Goal: Transaction & Acquisition: Purchase product/service

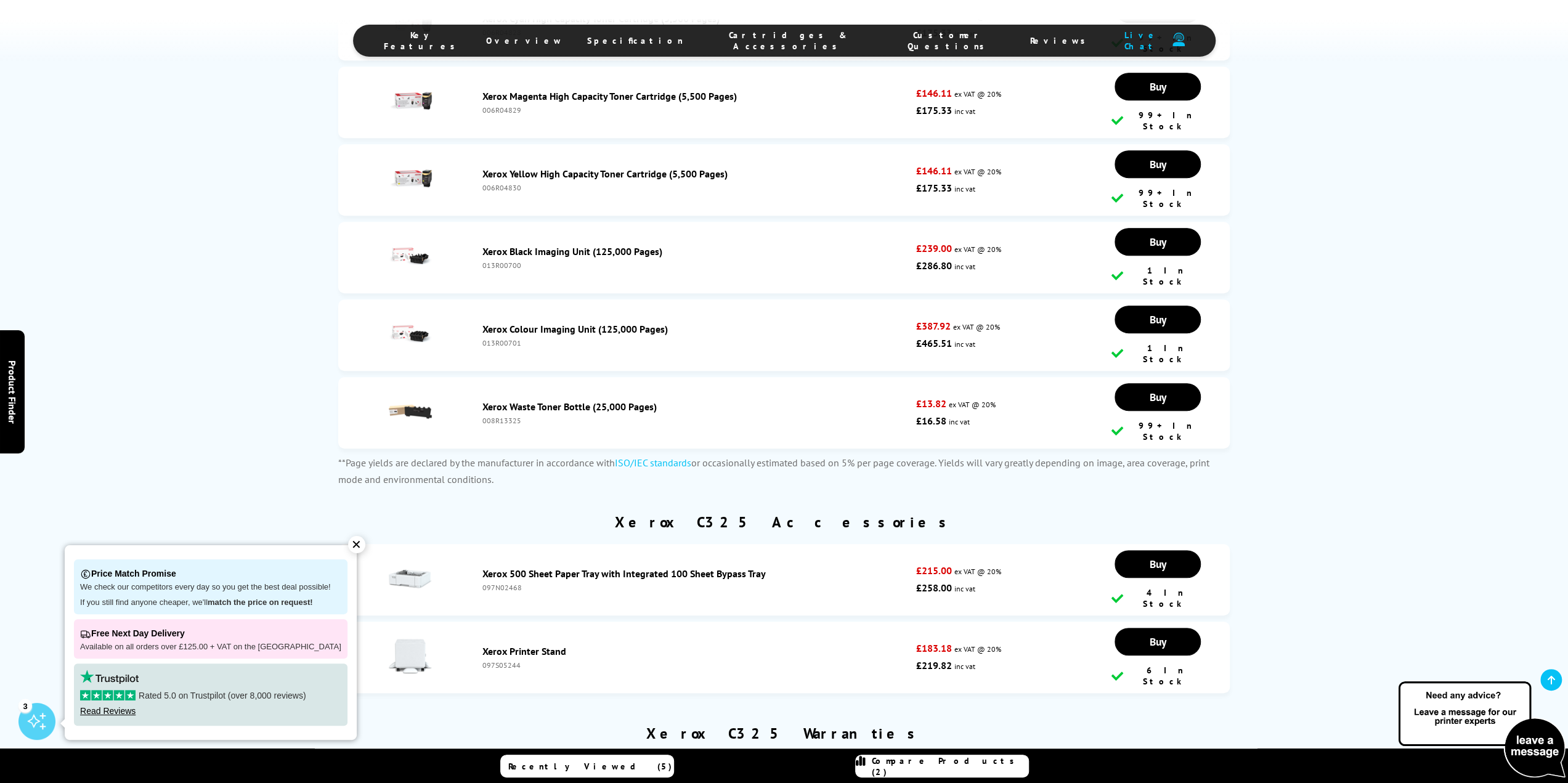
scroll to position [5114, 0]
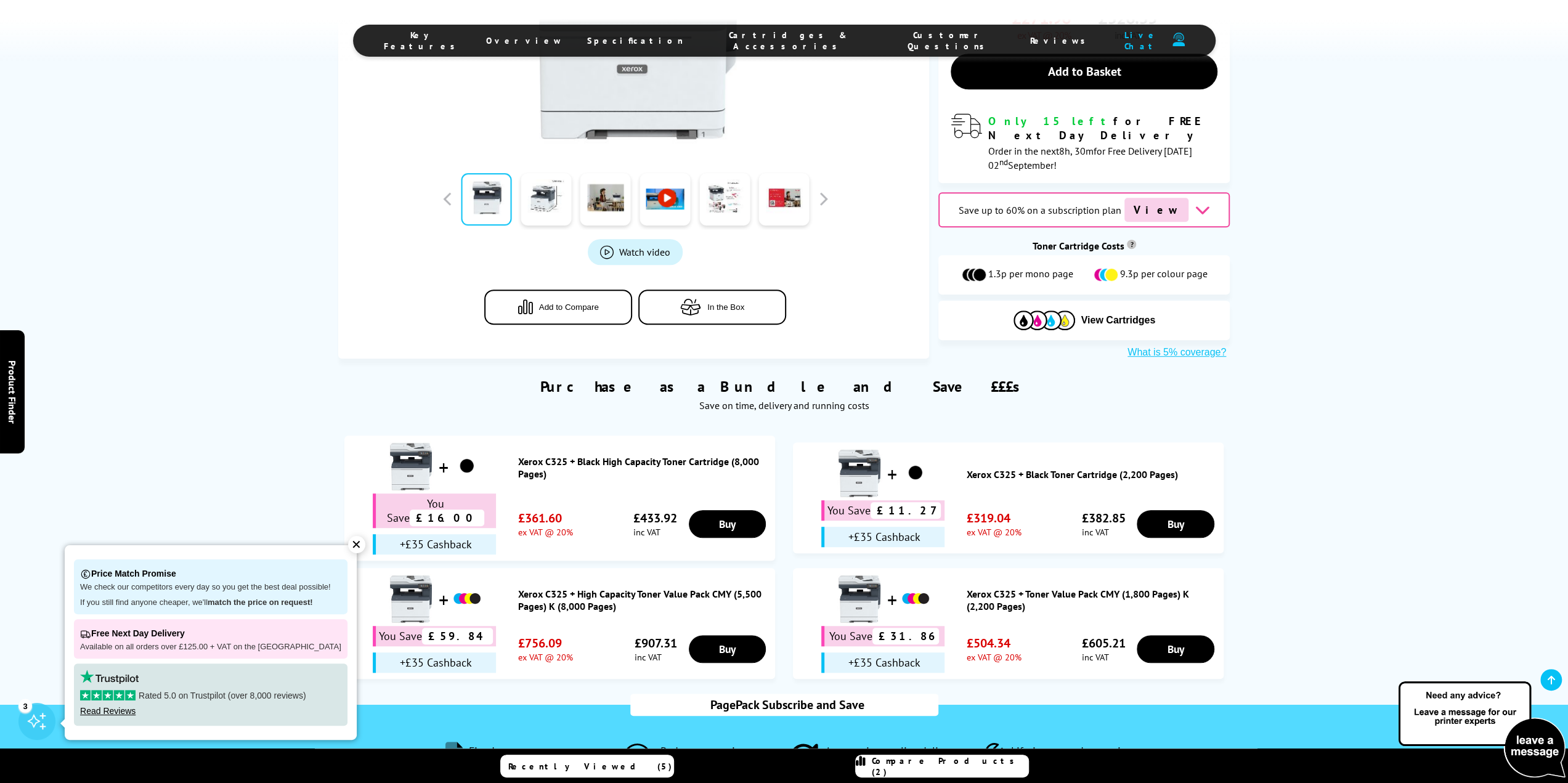
scroll to position [616, 0]
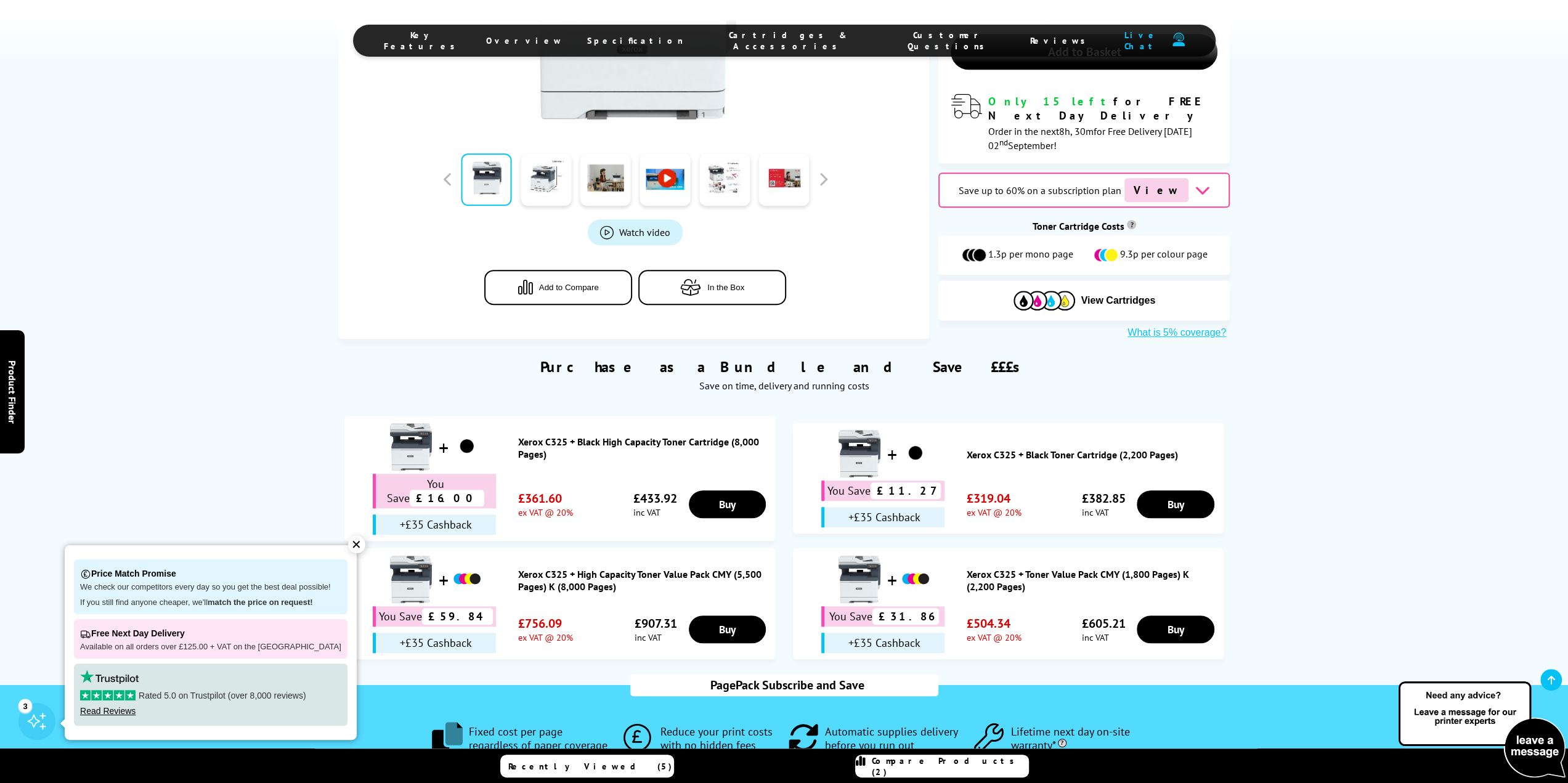
drag, startPoint x: 678, startPoint y: 488, endPoint x: 636, endPoint y: 488, distance: 42.5
click at [637, 606] on div "You Save £59.84 +£35 Cashback £756.09 ex VAT @ 20% £907.31 inc VAT" at bounding box center [559, 629] width 418 height 47
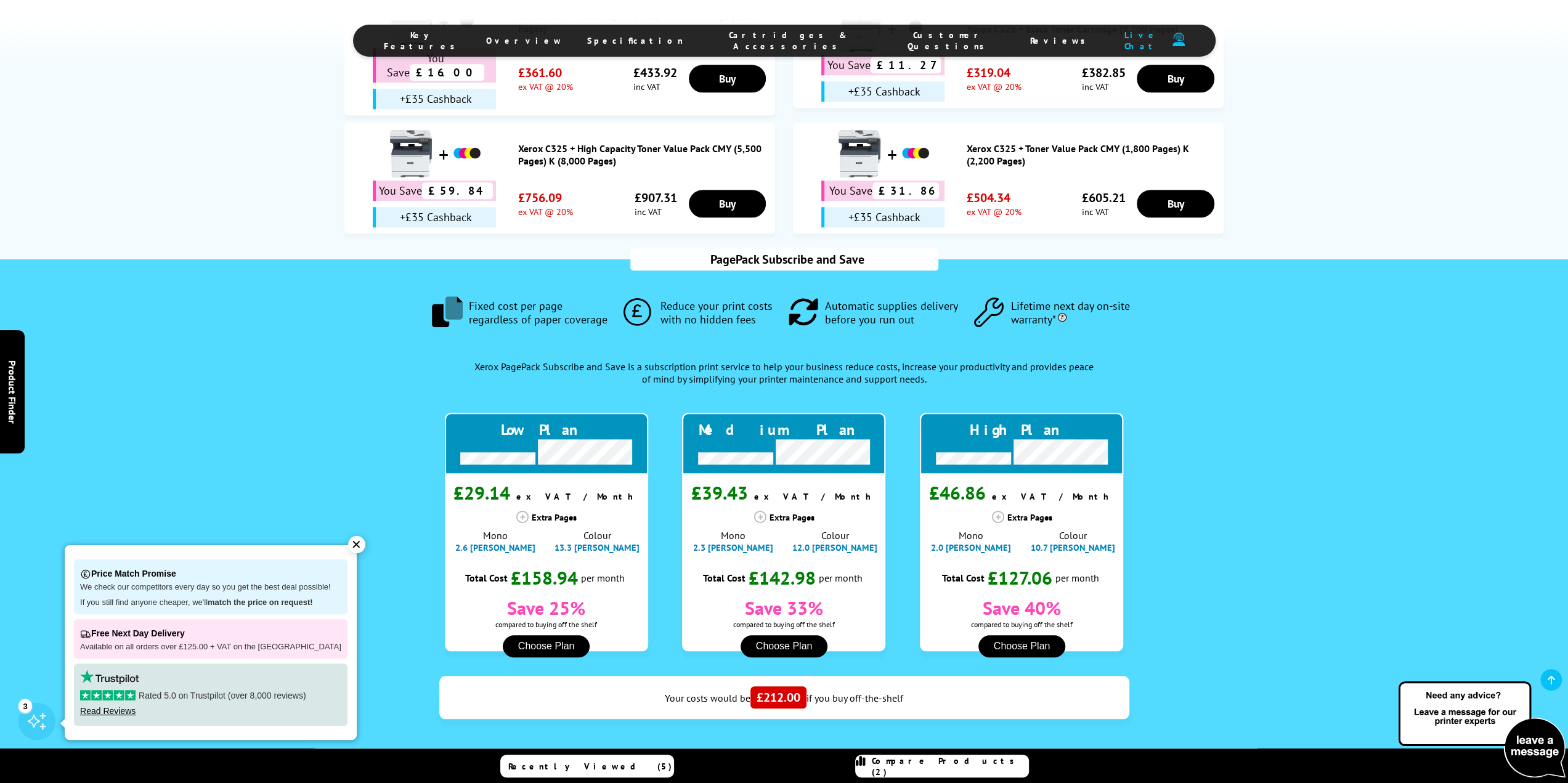
scroll to position [1047, 0]
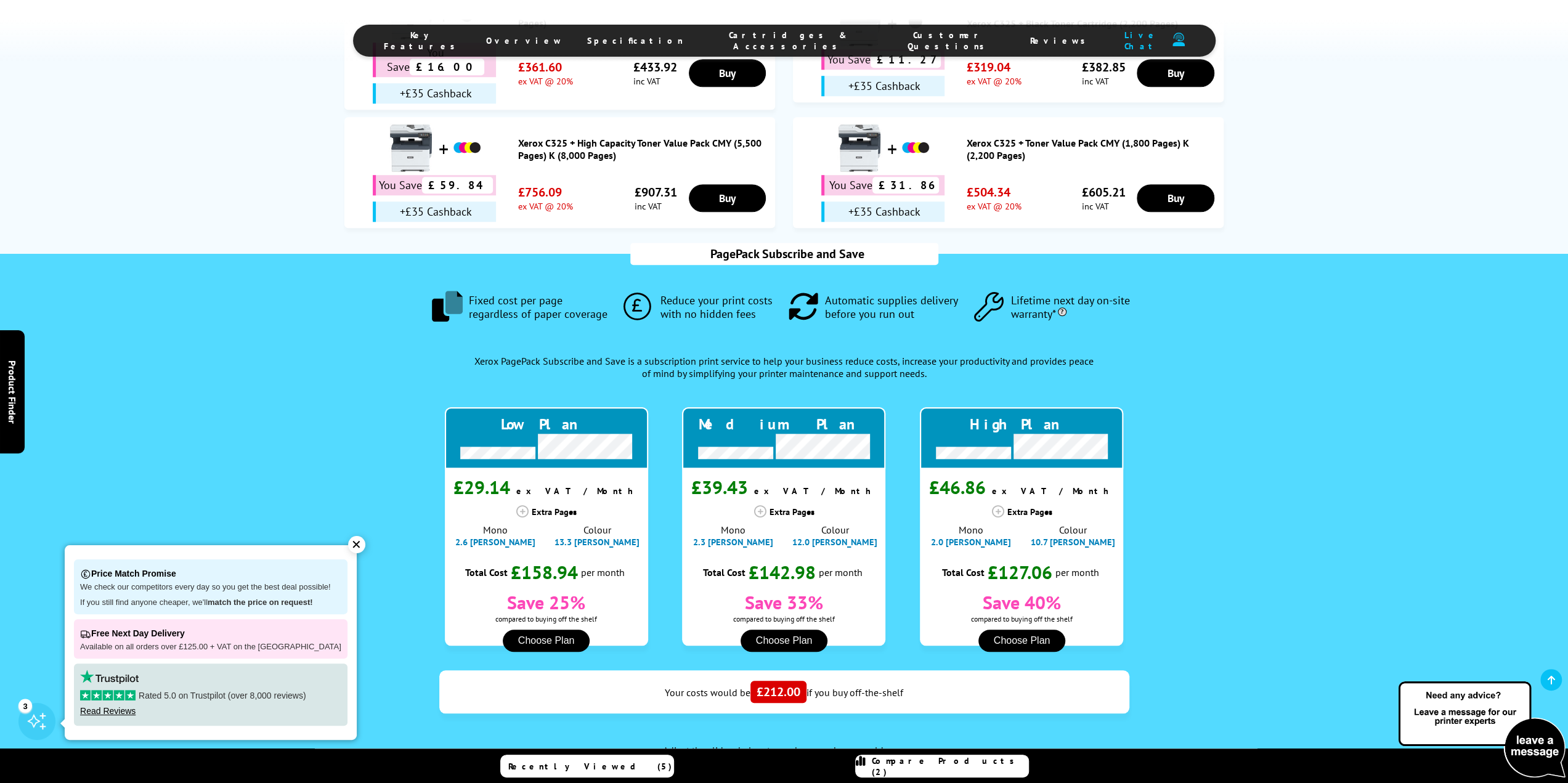
click at [525, 505] on icon at bounding box center [522, 511] width 12 height 12
drag, startPoint x: 482, startPoint y: 393, endPoint x: 619, endPoint y: 398, distance: 136.8
click at [619, 499] on div "Extra Pages Mono 2.6 pence Colour 13.3 pence" at bounding box center [546, 523] width 203 height 49
click at [621, 524] on div "Colour 13.3 pence" at bounding box center [597, 536] width 100 height 24
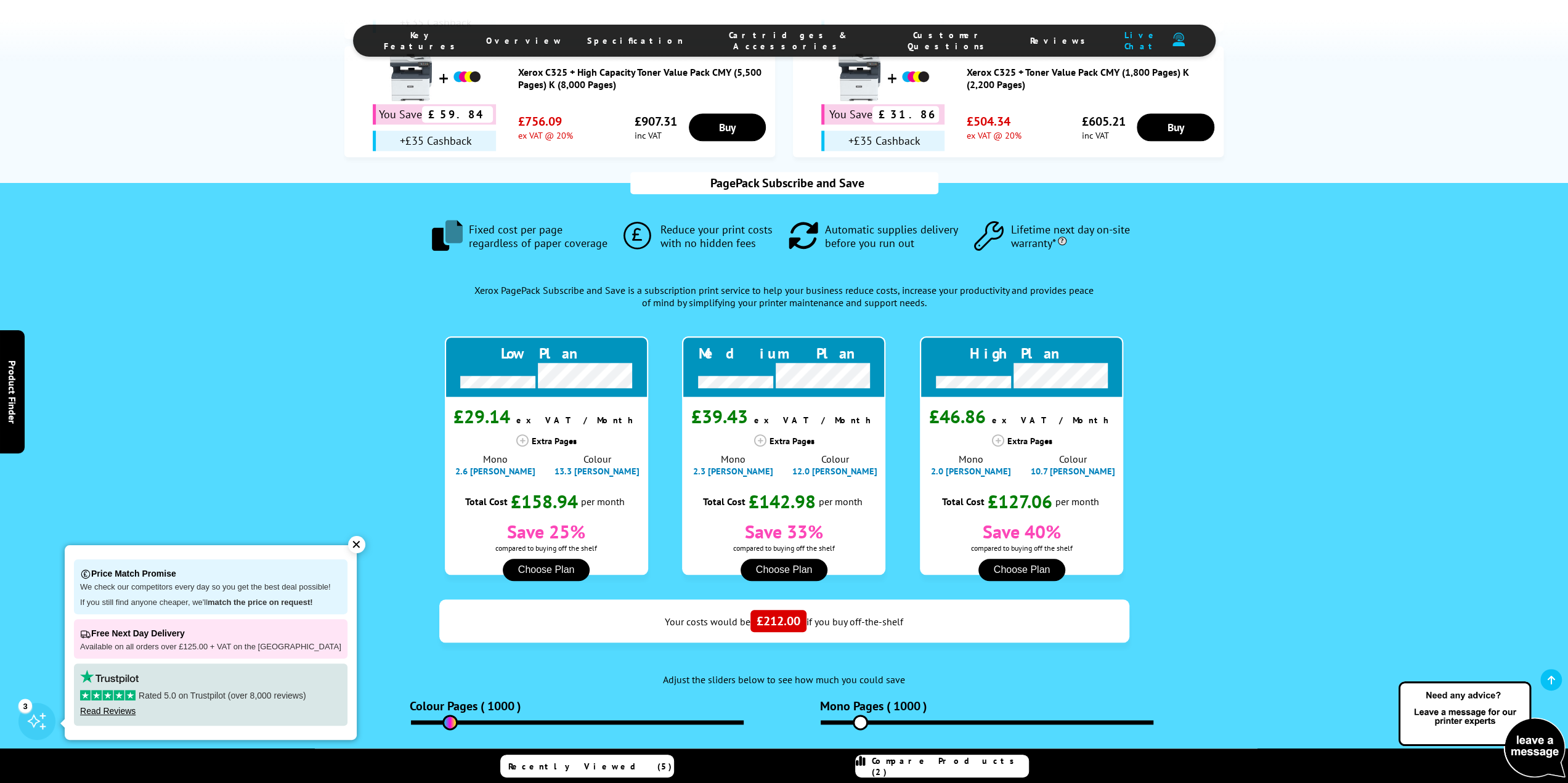
scroll to position [1293, 0]
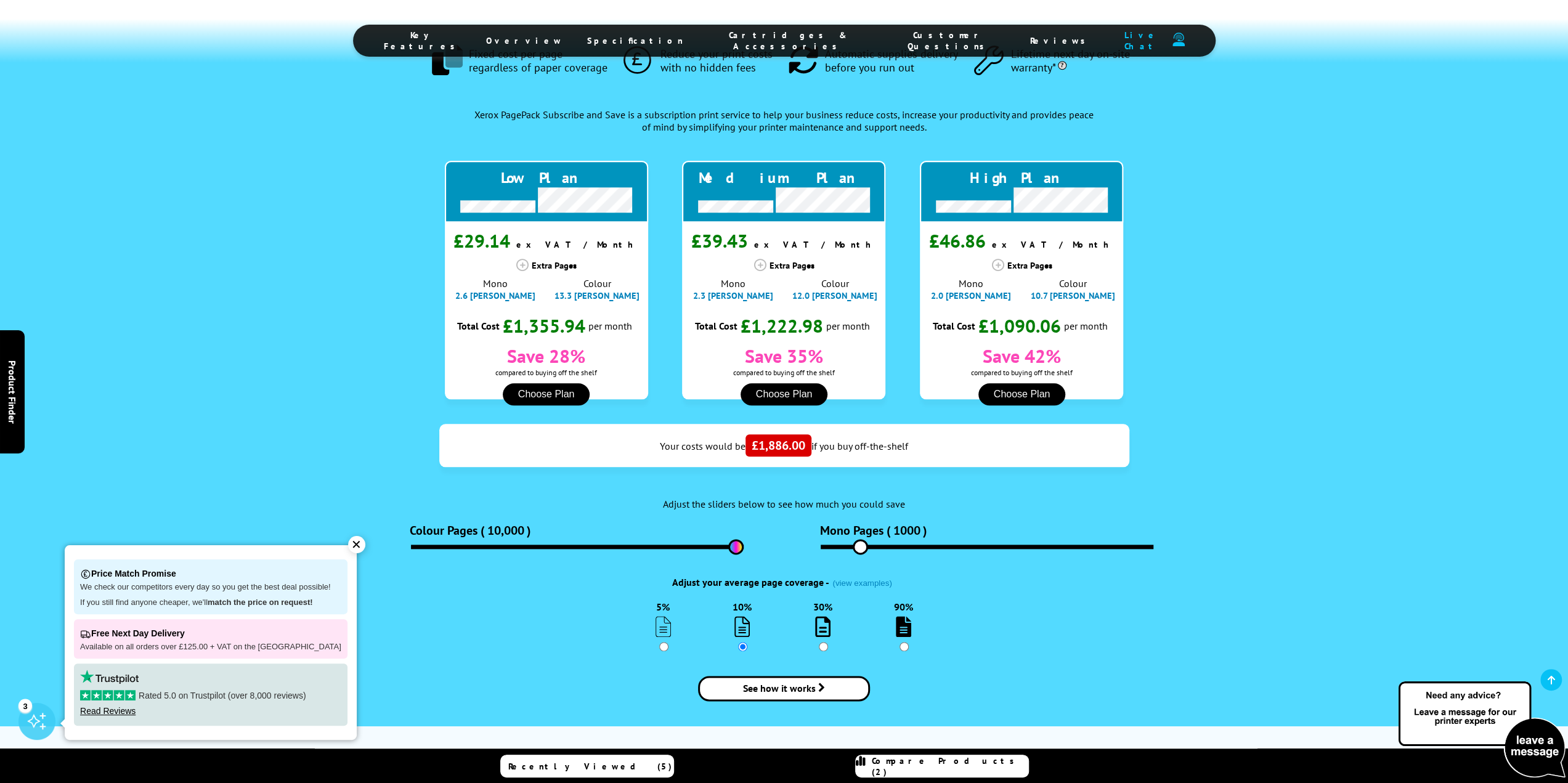
drag, startPoint x: 457, startPoint y: 407, endPoint x: 777, endPoint y: 408, distance: 320.3
click at [743, 544] on input "range" at bounding box center [577, 546] width 333 height 4
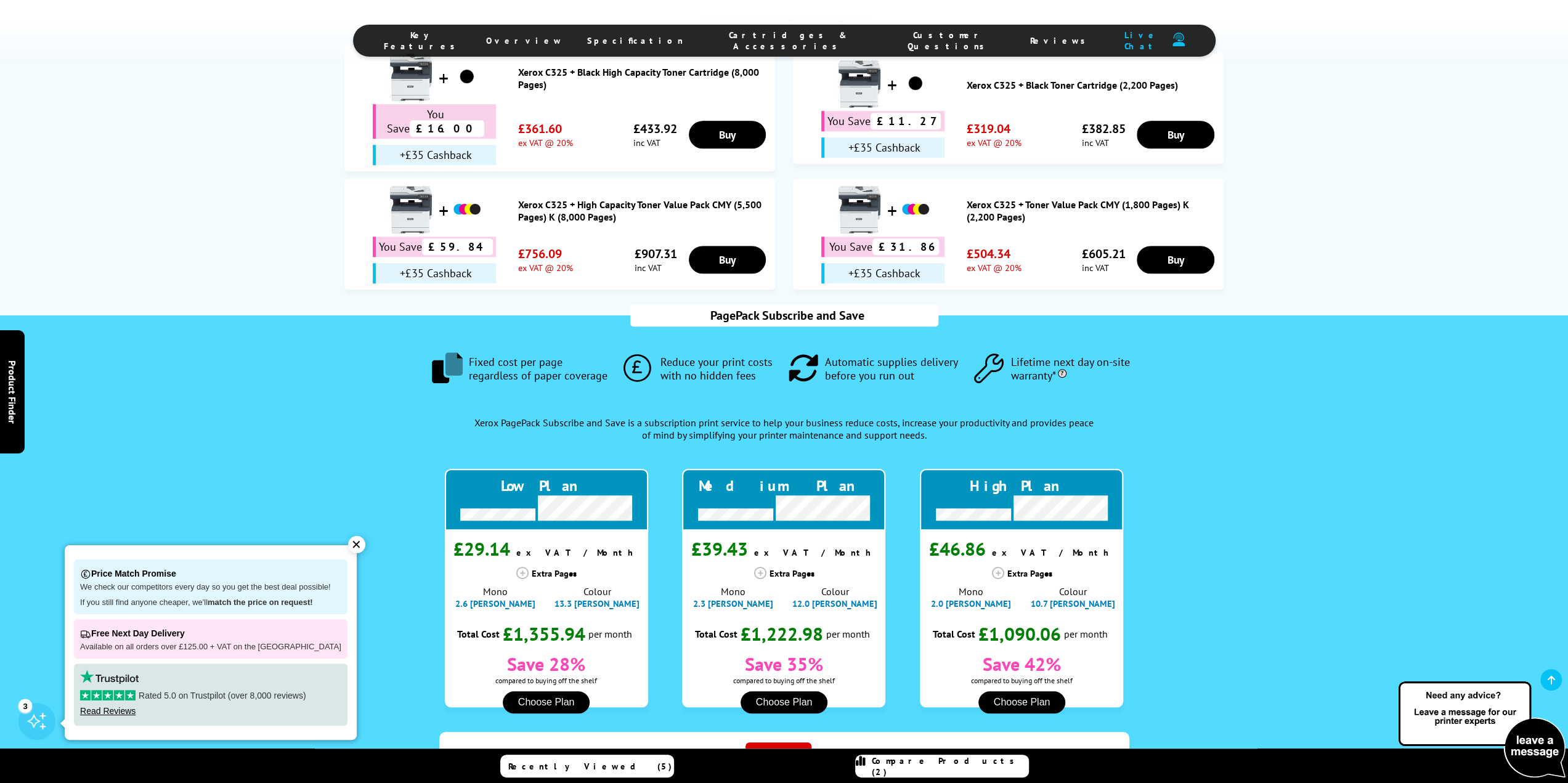
scroll to position [1047, 0]
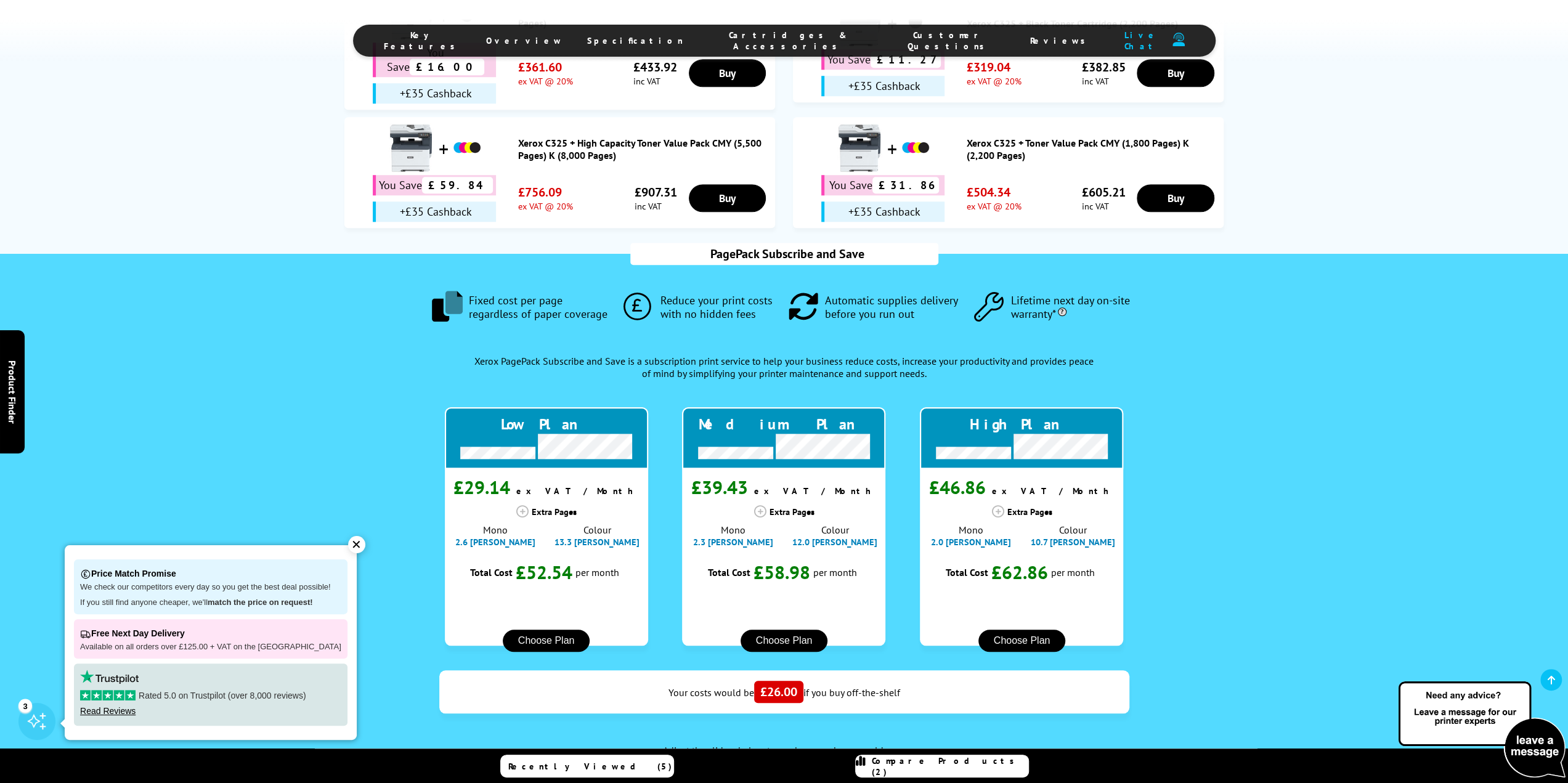
drag, startPoint x: 731, startPoint y: 649, endPoint x: 376, endPoint y: 630, distance: 354.7
click at [411, 782] on input "range" at bounding box center [577, 793] width 333 height 4
type input "180"
click at [424, 782] on input "range" at bounding box center [577, 793] width 333 height 4
drag, startPoint x: 859, startPoint y: 649, endPoint x: 792, endPoint y: 647, distance: 66.5
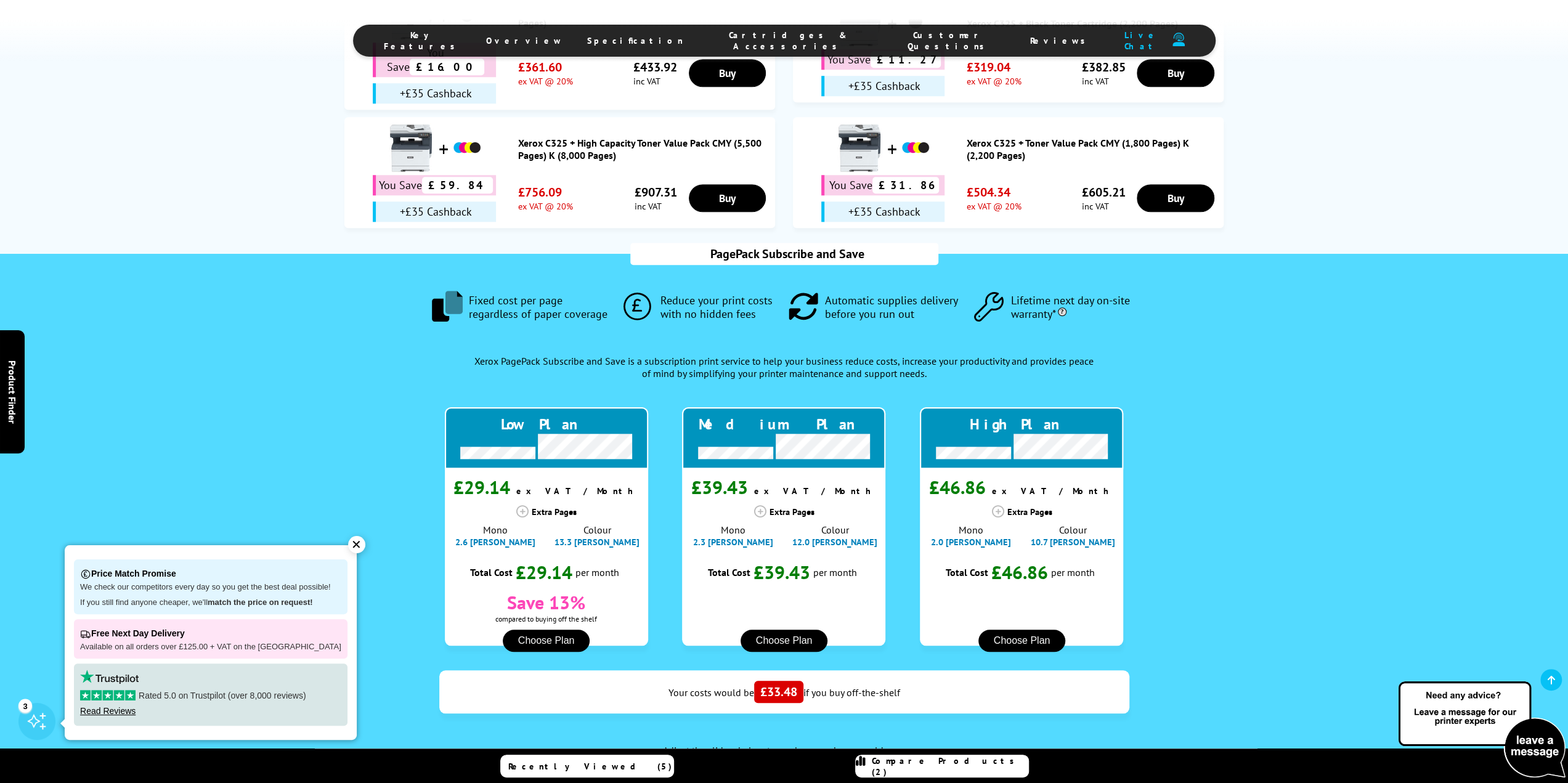
type input "0"
click at [820, 782] on input "range" at bounding box center [986, 793] width 333 height 4
drag, startPoint x: 429, startPoint y: 658, endPoint x: 421, endPoint y: 657, distance: 8.0
type input "100"
click at [421, 782] on input "range" at bounding box center [577, 793] width 333 height 4
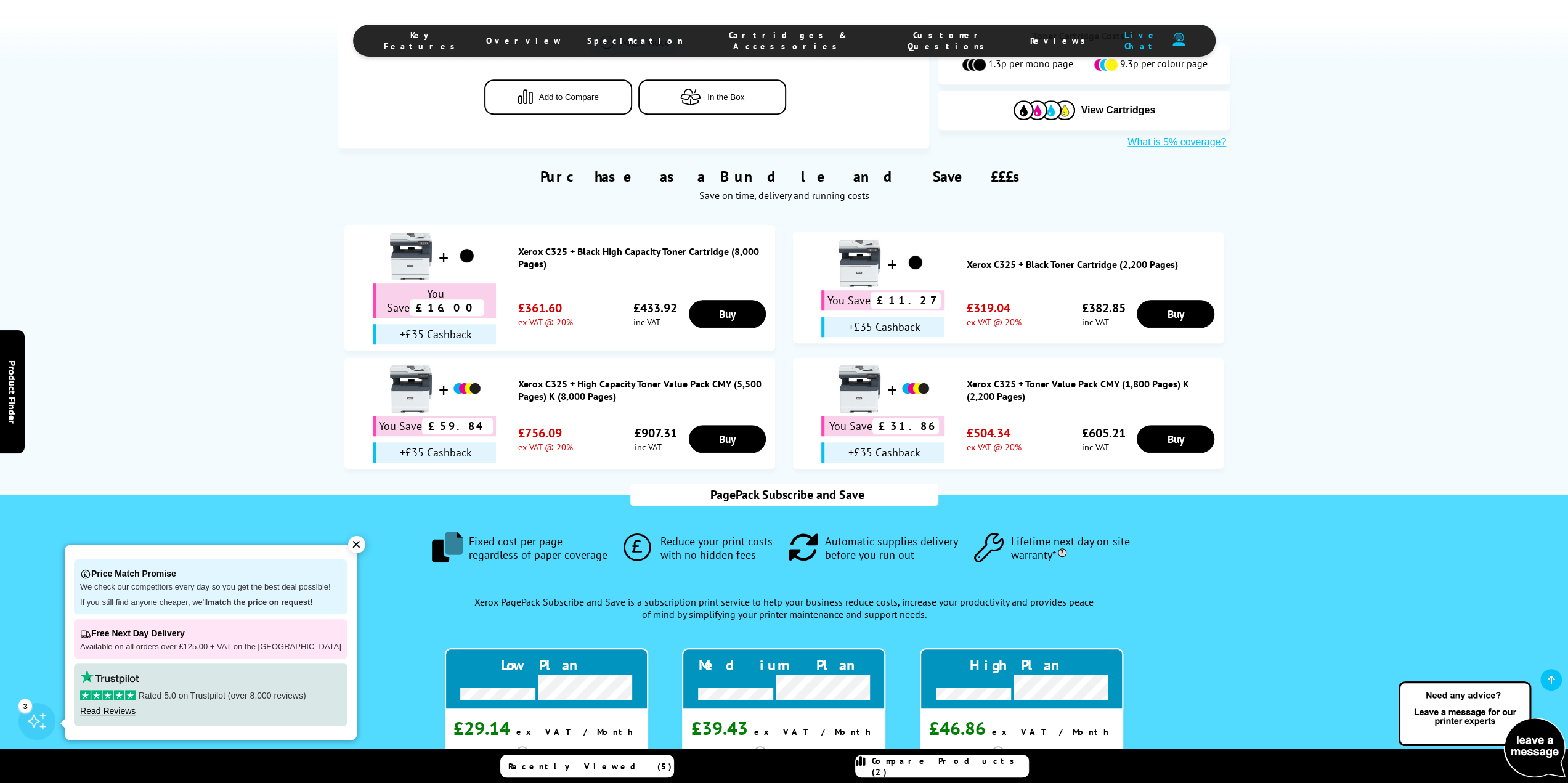
scroll to position [801, 0]
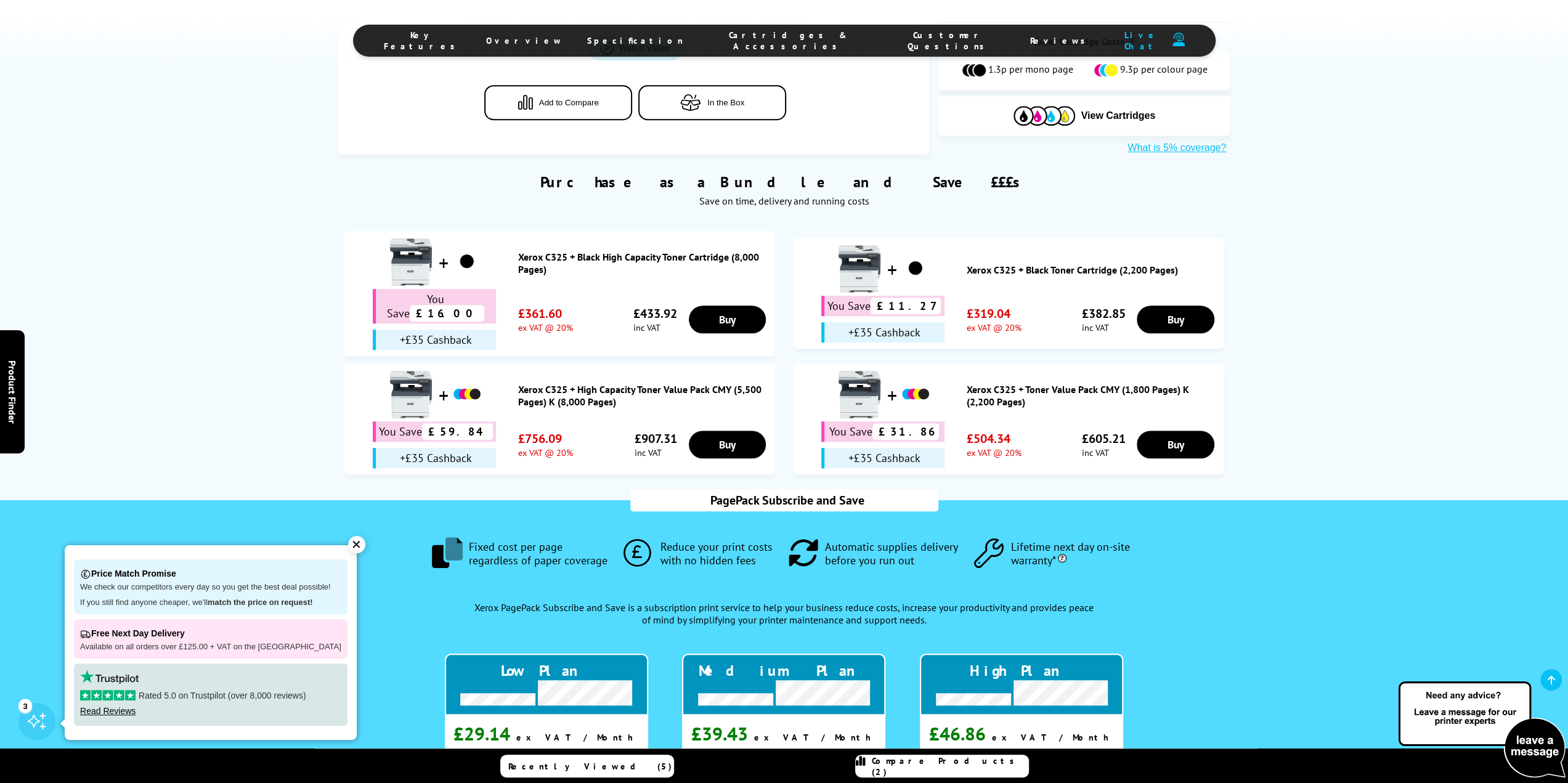
click at [510, 540] on span "Fixed cost per page regardless of paper coverage" at bounding box center [541, 553] width 145 height 26
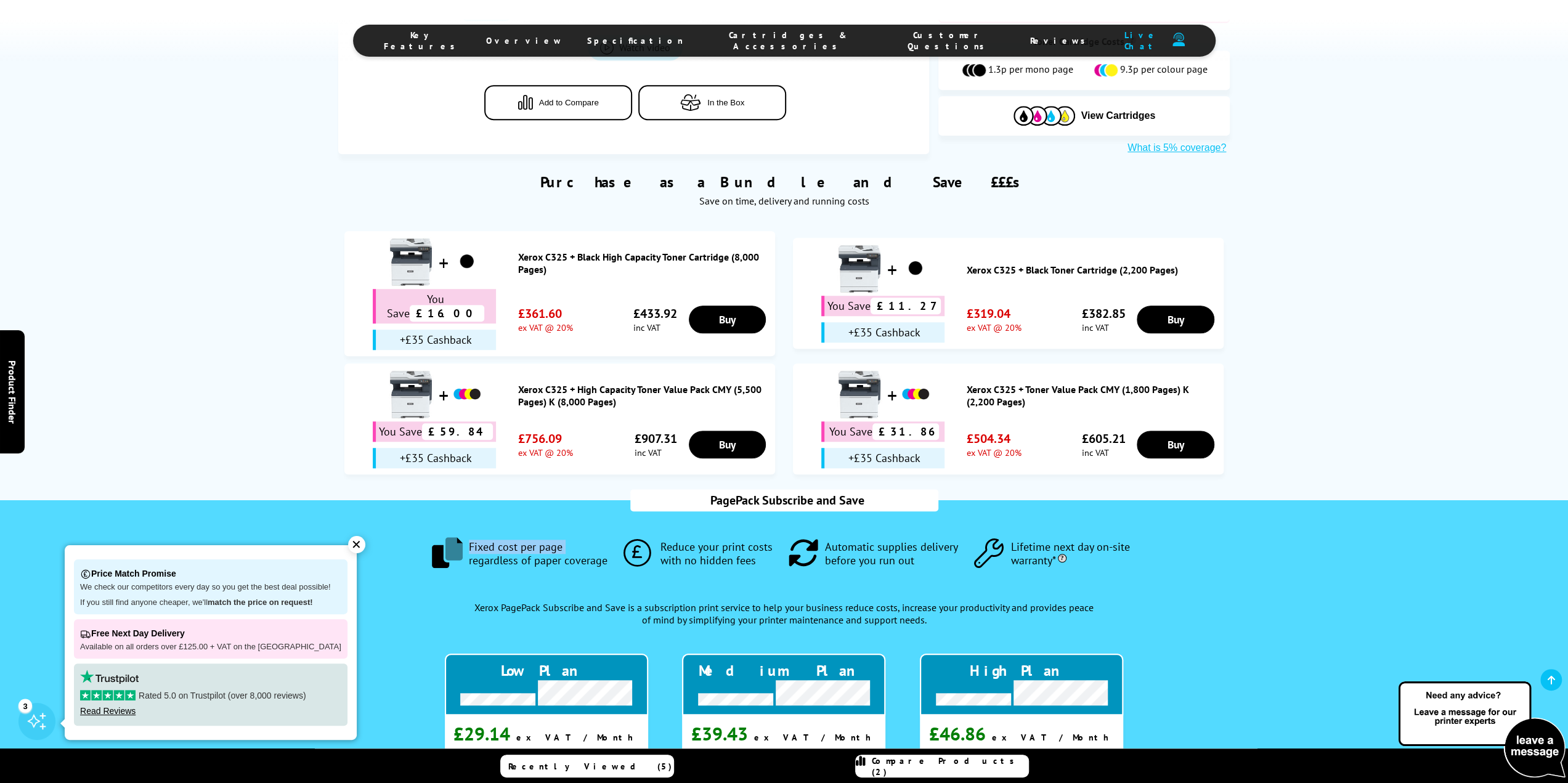
click at [510, 540] on span "Fixed cost per page regardless of paper coverage" at bounding box center [541, 553] width 145 height 26
click at [501, 540] on span "Fixed cost per page regardless of paper coverage" at bounding box center [541, 553] width 145 height 26
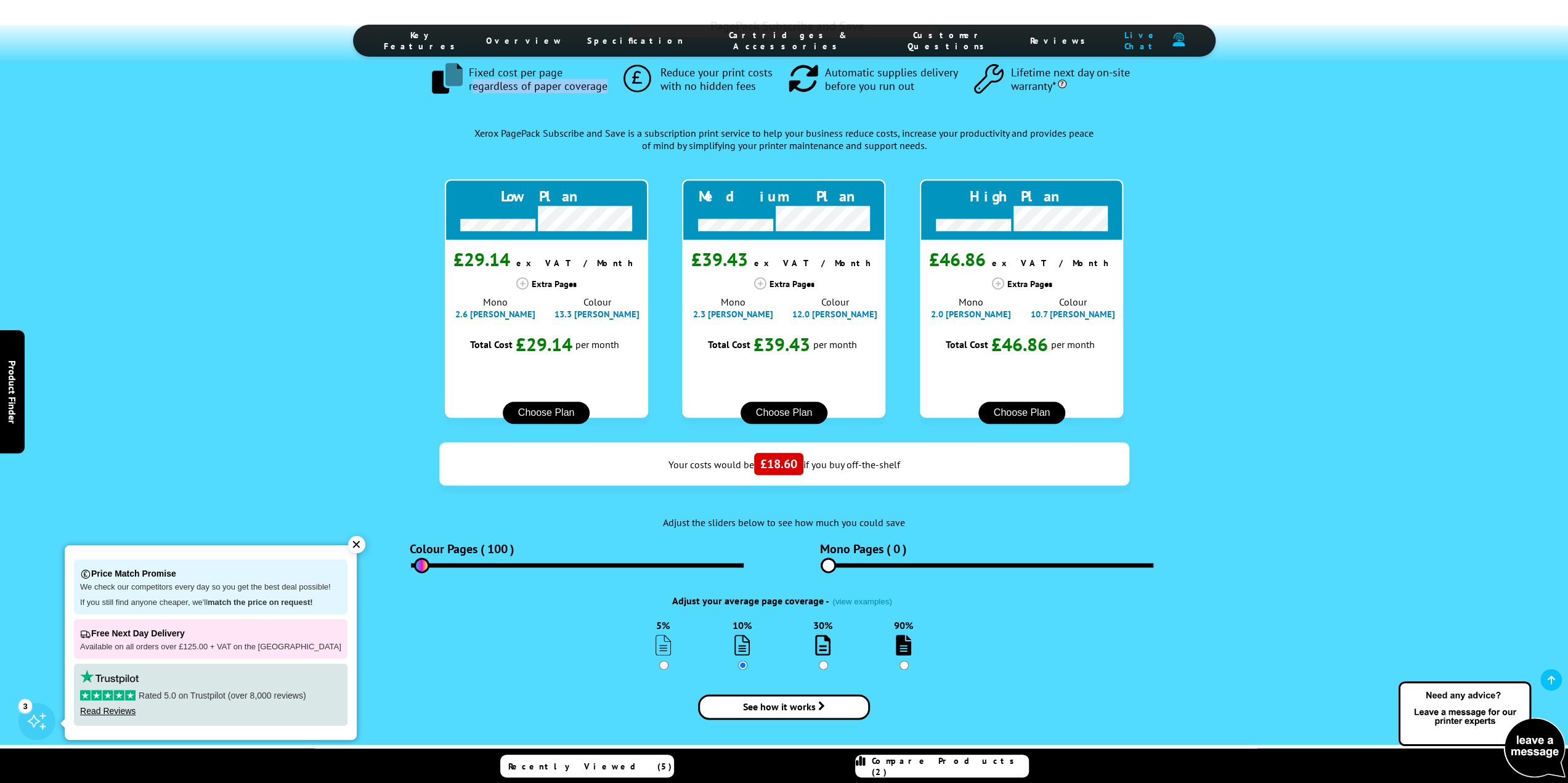
scroll to position [1293, 0]
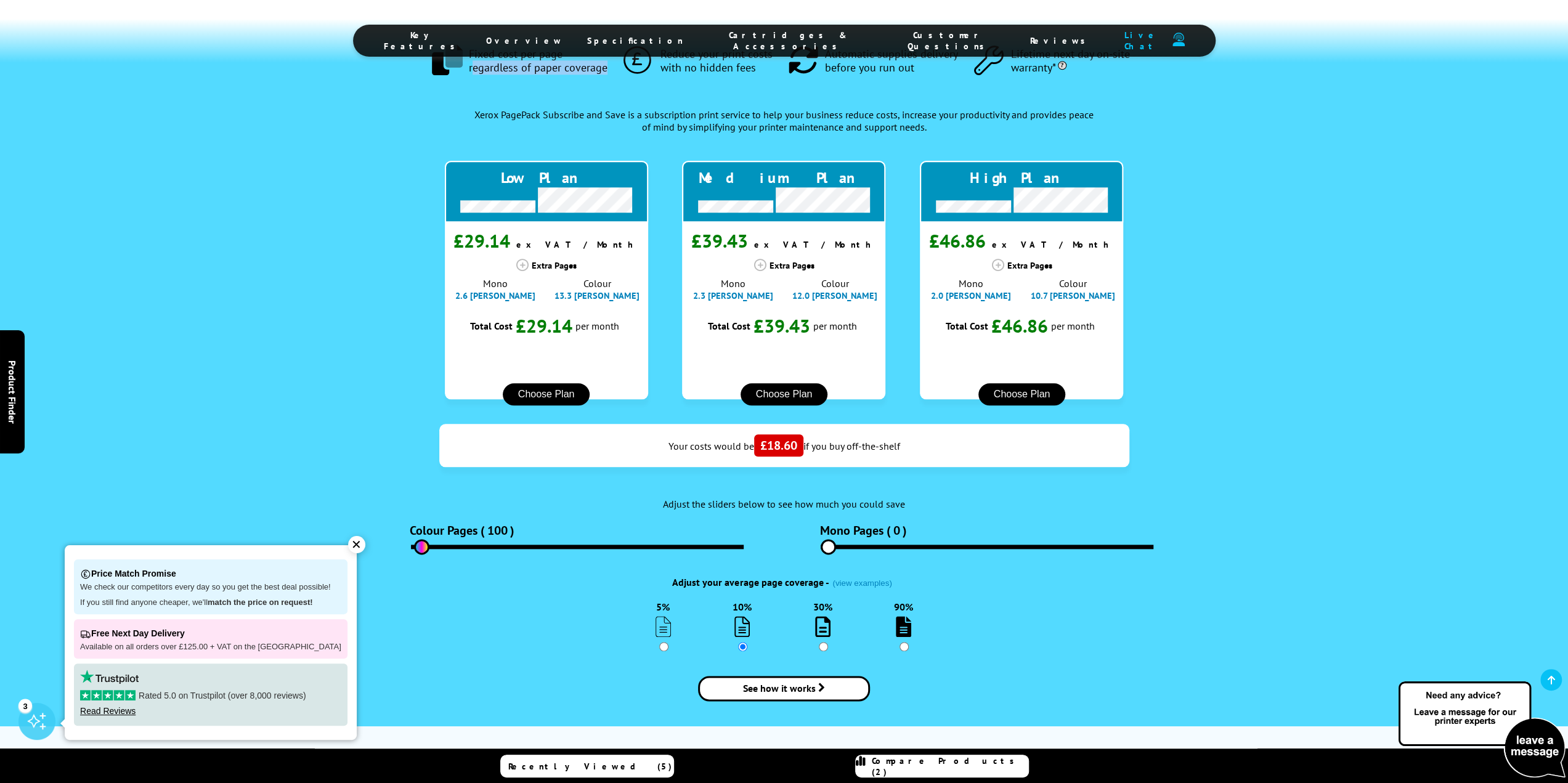
drag, startPoint x: 745, startPoint y: 538, endPoint x: 751, endPoint y: 549, distance: 12.9
click at [745, 676] on link "See how it works" at bounding box center [784, 688] width 172 height 25
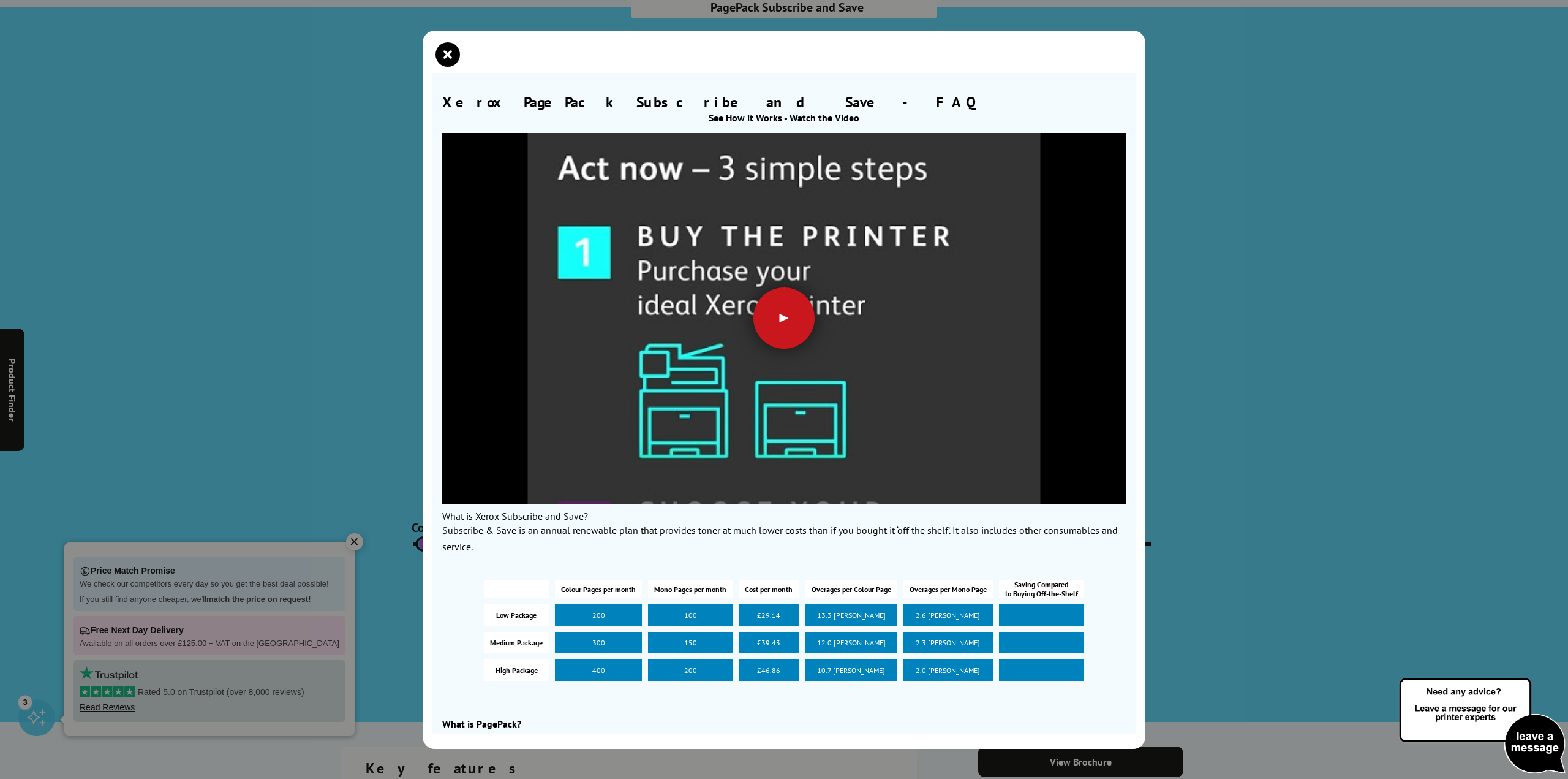
click at [770, 310] on div at bounding box center [784, 318] width 62 height 62
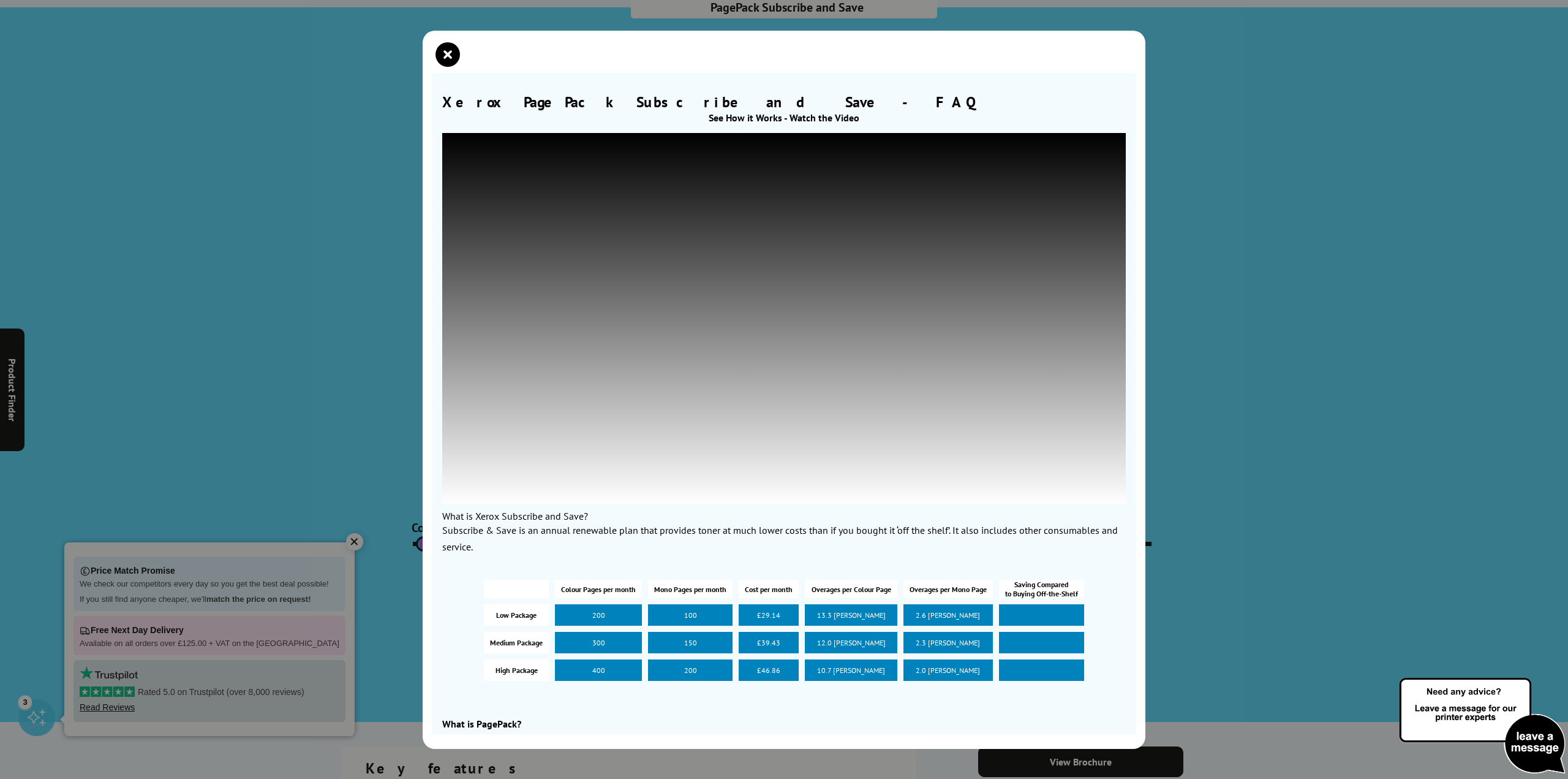
click at [1288, 351] on div "Xerox PagePack Subscribe and Save - FAQ See How it Works - Watch the Video What…" at bounding box center [784, 389] width 1568 height 779
click at [438, 66] on icon "close modal" at bounding box center [447, 55] width 25 height 25
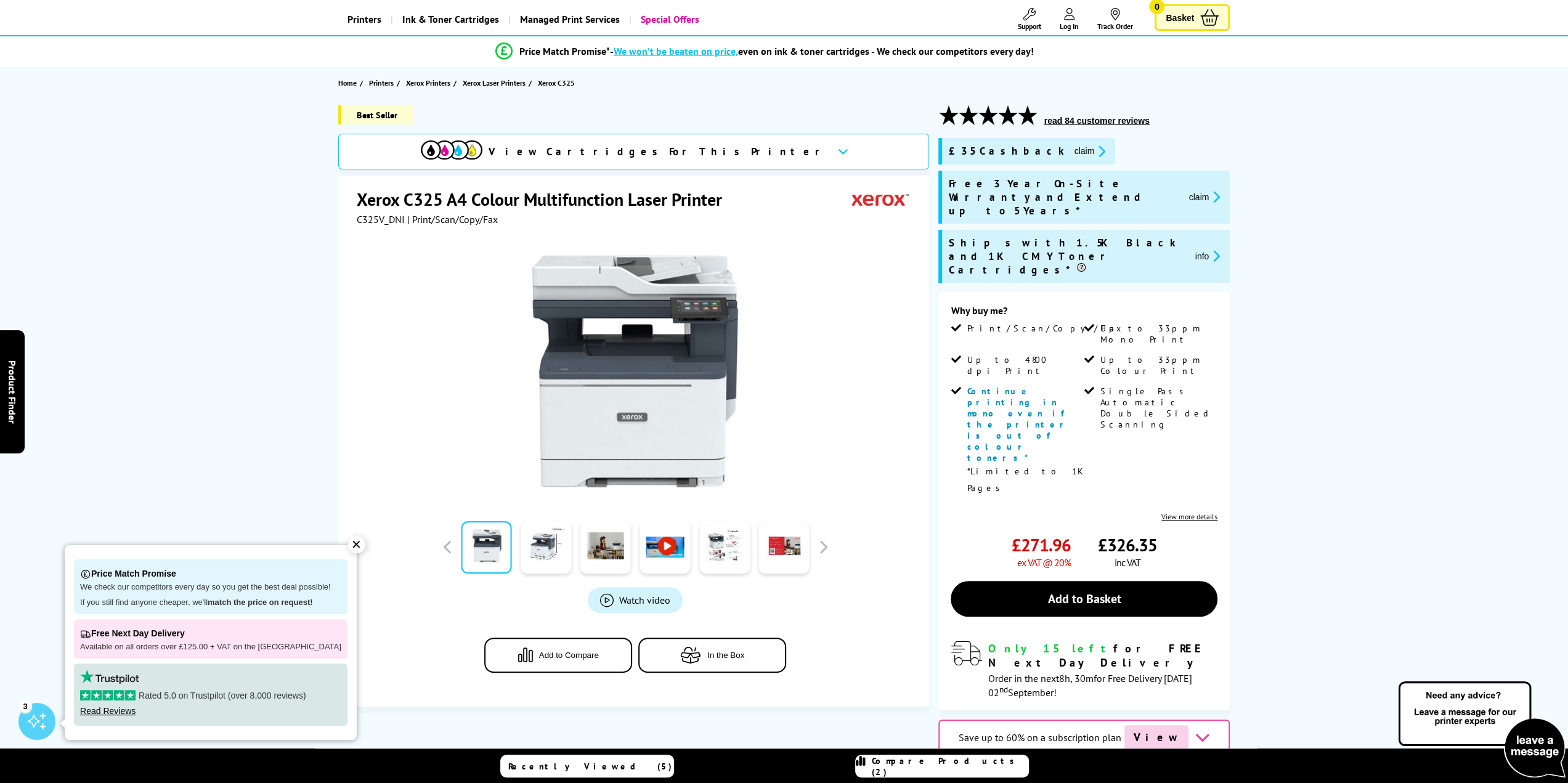
scroll to position [0, 0]
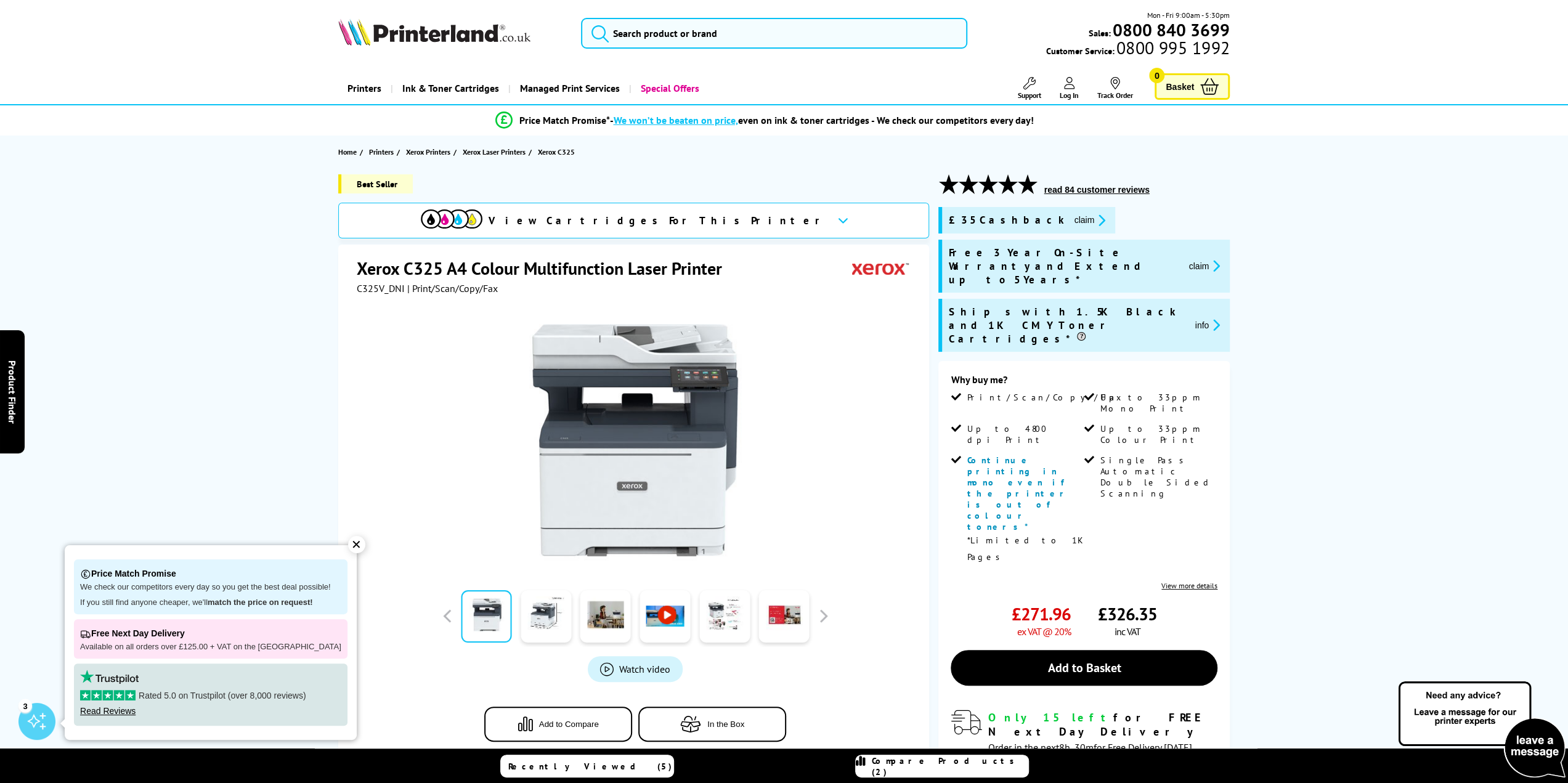
click at [1200, 259] on button "claim" at bounding box center [1203, 266] width 39 height 14
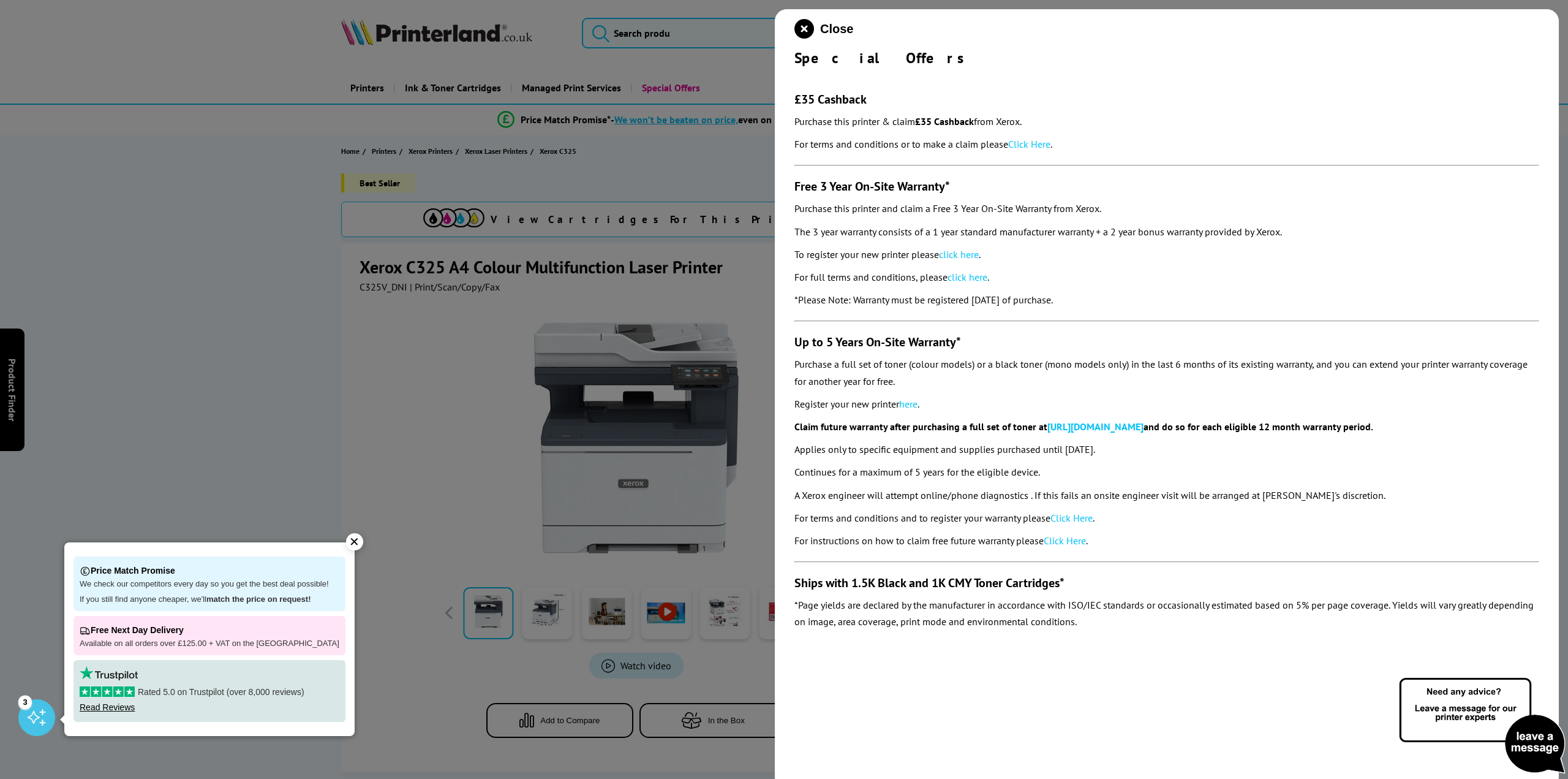
drag, startPoint x: 915, startPoint y: 233, endPoint x: 1203, endPoint y: 297, distance: 295.0
click at [1203, 297] on section "£35 Cashback Purchase this printer & claim £35 Cashback from Xerox. For terms a…" at bounding box center [1166, 352] width 745 height 569
click at [1056, 235] on p "The 3 year warranty consists of a 1 year standard manufacturer warranty + a 2 y…" at bounding box center [1166, 232] width 745 height 17
click at [979, 274] on link "click here" at bounding box center [967, 277] width 40 height 12
click at [1521, 33] on div "Close" at bounding box center [1166, 29] width 745 height 20
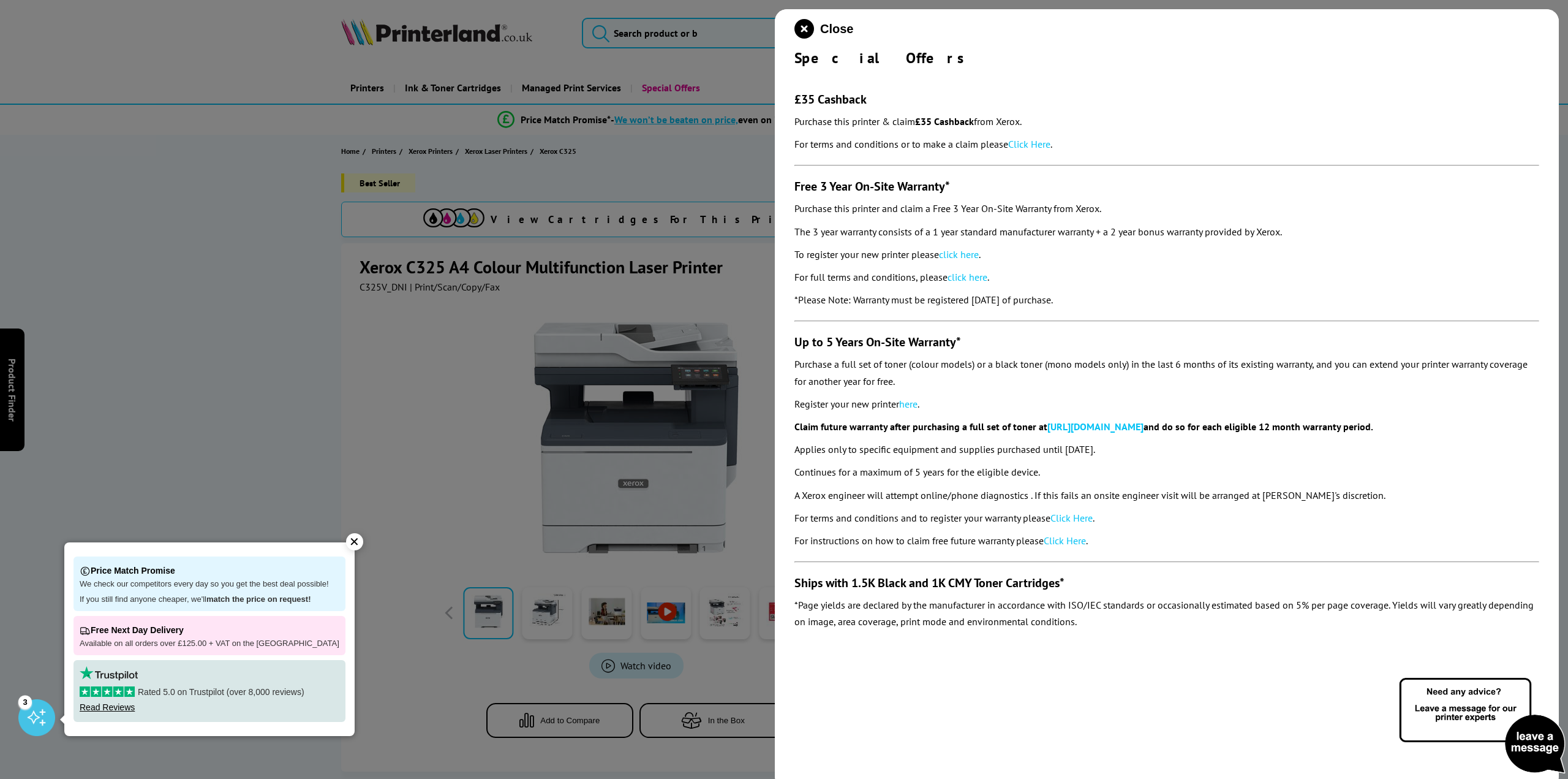
drag, startPoint x: 186, startPoint y: 307, endPoint x: 233, endPoint y: 288, distance: 50.7
click at [186, 307] on div at bounding box center [784, 389] width 1568 height 779
click at [802, 25] on icon "close modal" at bounding box center [804, 29] width 20 height 20
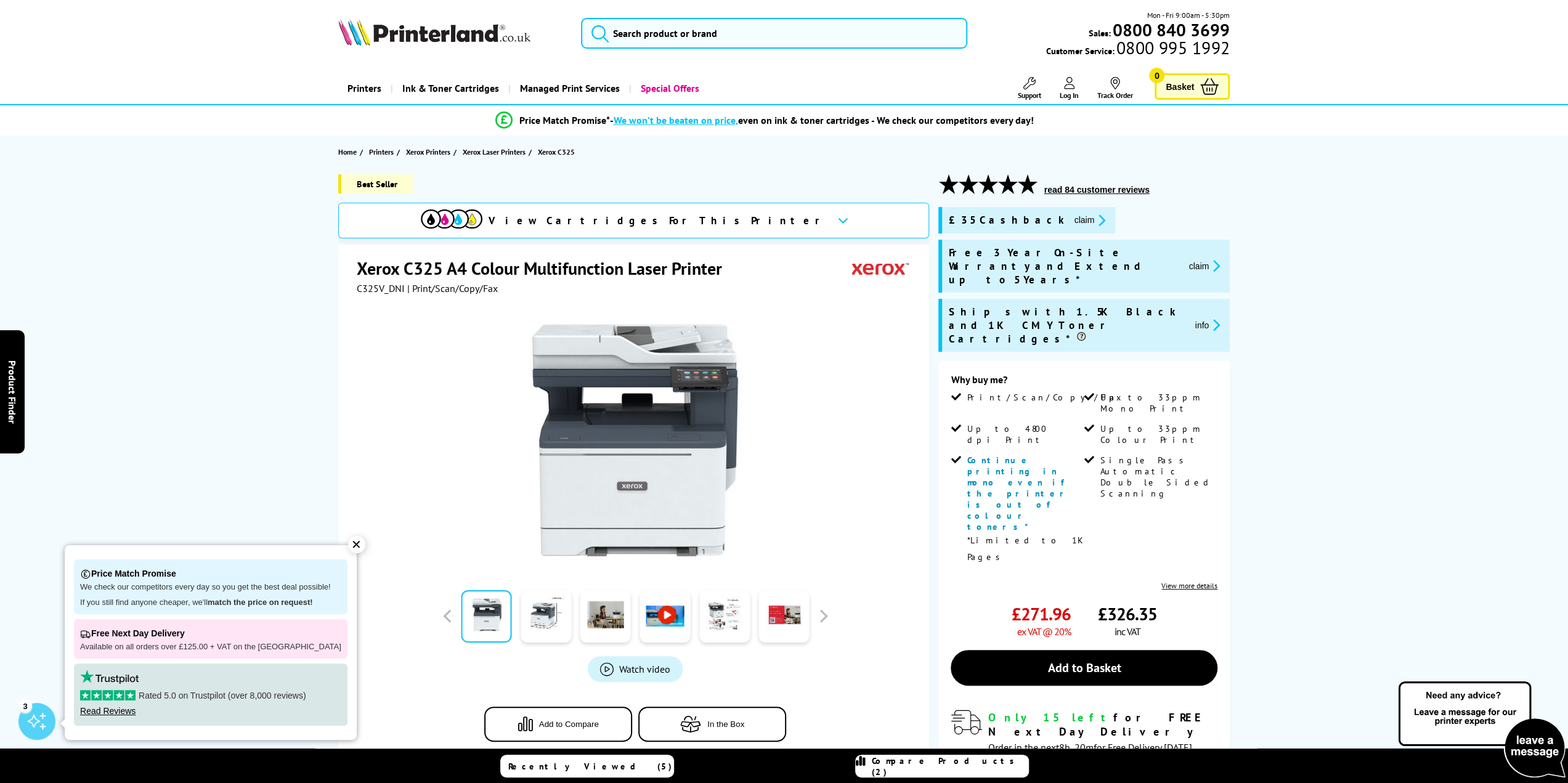
click at [1086, 189] on button "read 84 customer reviews" at bounding box center [1096, 189] width 113 height 11
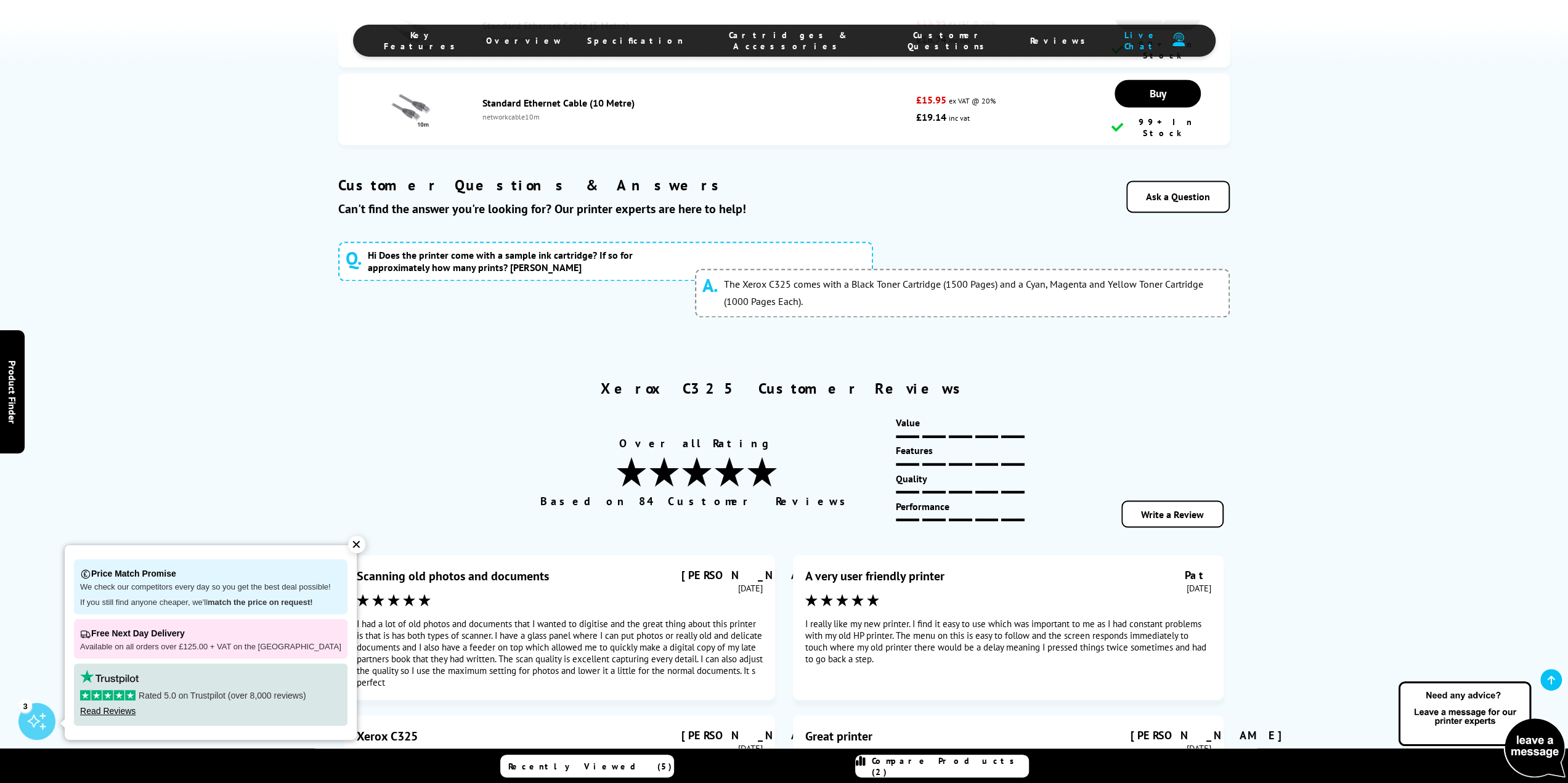
scroll to position [6825, 0]
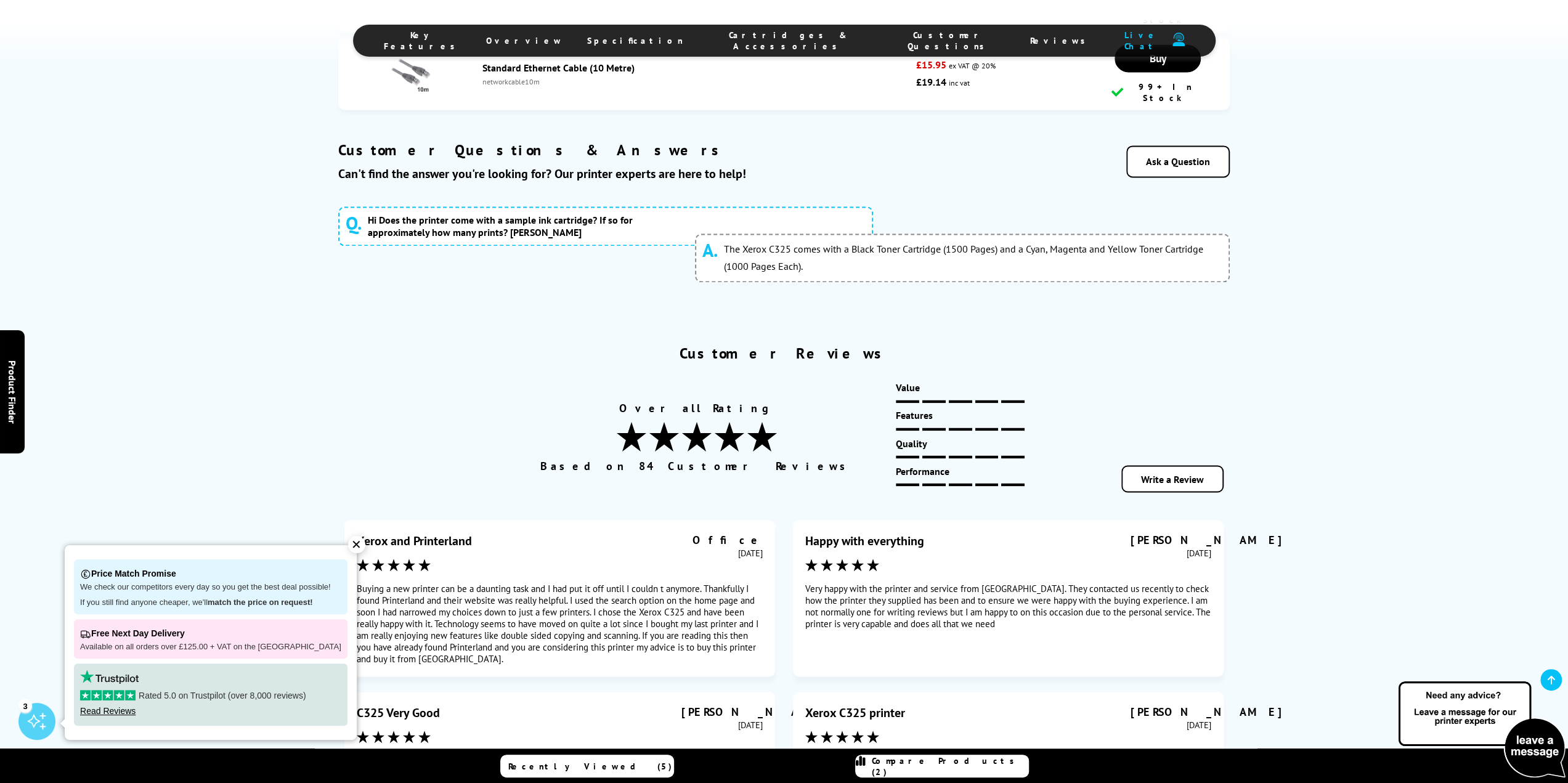
scroll to position [6548, 0]
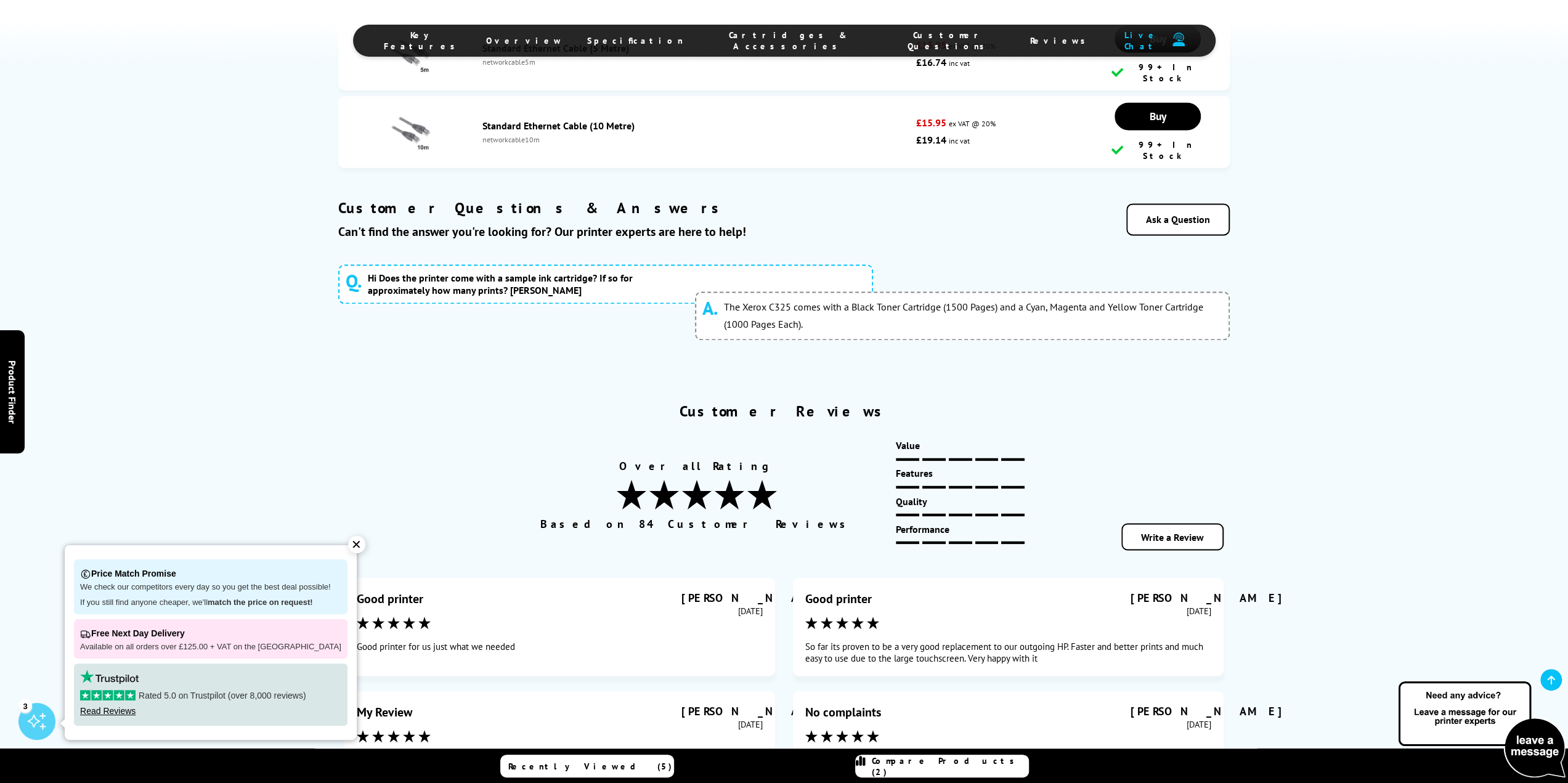
scroll to position [6363, 0]
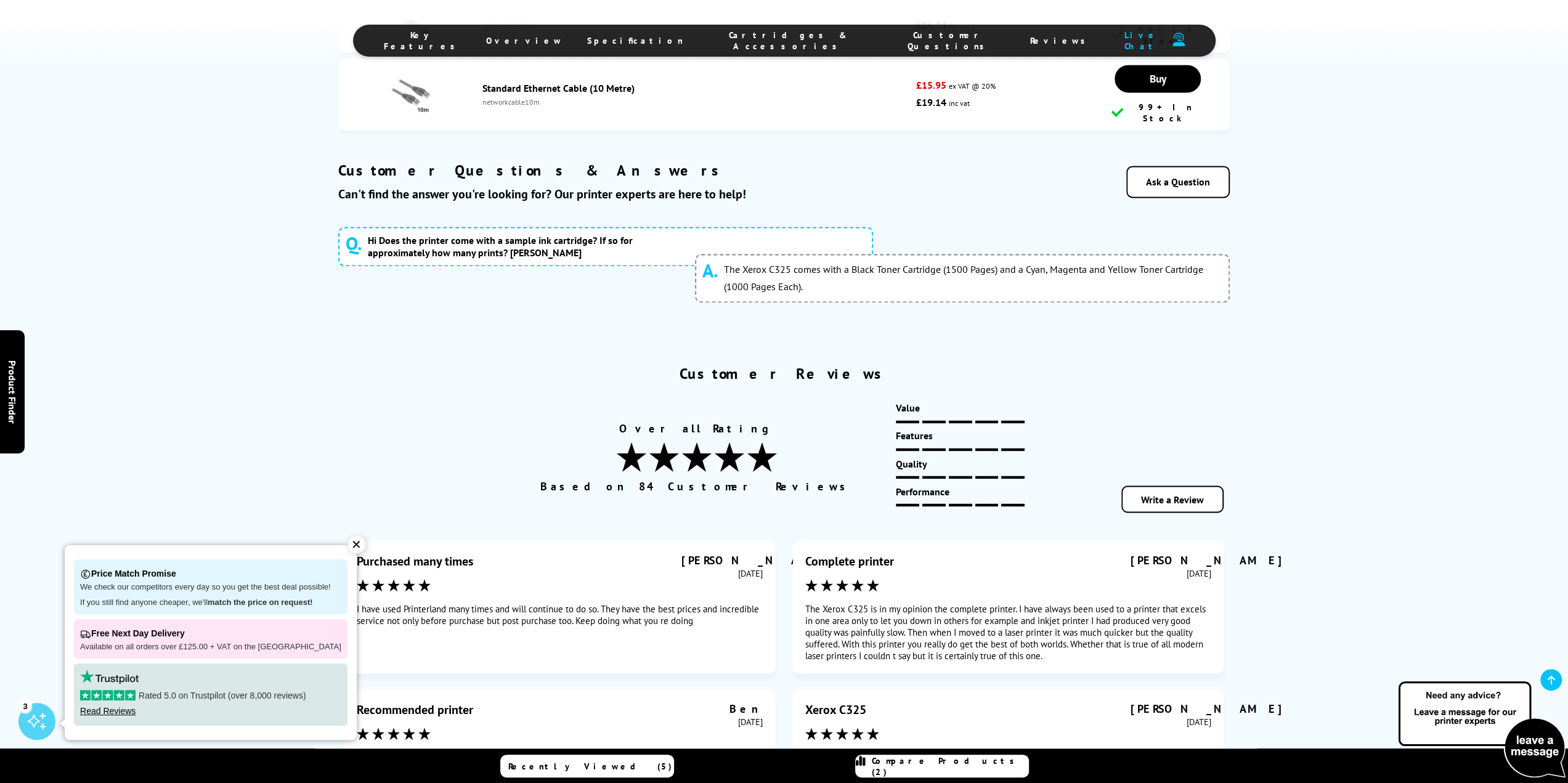
scroll to position [6548, 0]
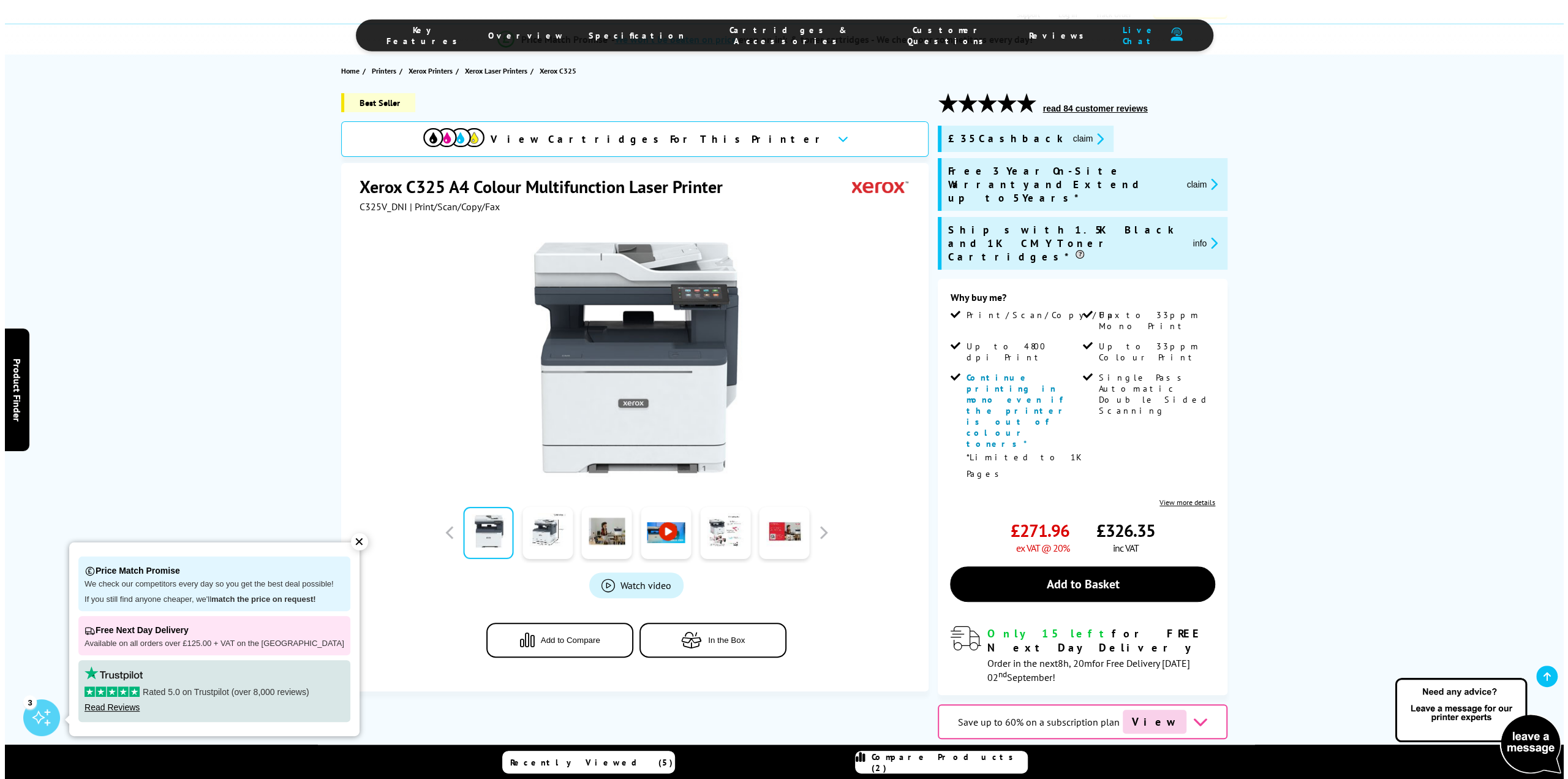
scroll to position [0, 0]
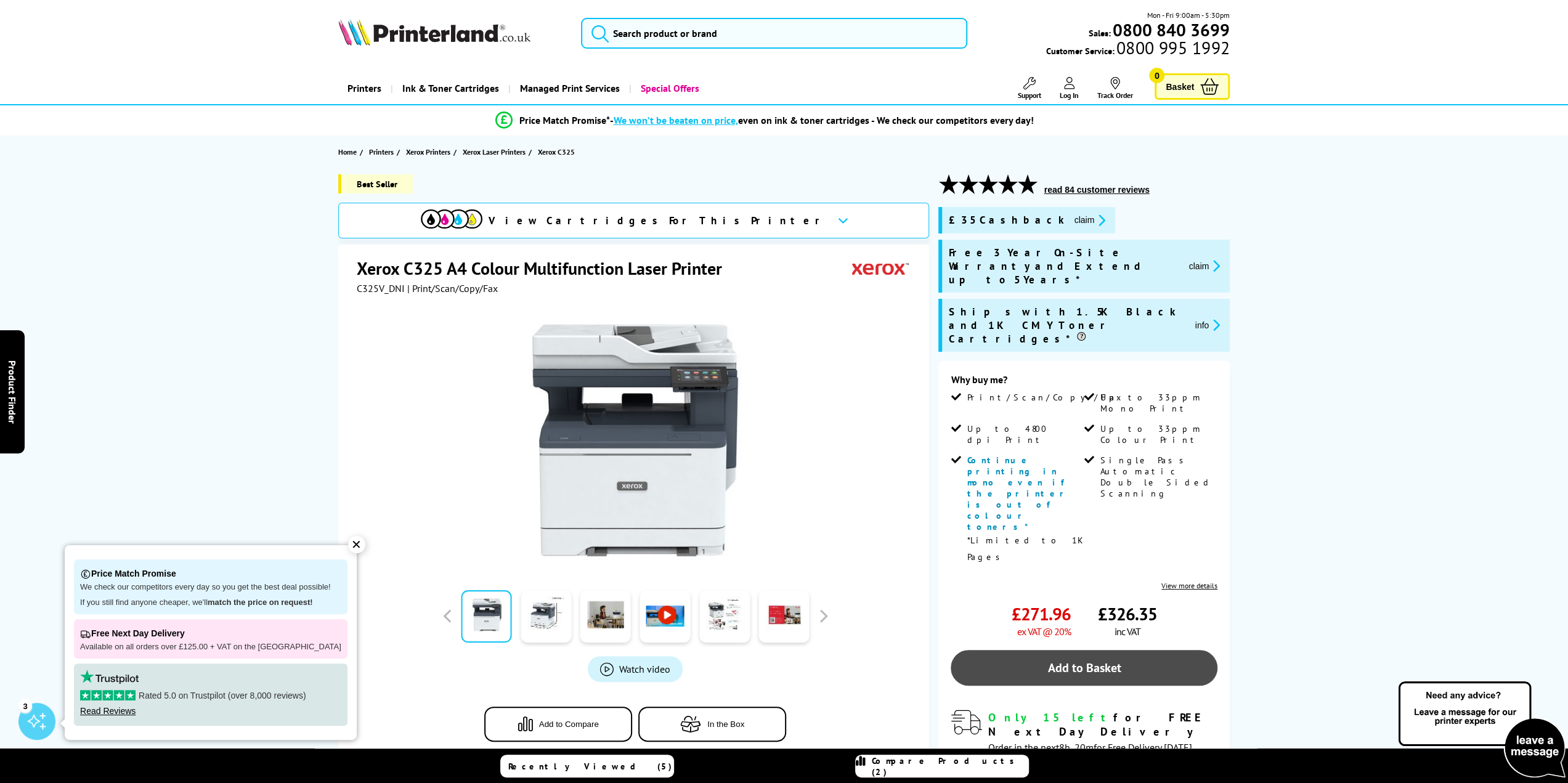
click at [1075, 650] on link "Add to Basket" at bounding box center [1083, 668] width 267 height 36
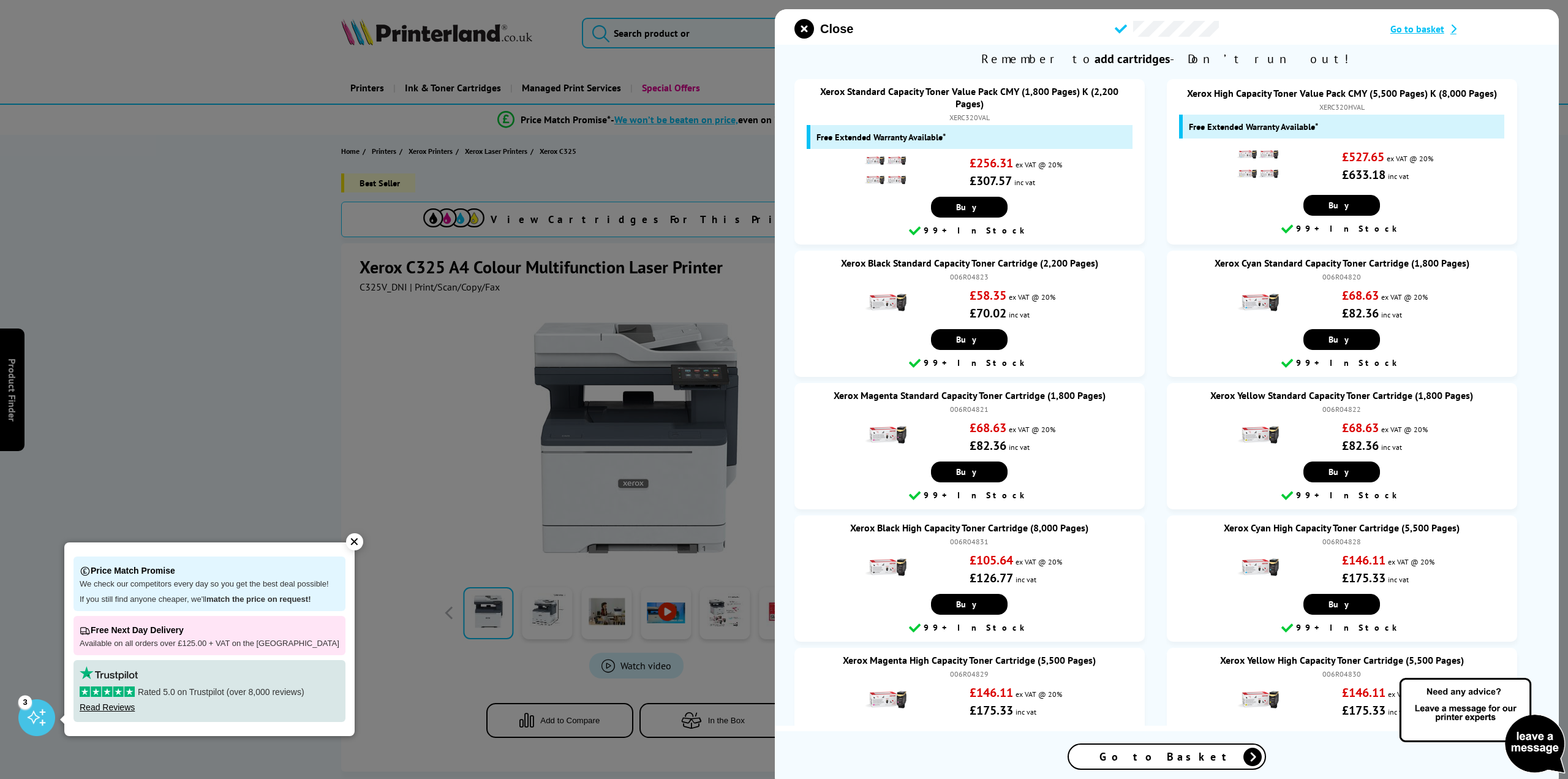
click at [1427, 30] on span "Go to basket" at bounding box center [1417, 29] width 54 height 12
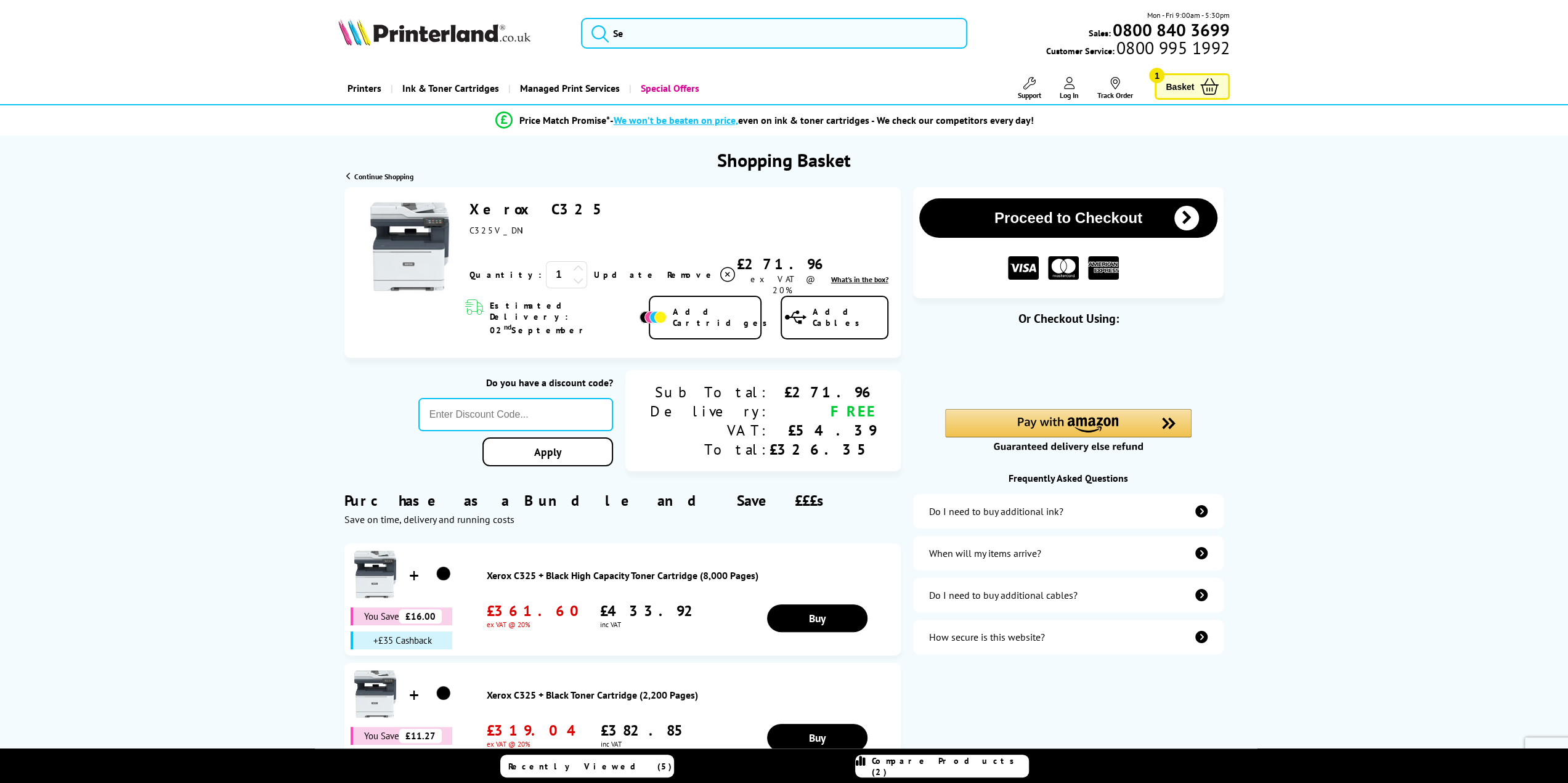
drag, startPoint x: 485, startPoint y: 307, endPoint x: 647, endPoint y: 318, distance: 162.4
click at [647, 318] on div "Estimated Delivery: 02 nd September" at bounding box center [551, 318] width 196 height 44
click at [364, 379] on div "Do you have a discount code? Apply Sub Total: Delivery: VAT: Total: £271.96 FRE…" at bounding box center [622, 421] width 556 height 102
click at [956, 508] on div "Do I need to buy additional ink?" at bounding box center [996, 511] width 134 height 12
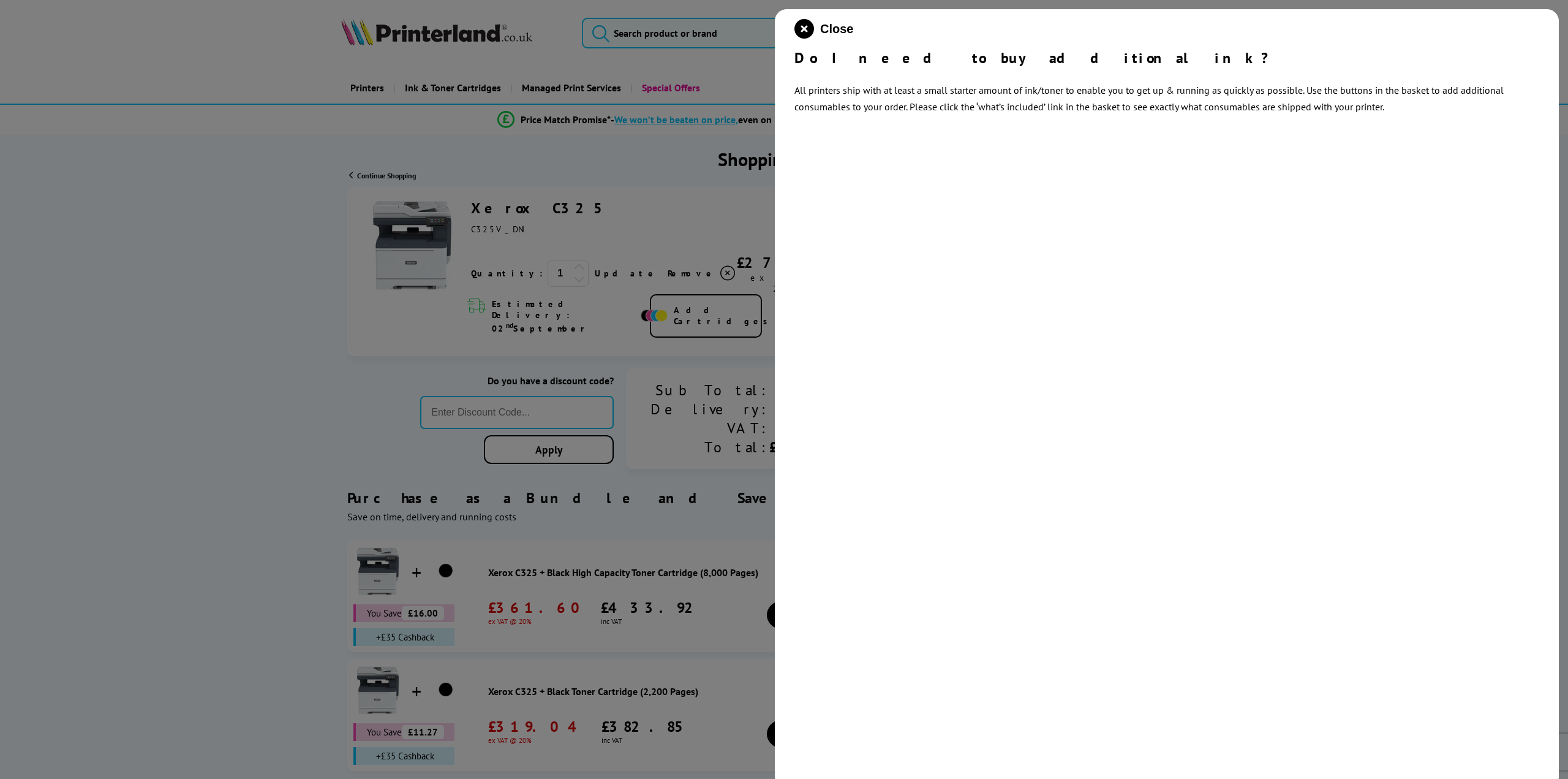
click at [807, 20] on icon "close modal" at bounding box center [804, 29] width 20 height 20
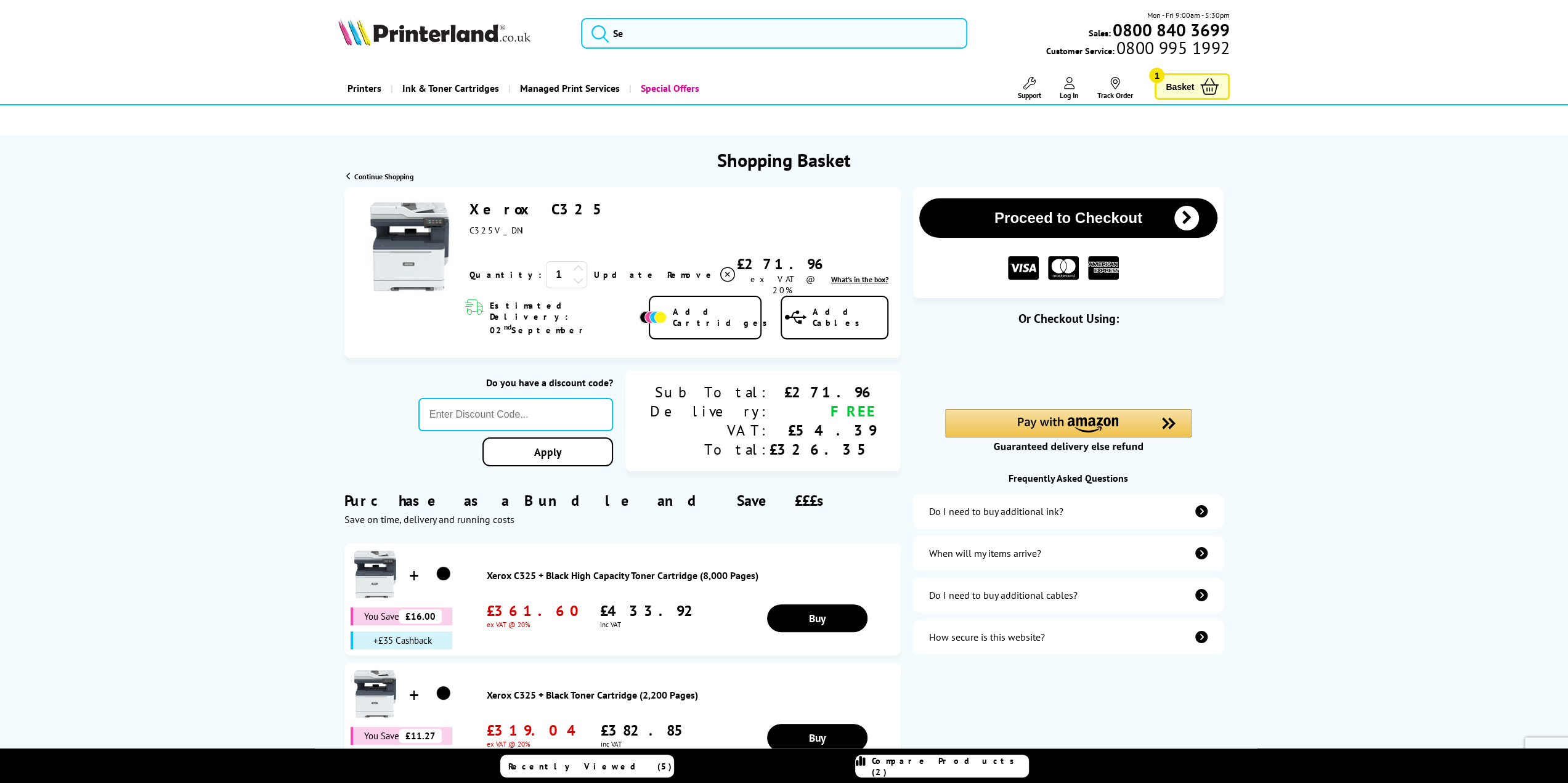
click at [391, 174] on span "Continue Shopping" at bounding box center [383, 176] width 59 height 9
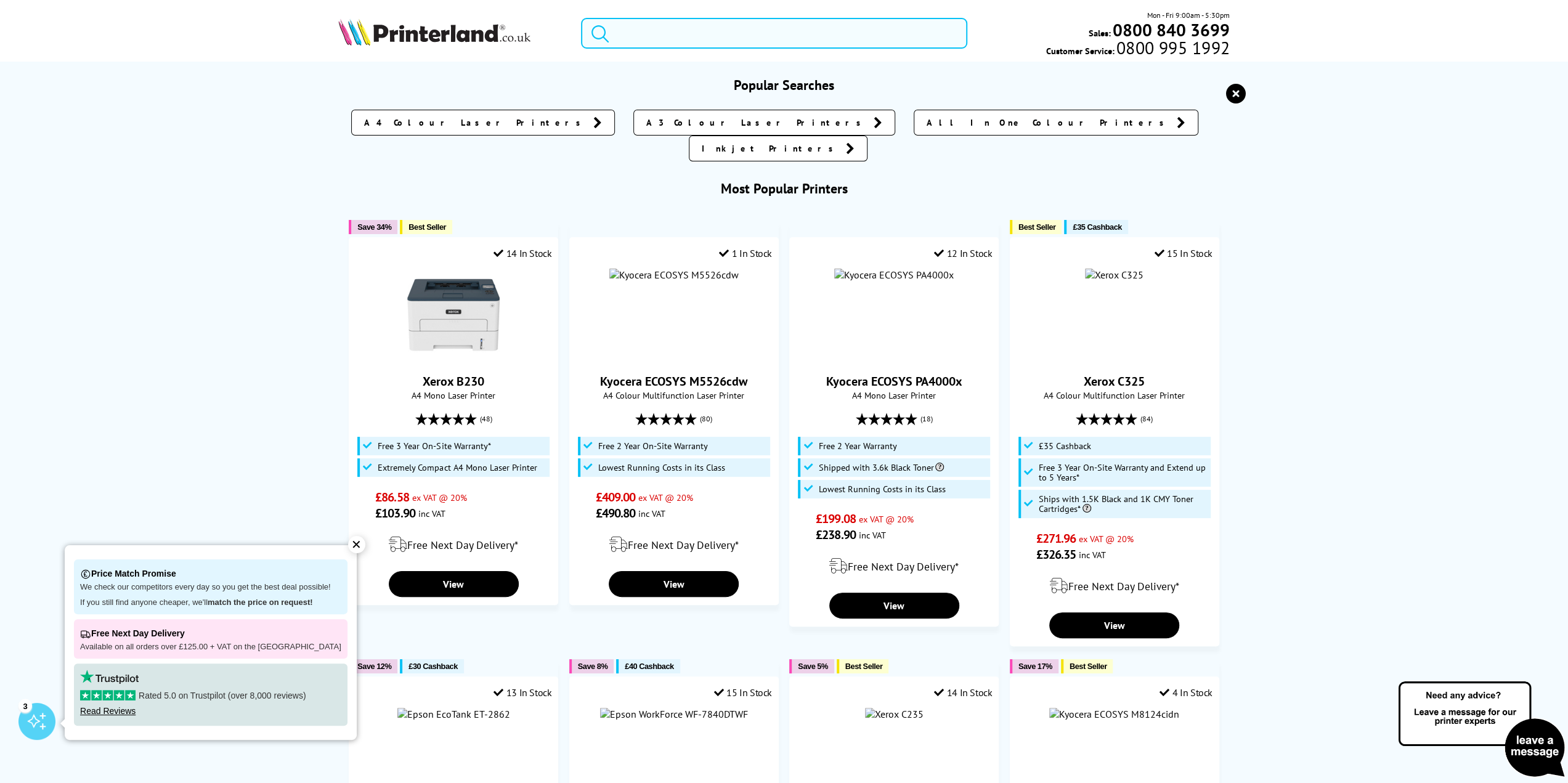
click at [714, 33] on input "search" at bounding box center [774, 33] width 387 height 31
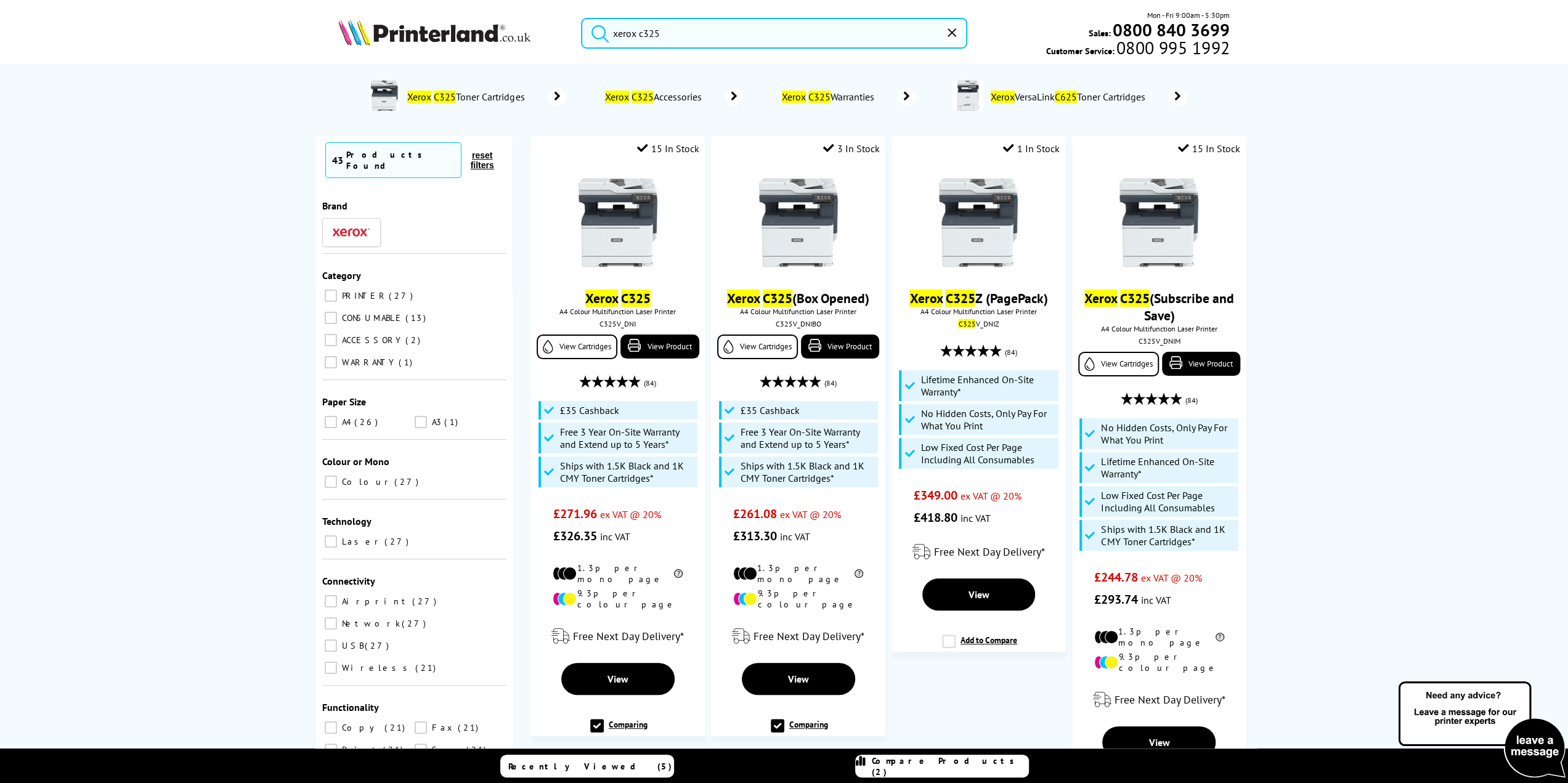
type input "xerox c325"
click at [581, 18] on button "submit" at bounding box center [596, 31] width 31 height 27
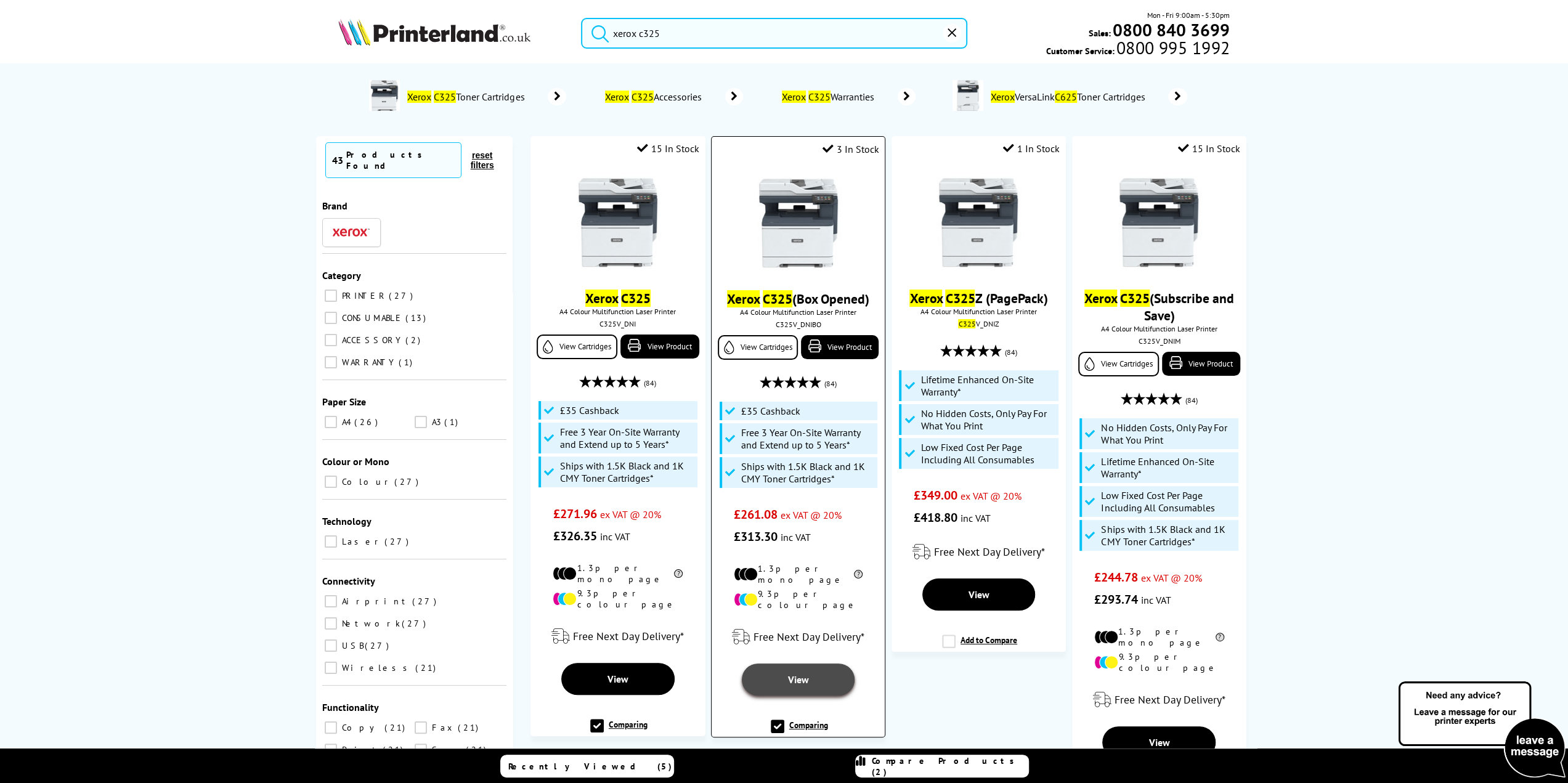
click at [793, 676] on link "View" at bounding box center [798, 679] width 113 height 32
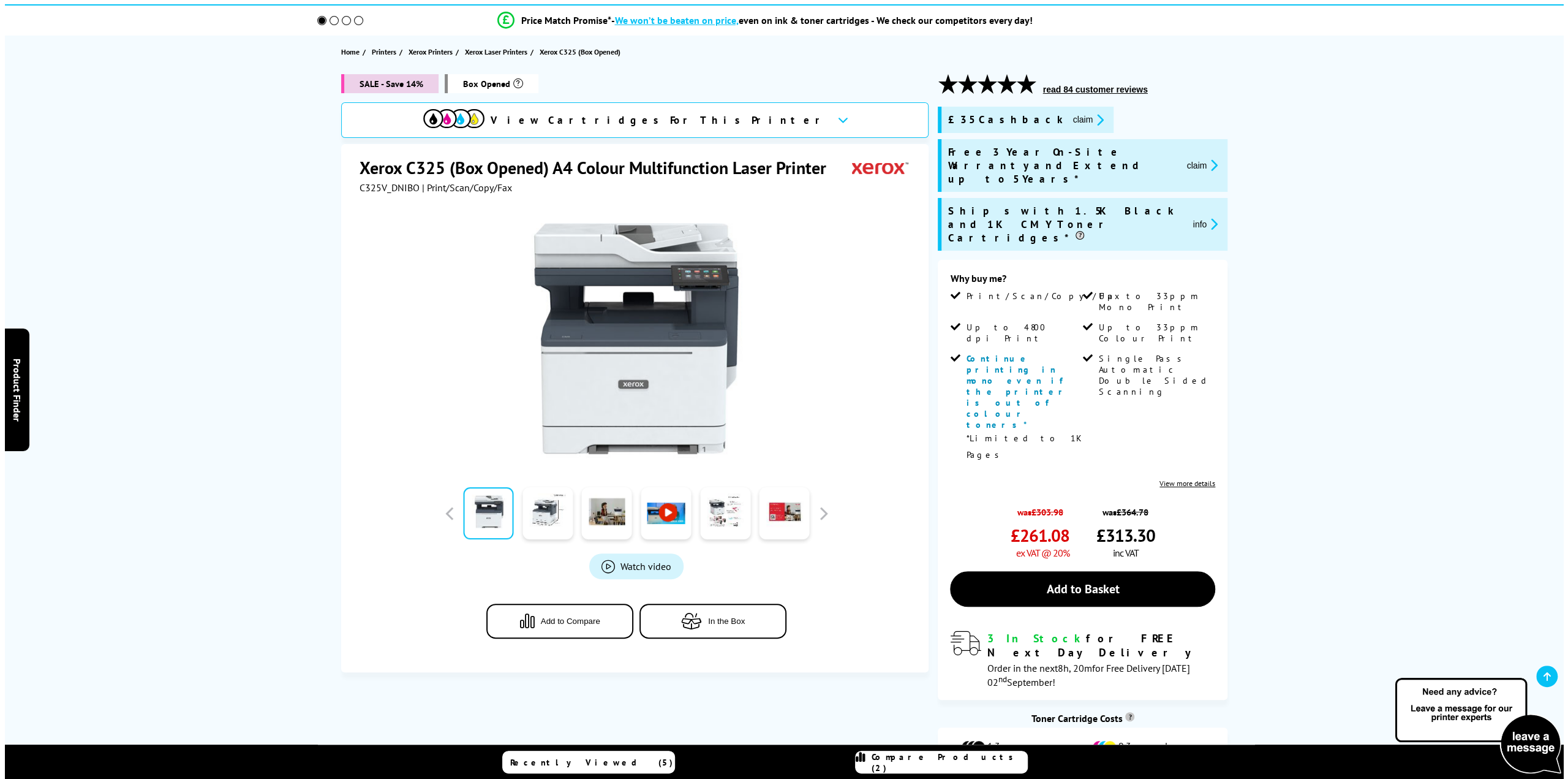
scroll to position [122, 0]
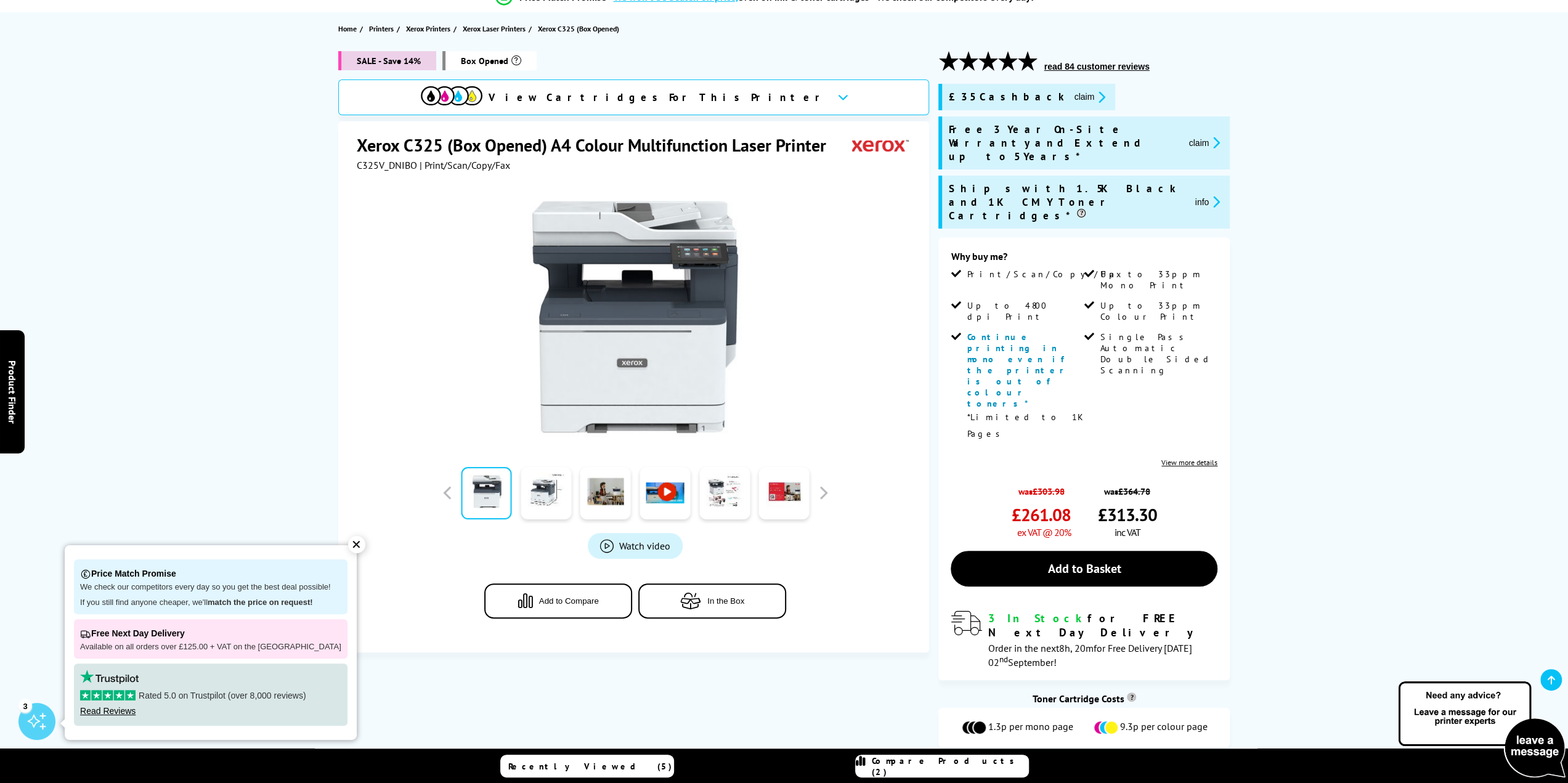
click at [1202, 195] on button "info" at bounding box center [1207, 202] width 33 height 14
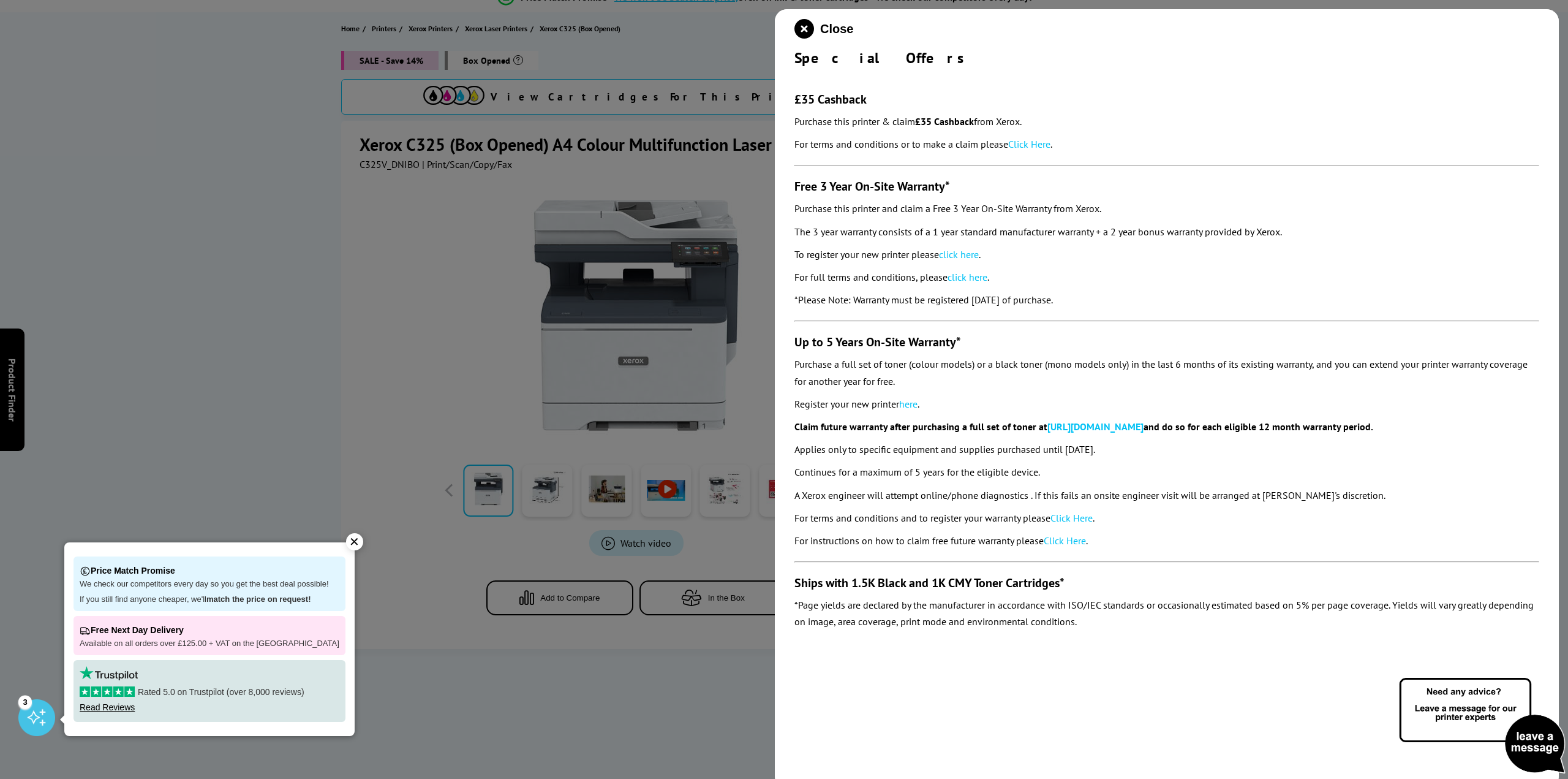
drag, startPoint x: 1059, startPoint y: 447, endPoint x: 1108, endPoint y: 446, distance: 49.0
click at [1108, 446] on p "Applies only to specific equipment and supplies purchased until [DATE]." at bounding box center [1166, 449] width 745 height 17
click at [1114, 452] on p "Applies only to specific equipment and supplies purchased until [DATE]." at bounding box center [1166, 449] width 745 height 17
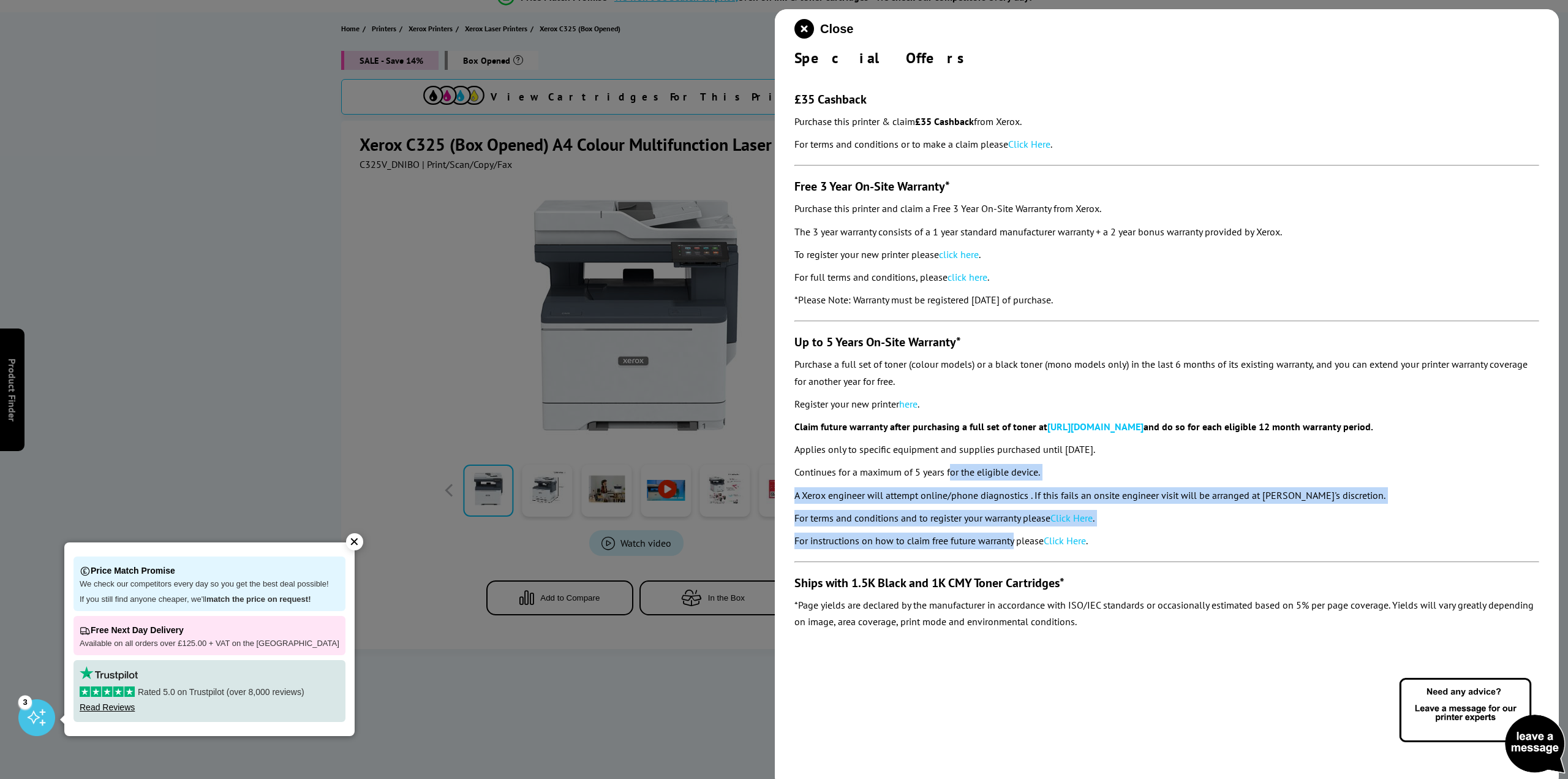
drag, startPoint x: 951, startPoint y: 472, endPoint x: 1015, endPoint y: 537, distance: 91.2
click at [1015, 537] on section "£35 Cashback Purchase this printer & claim £35 Cashback from Xerox. For terms a…" at bounding box center [1166, 352] width 745 height 569
click at [939, 487] on p "A Xerox engineer will attempt online/phone diagnostics . If this fails an onsit…" at bounding box center [1166, 495] width 745 height 17
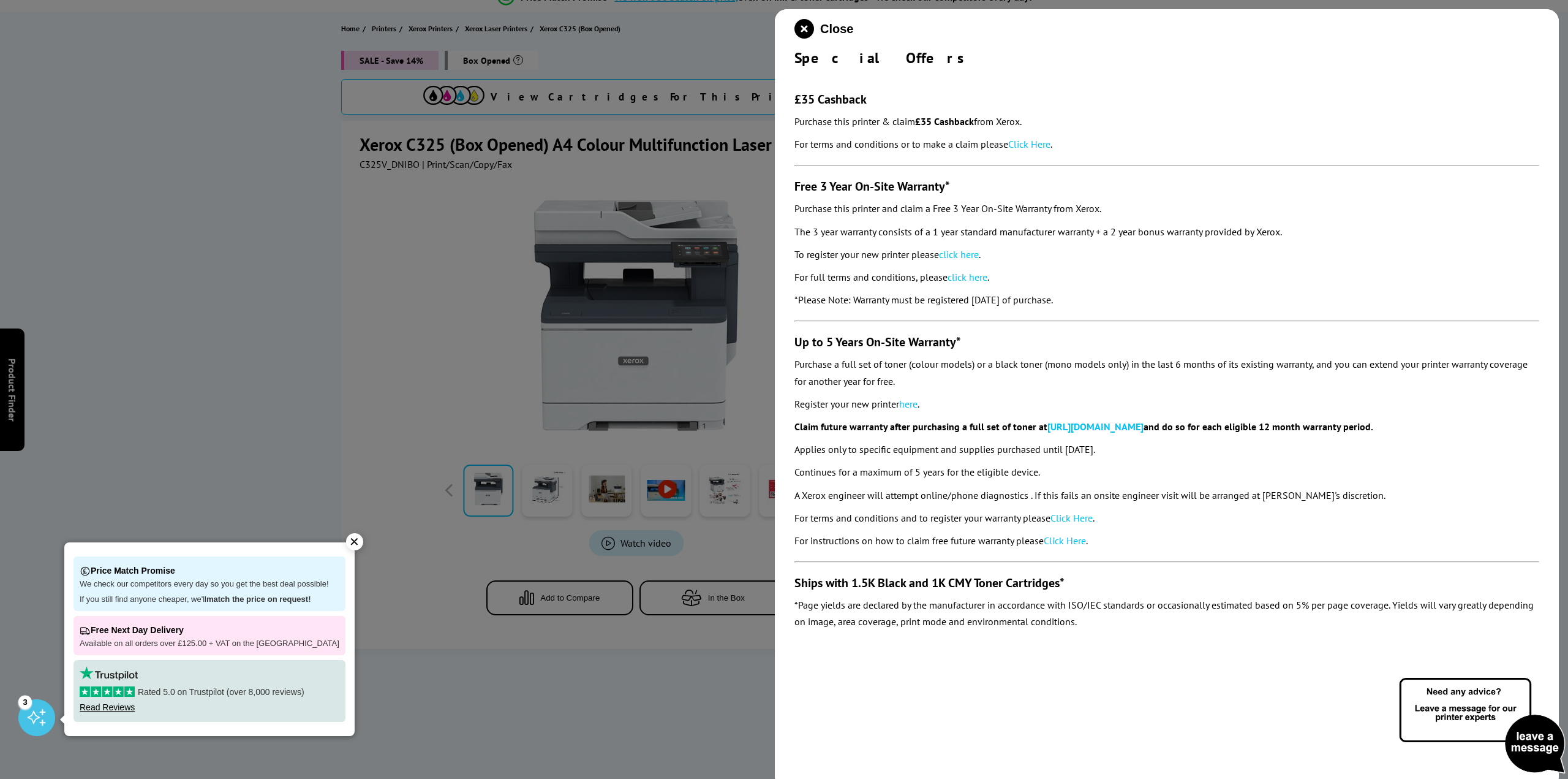
click at [1069, 546] on link "Click Here" at bounding box center [1065, 540] width 43 height 12
click at [799, 25] on icon "close modal" at bounding box center [804, 29] width 20 height 20
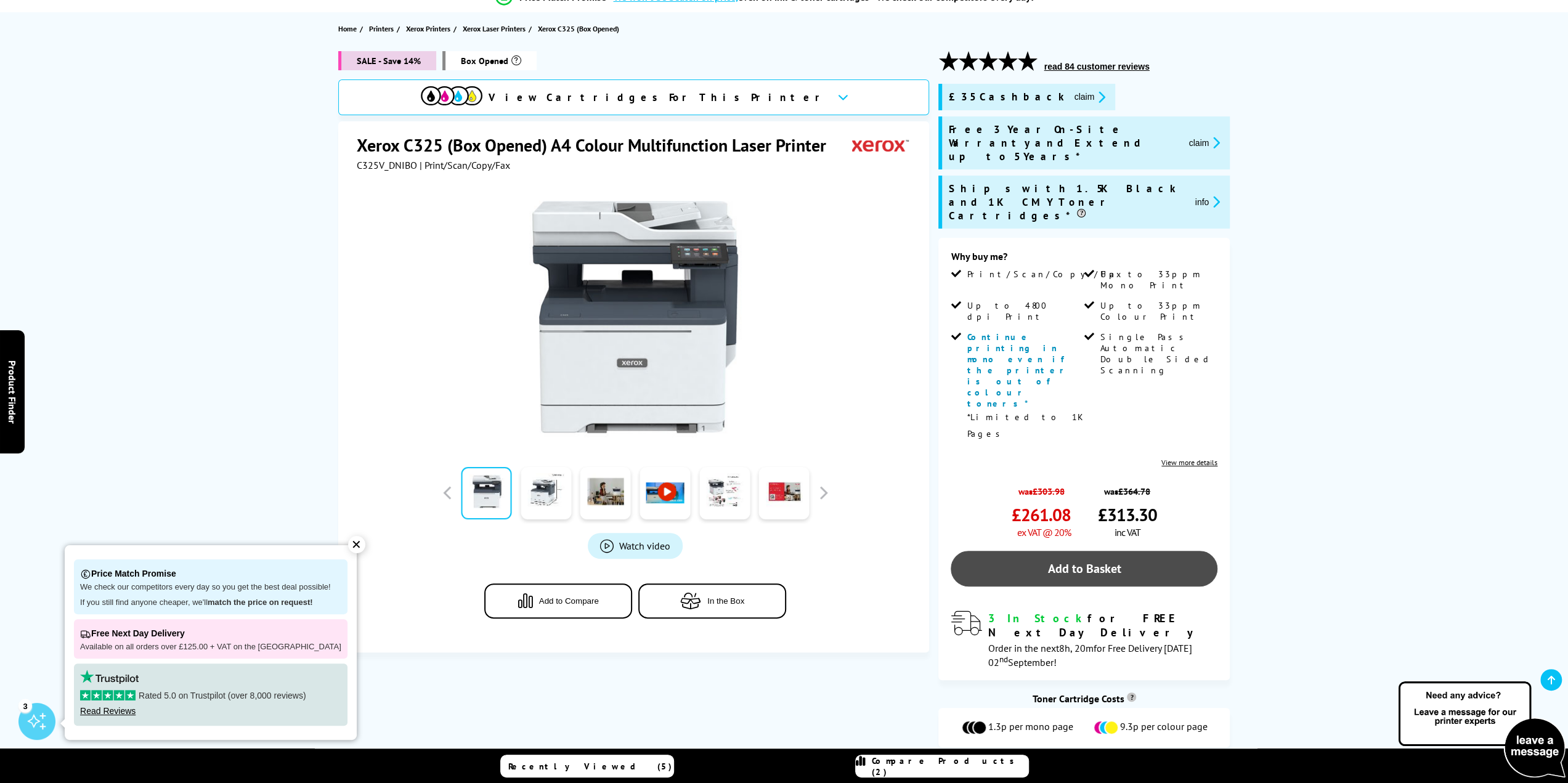
click at [1079, 551] on link "Add to Basket" at bounding box center [1083, 569] width 267 height 36
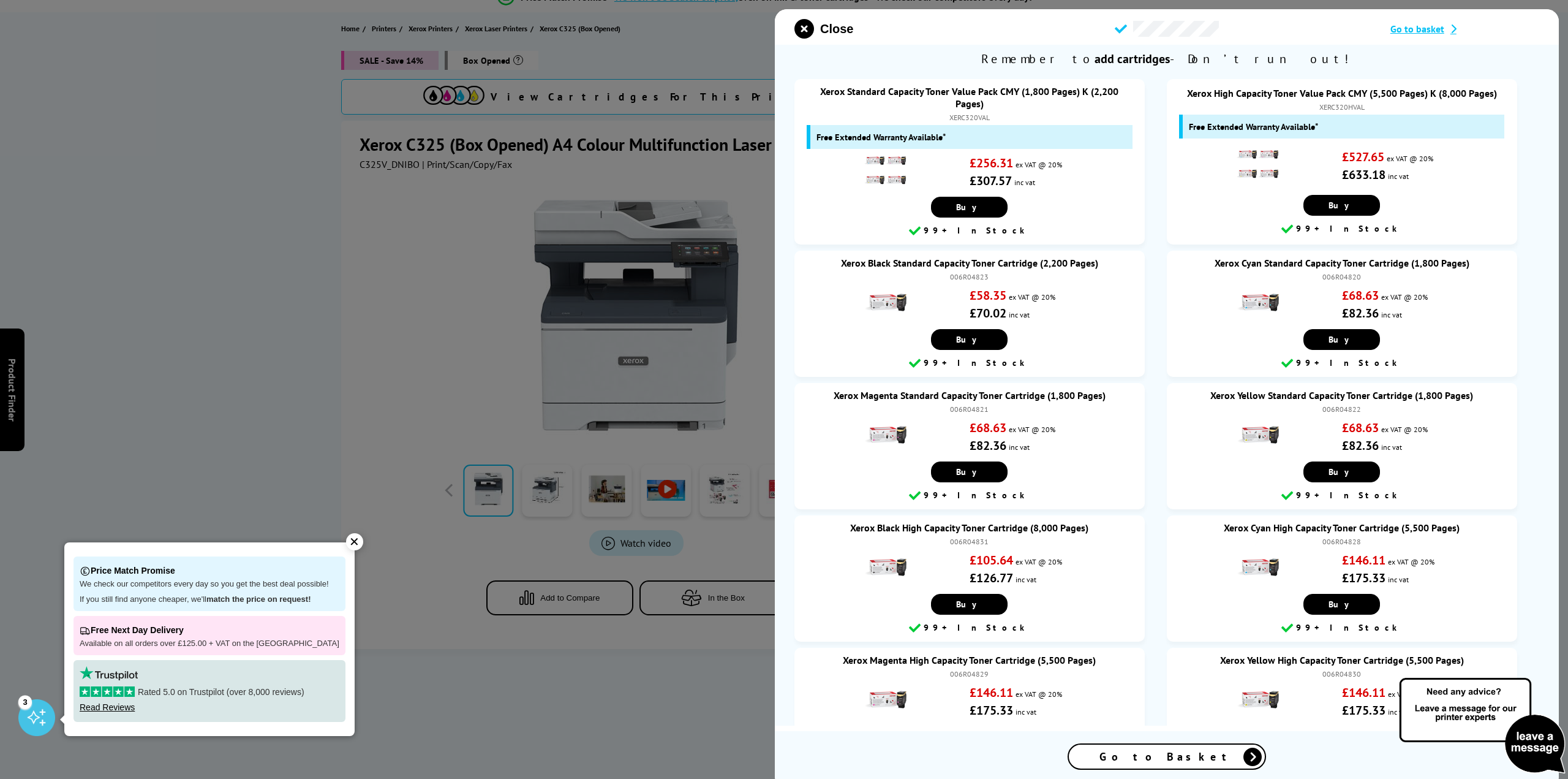
click at [1428, 32] on span "Go to basket" at bounding box center [1417, 29] width 54 height 12
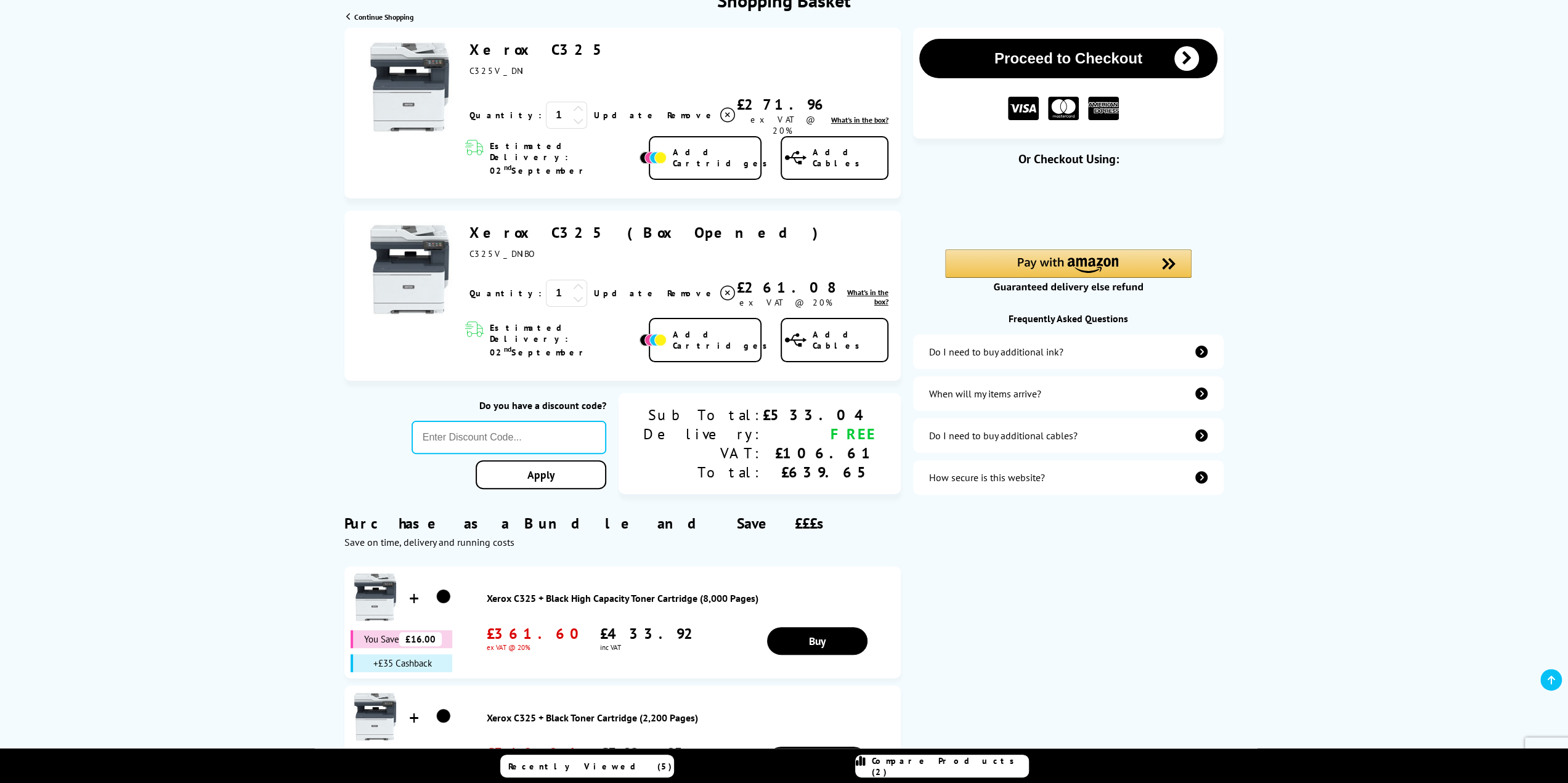
scroll to position [123, 0]
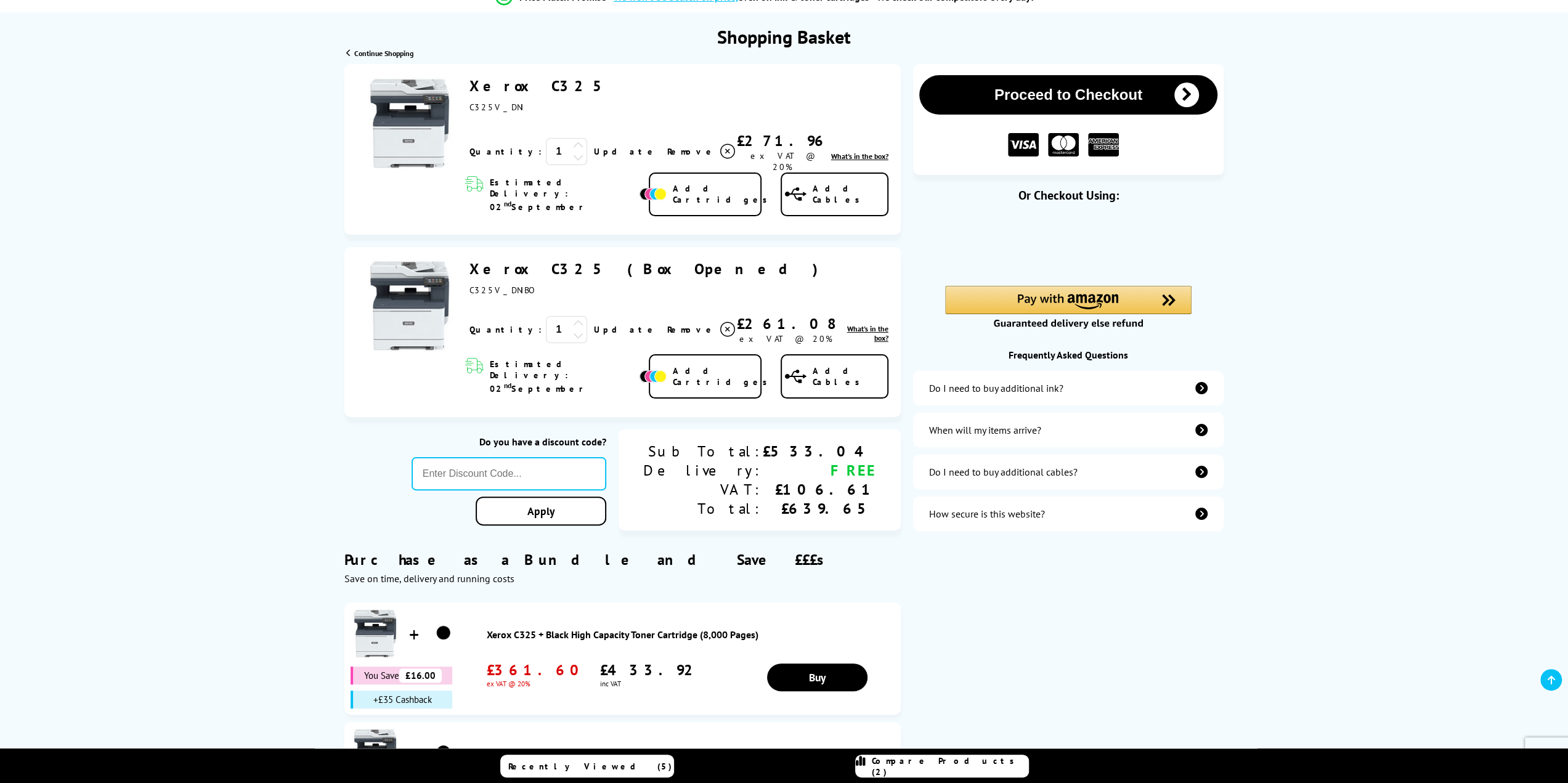
click at [719, 159] on icon at bounding box center [726, 151] width 15 height 15
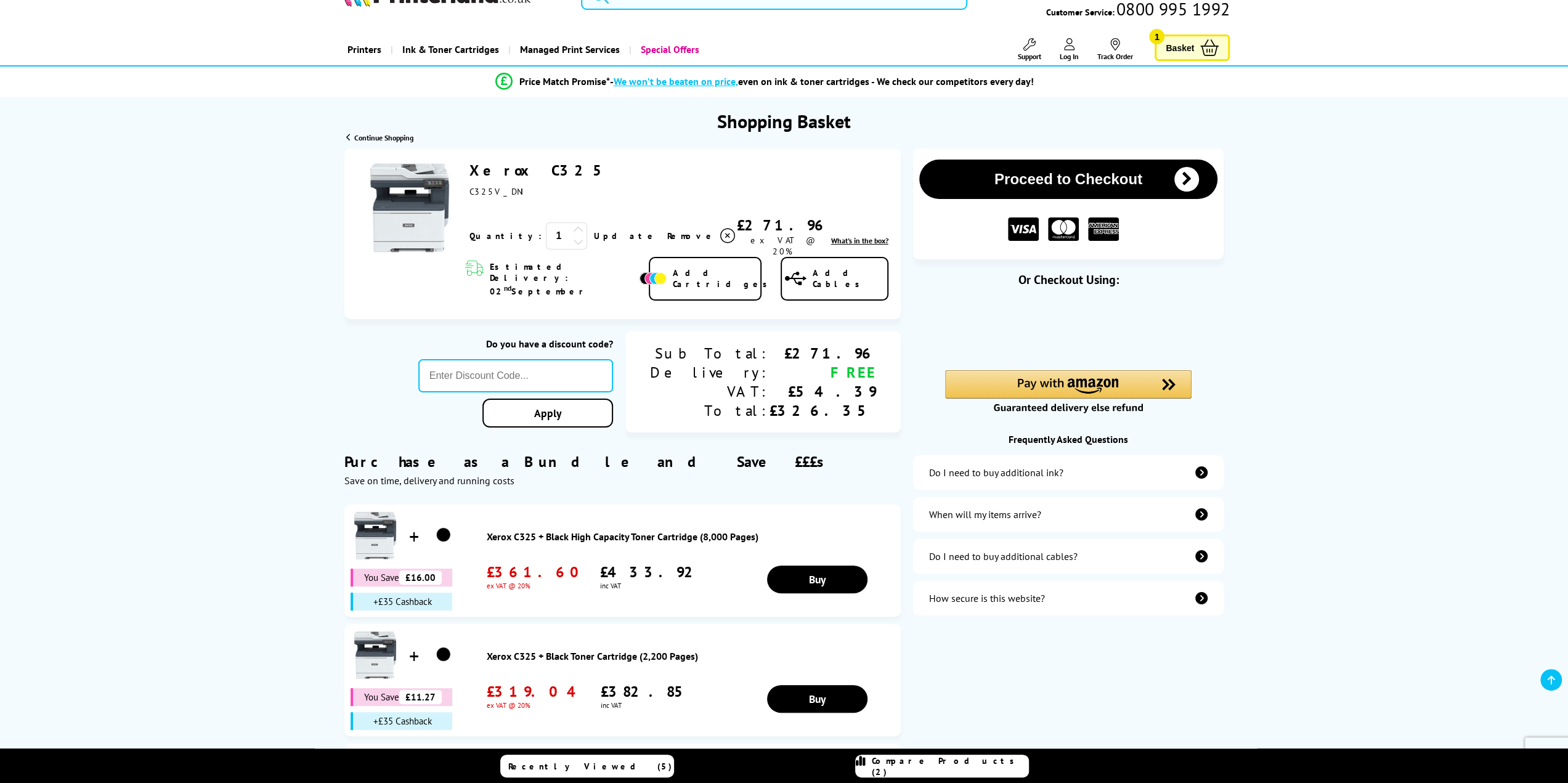
scroll to position [0, 0]
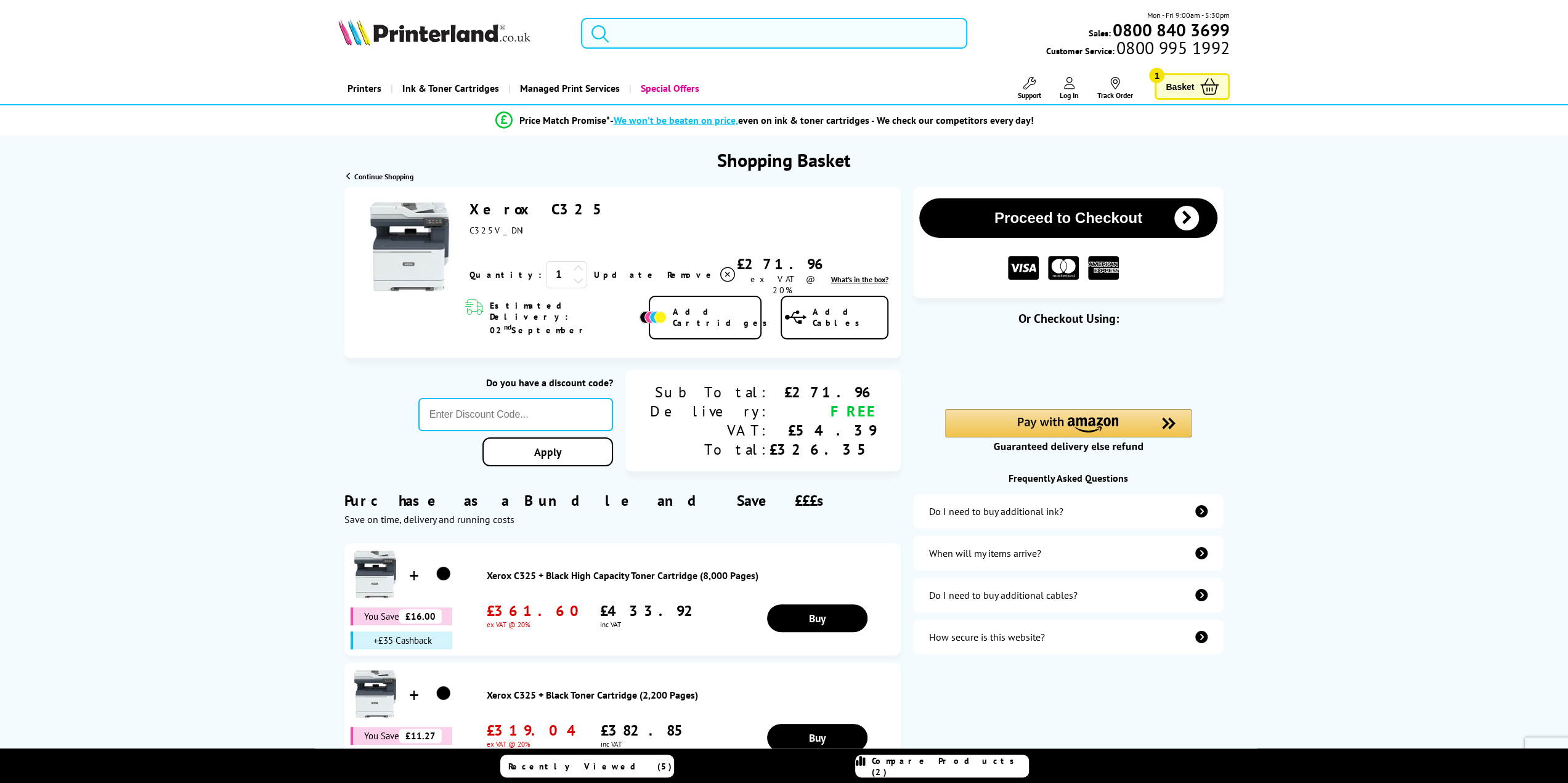
click at [671, 26] on input "search" at bounding box center [774, 33] width 387 height 31
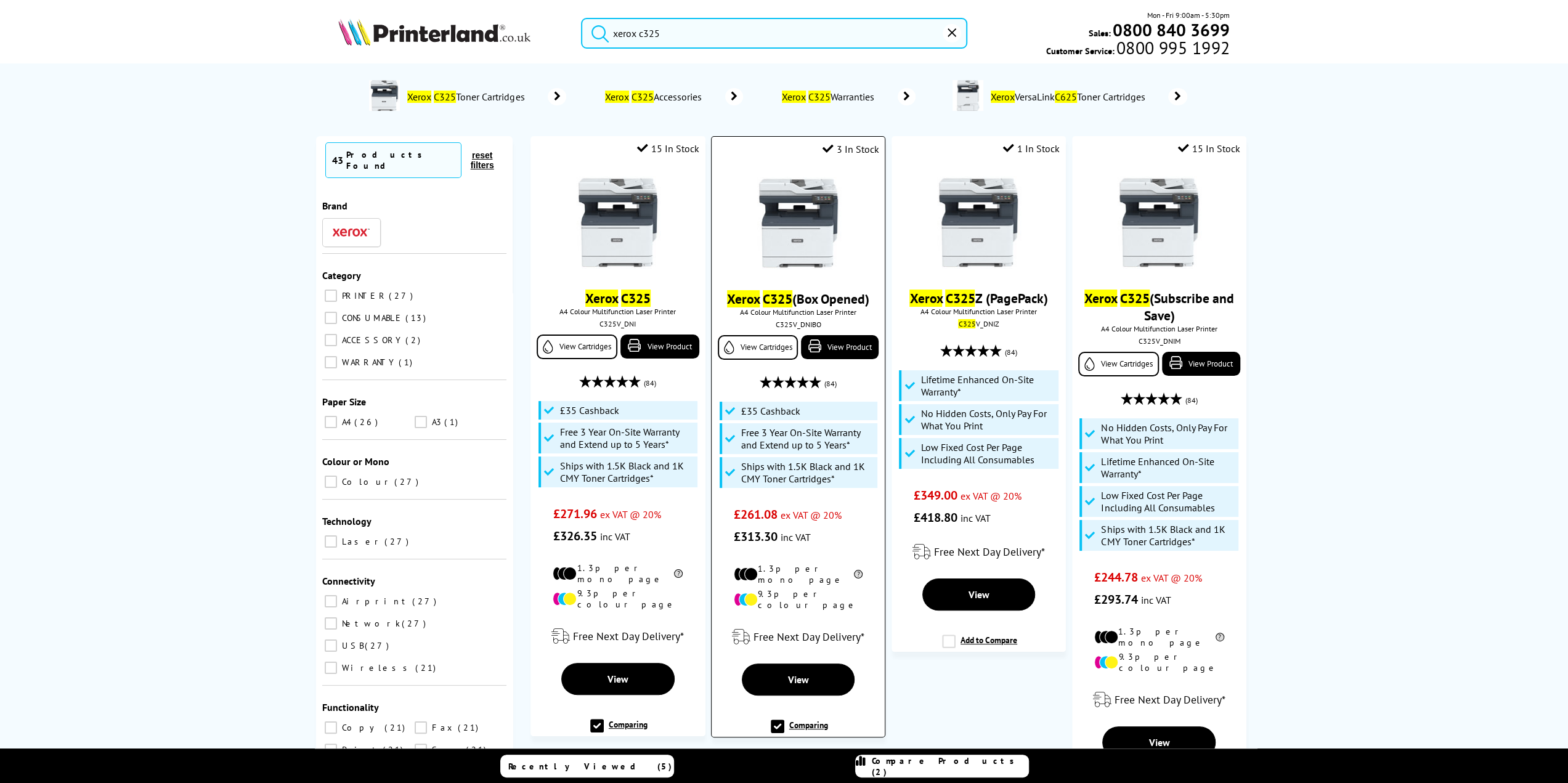
type input "xerox c325"
click at [833, 300] on link "Xerox C325 (Box Opened)" at bounding box center [798, 298] width 142 height 17
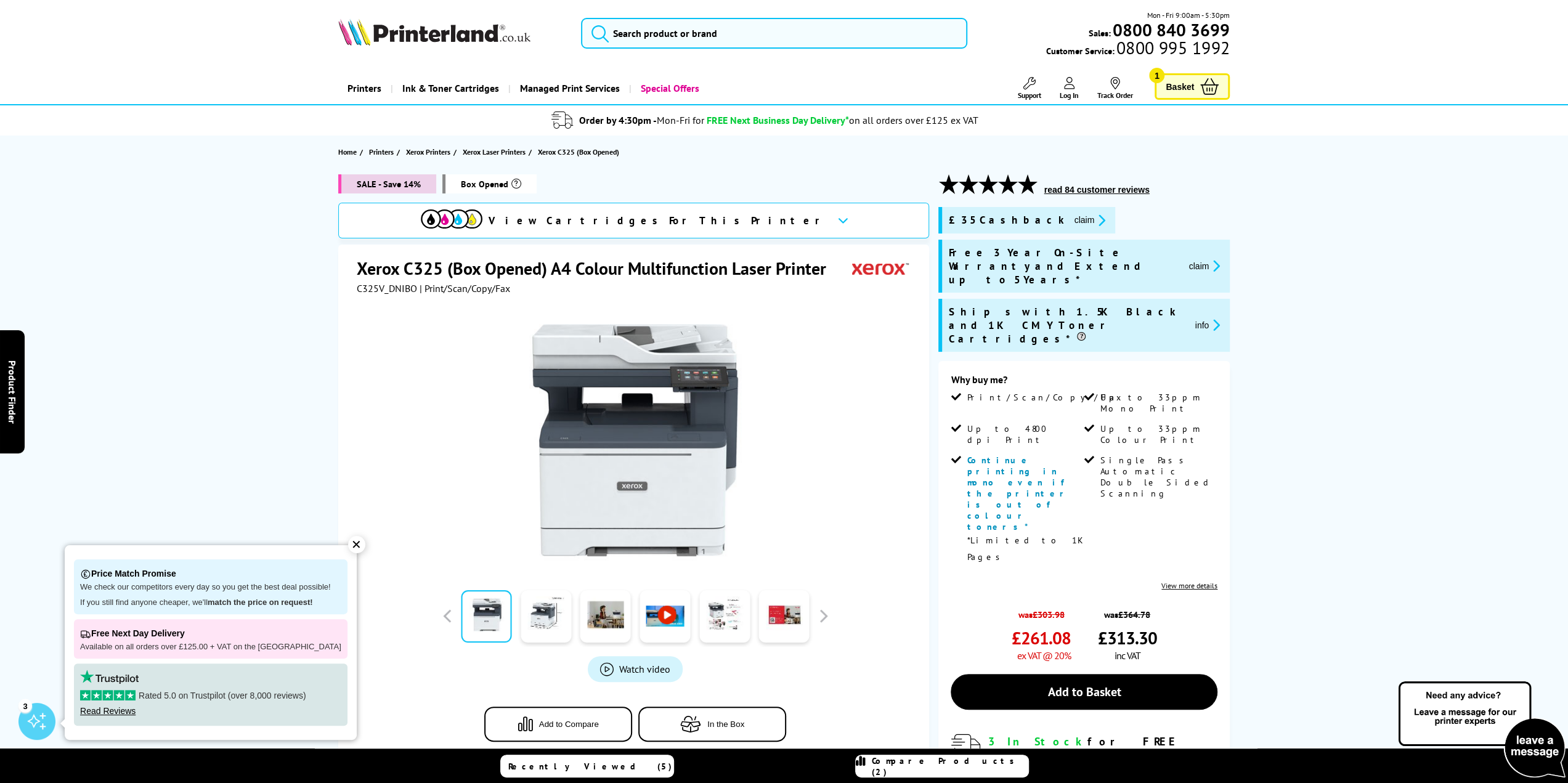
click at [470, 177] on span "Box Opened" at bounding box center [489, 183] width 94 height 19
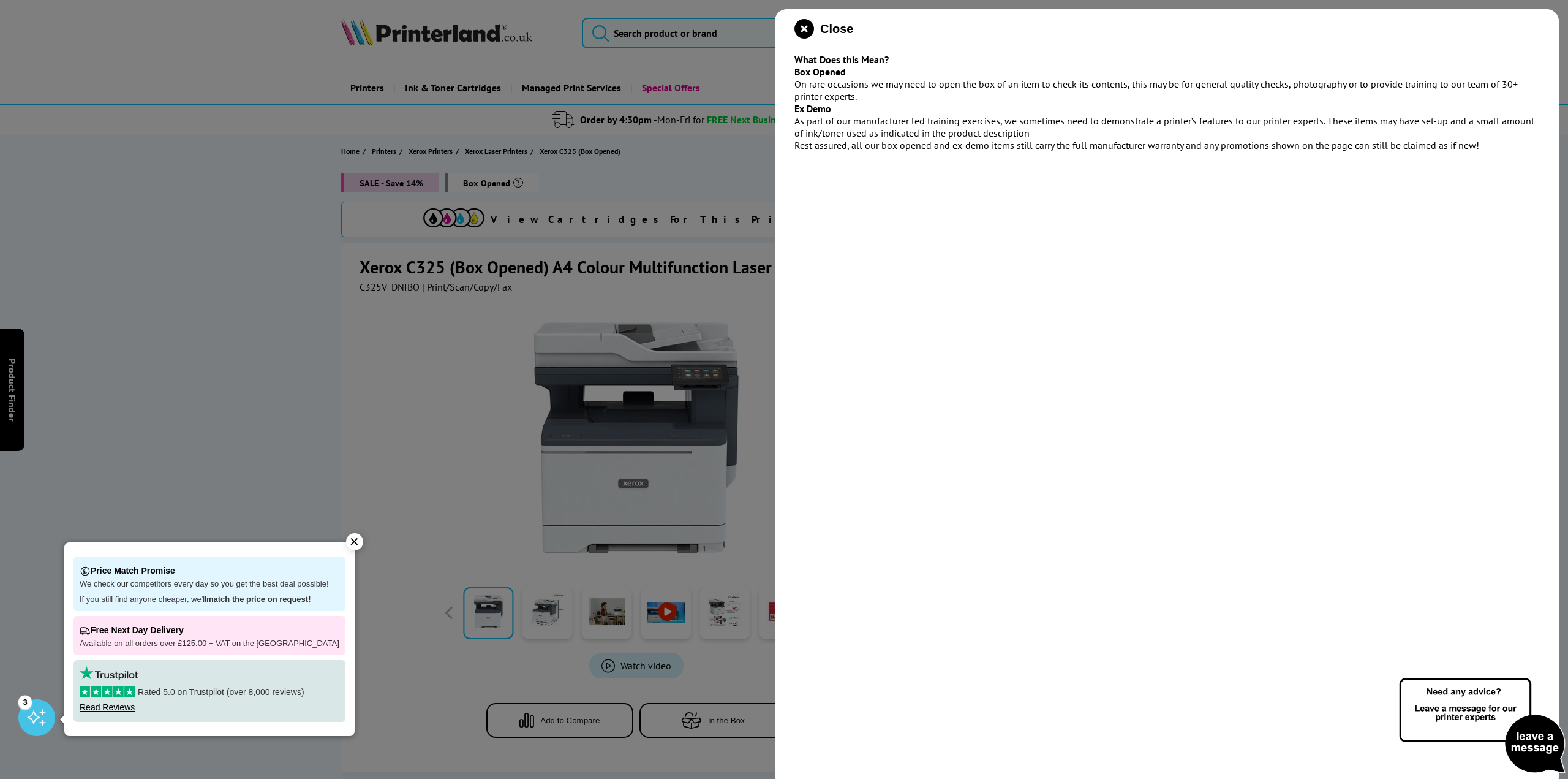
click at [664, 176] on div at bounding box center [784, 389] width 1568 height 779
click at [655, 163] on div at bounding box center [784, 389] width 1568 height 779
click at [797, 24] on icon "close modal" at bounding box center [804, 29] width 20 height 20
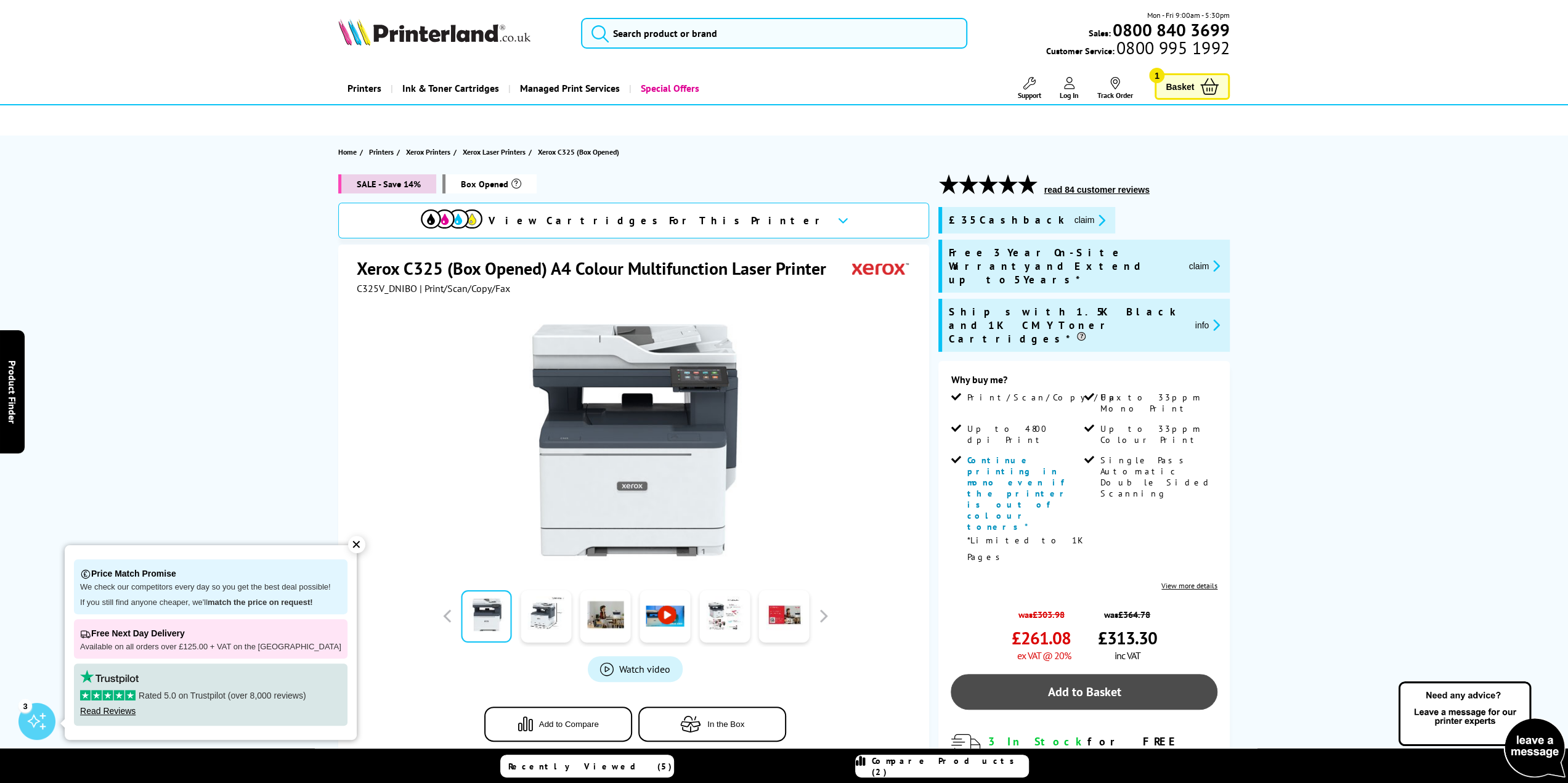
click at [1074, 674] on link "Add to Basket" at bounding box center [1083, 692] width 267 height 36
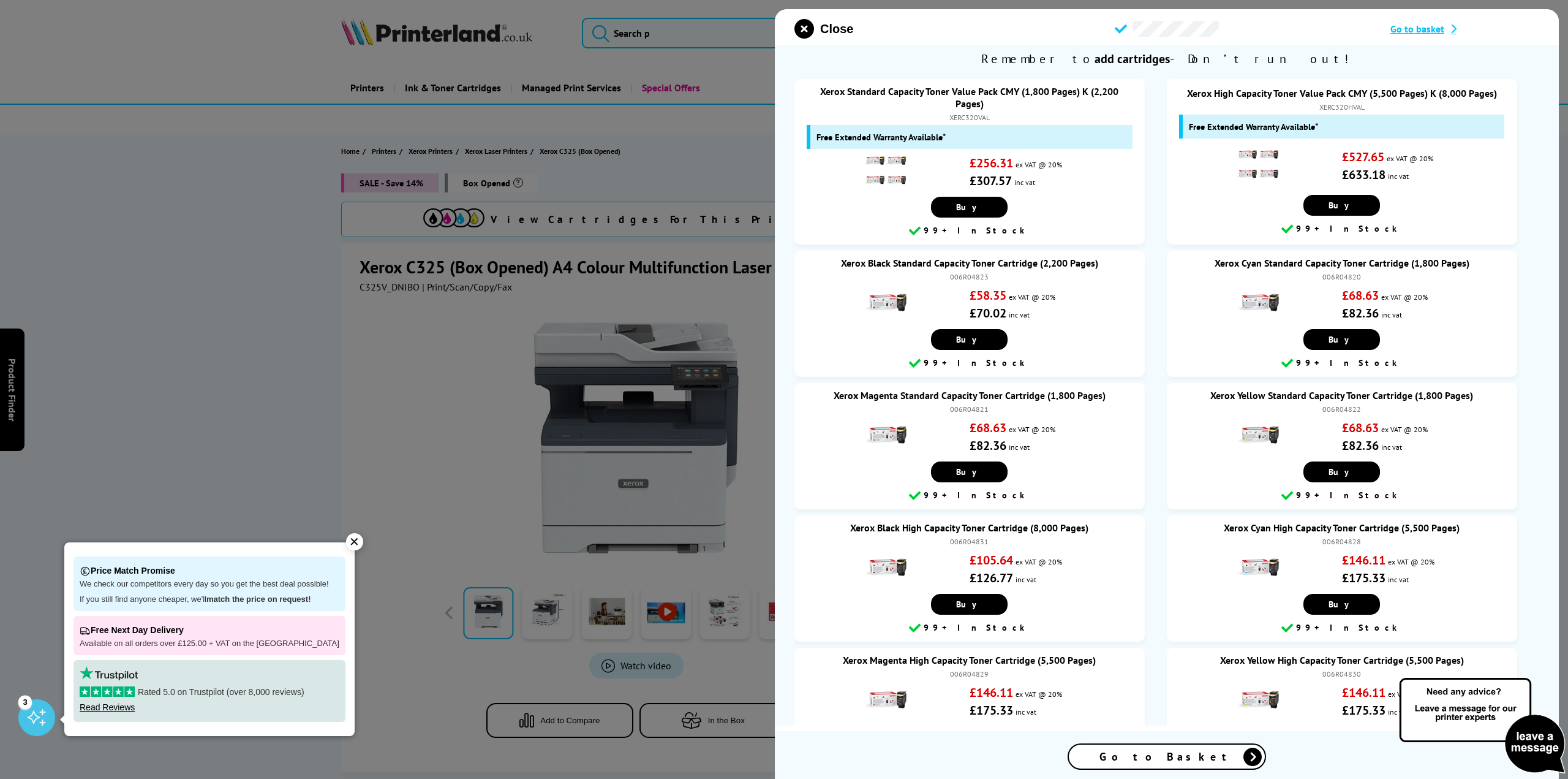
click at [1429, 35] on span "Go to basket" at bounding box center [1417, 29] width 54 height 12
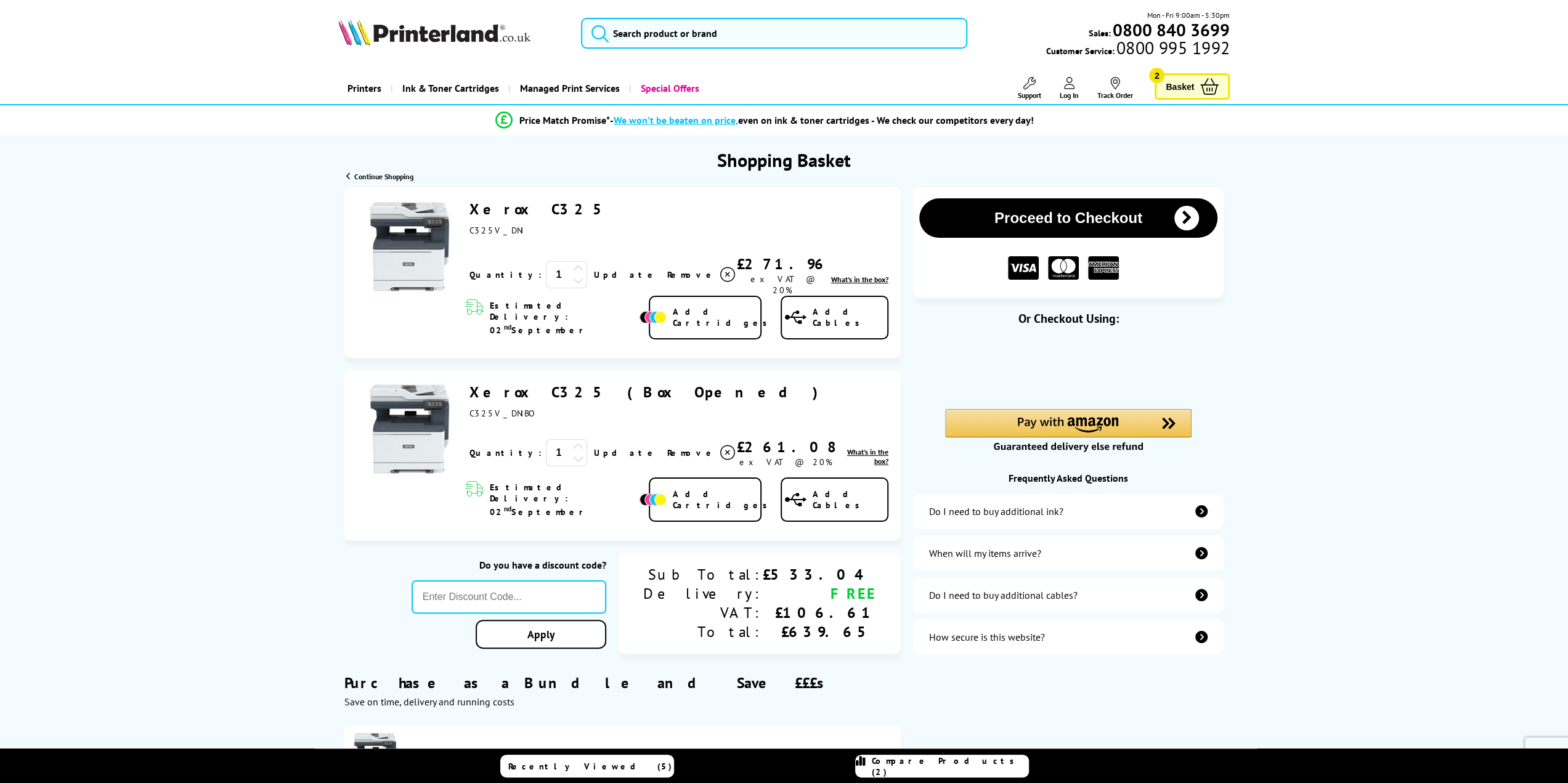
click at [666, 270] on span "Remove" at bounding box center [690, 274] width 49 height 11
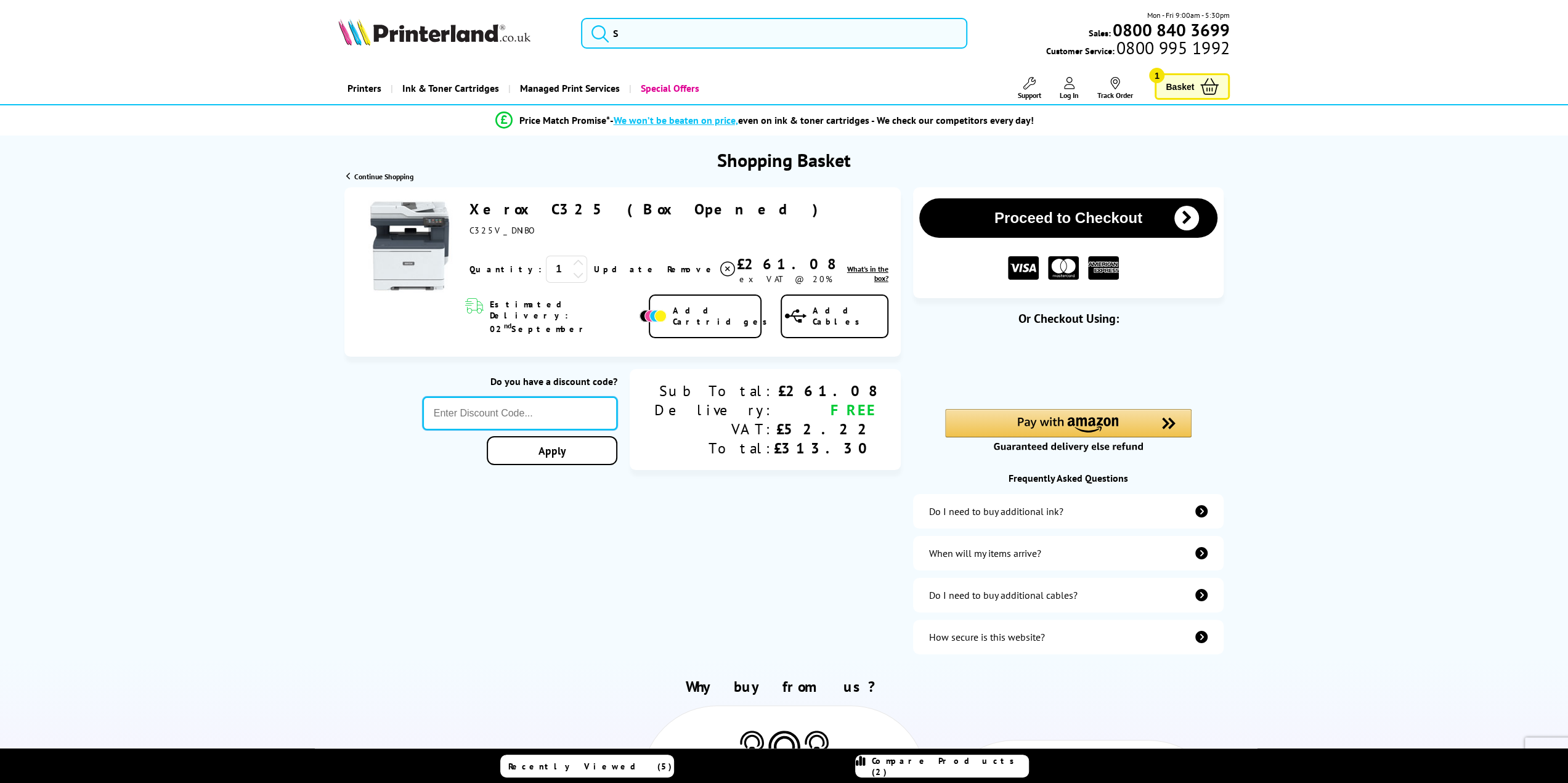
click at [572, 399] on input "text" at bounding box center [520, 413] width 195 height 33
paste input "GSFIVEPR"
type input "GSFIVEPR"
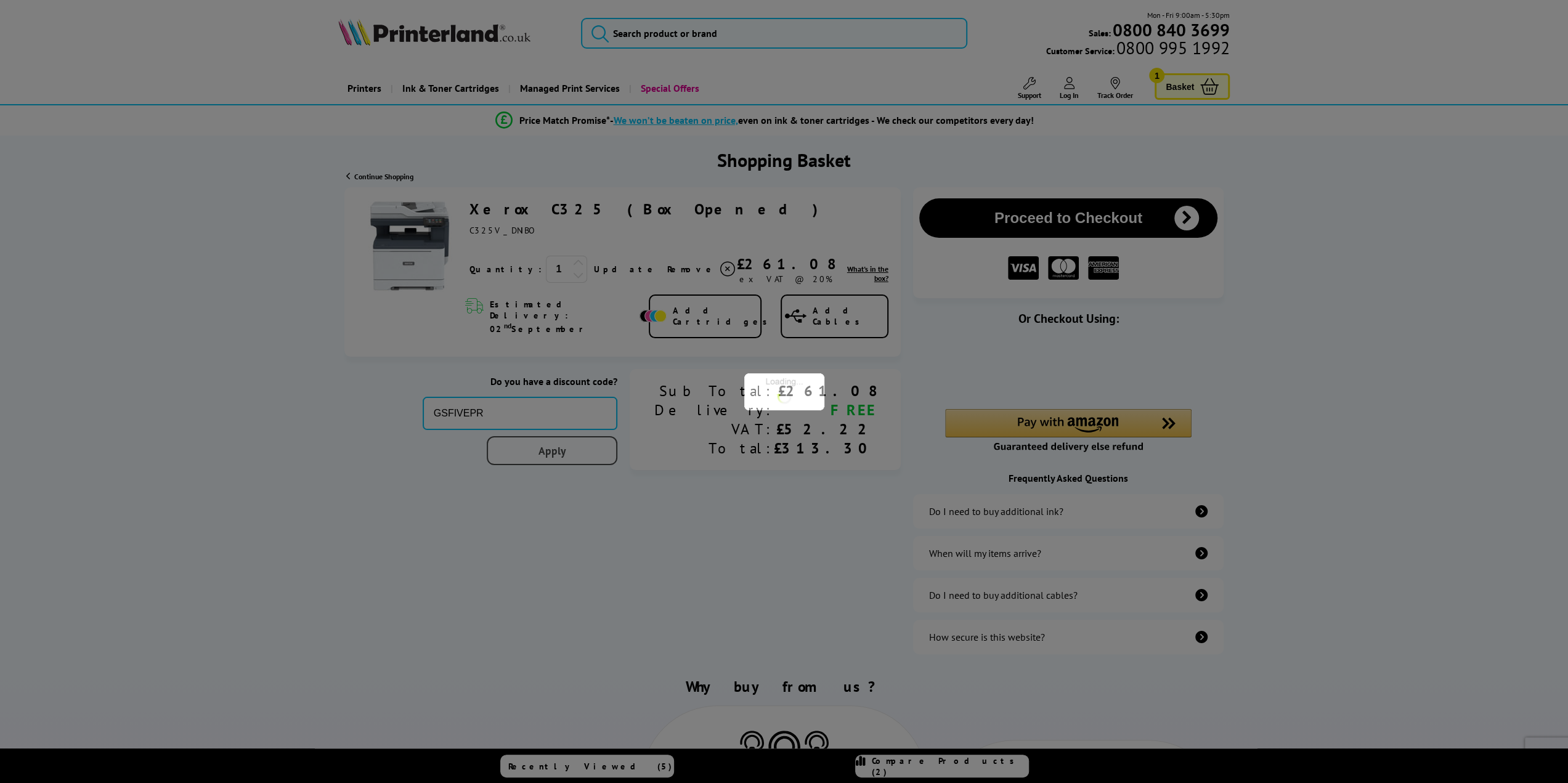
click at [604, 438] on div "Proceed to Checkout Shopping Basket ex VAT @ 20% 1 Update ex VAT @ 20%" at bounding box center [784, 424] width 1568 height 475
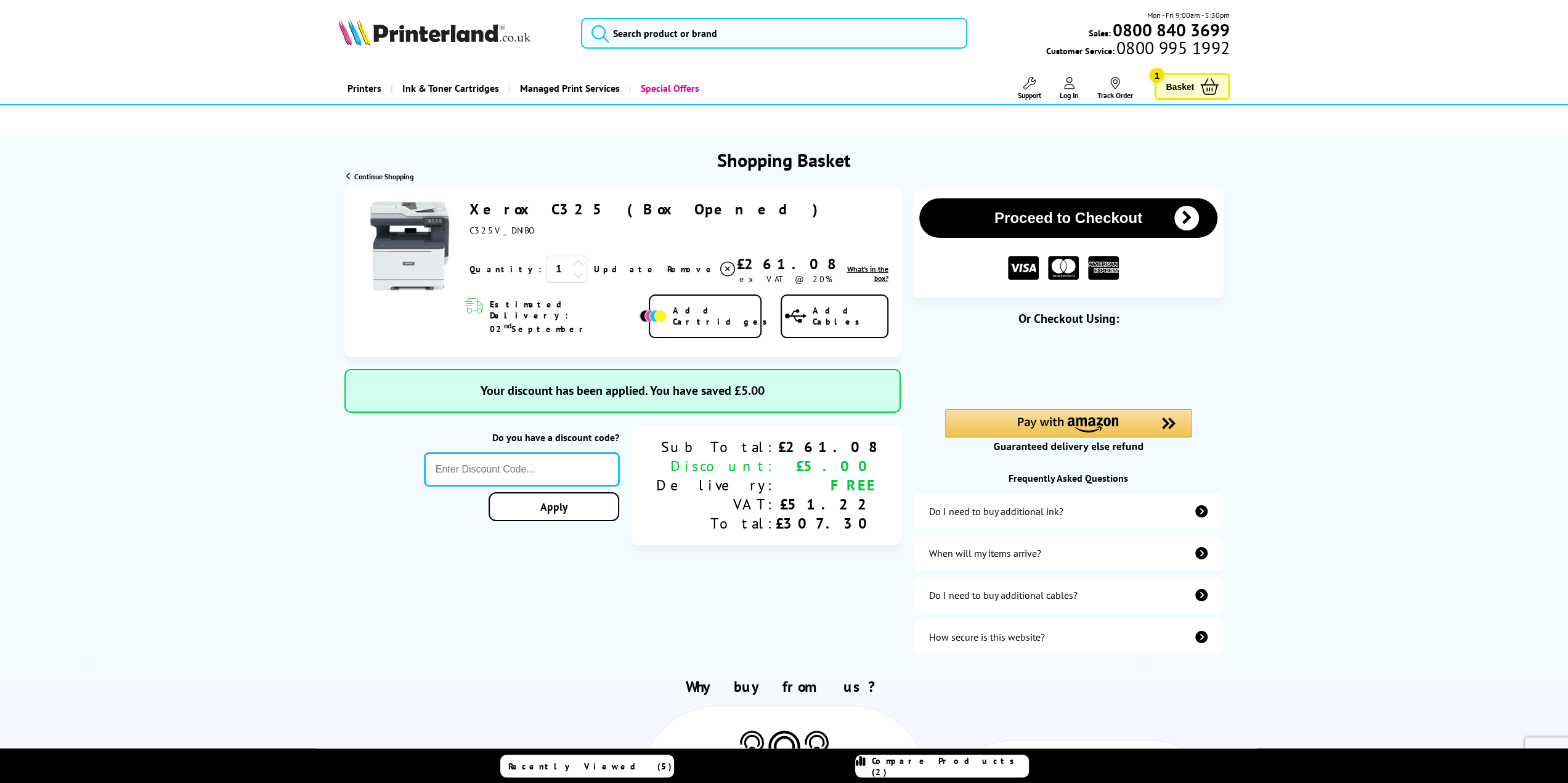
click at [576, 455] on input "text" at bounding box center [521, 469] width 195 height 33
click at [544, 454] on input "A" at bounding box center [521, 469] width 195 height 33
type input "AUGUST10"
click at [628, 493] on div "Proceed to Checkout Shopping Basket ex VAT @ 20% 1 Update ex VAT @ 20%" at bounding box center [784, 424] width 1568 height 475
click at [619, 493] on link "Apply" at bounding box center [553, 506] width 131 height 29
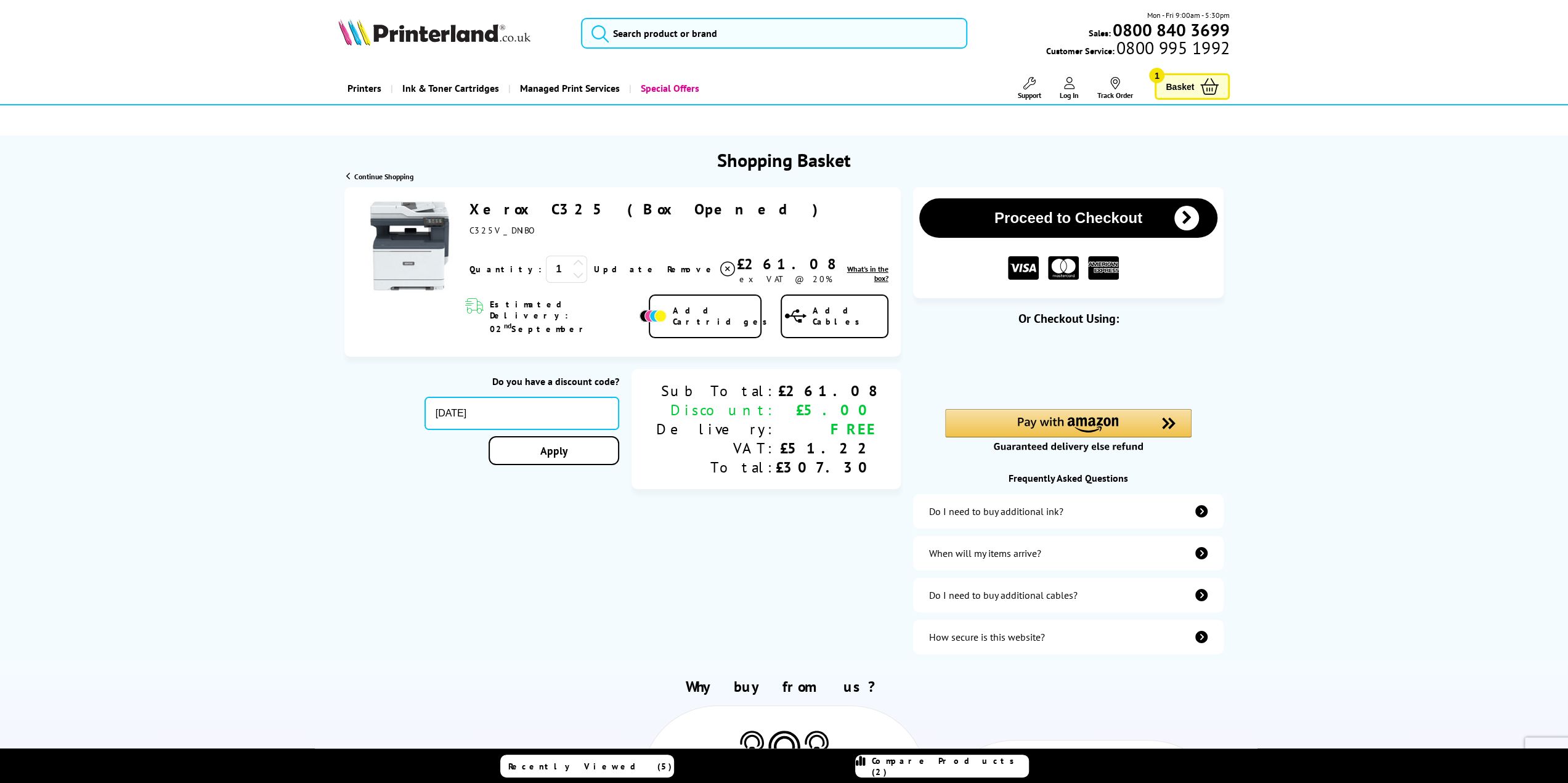
click at [593, 403] on input "AUGUST10" at bounding box center [521, 413] width 195 height 33
type input "C"
click at [537, 397] on input "text" at bounding box center [521, 413] width 195 height 33
paste input "consmw10"
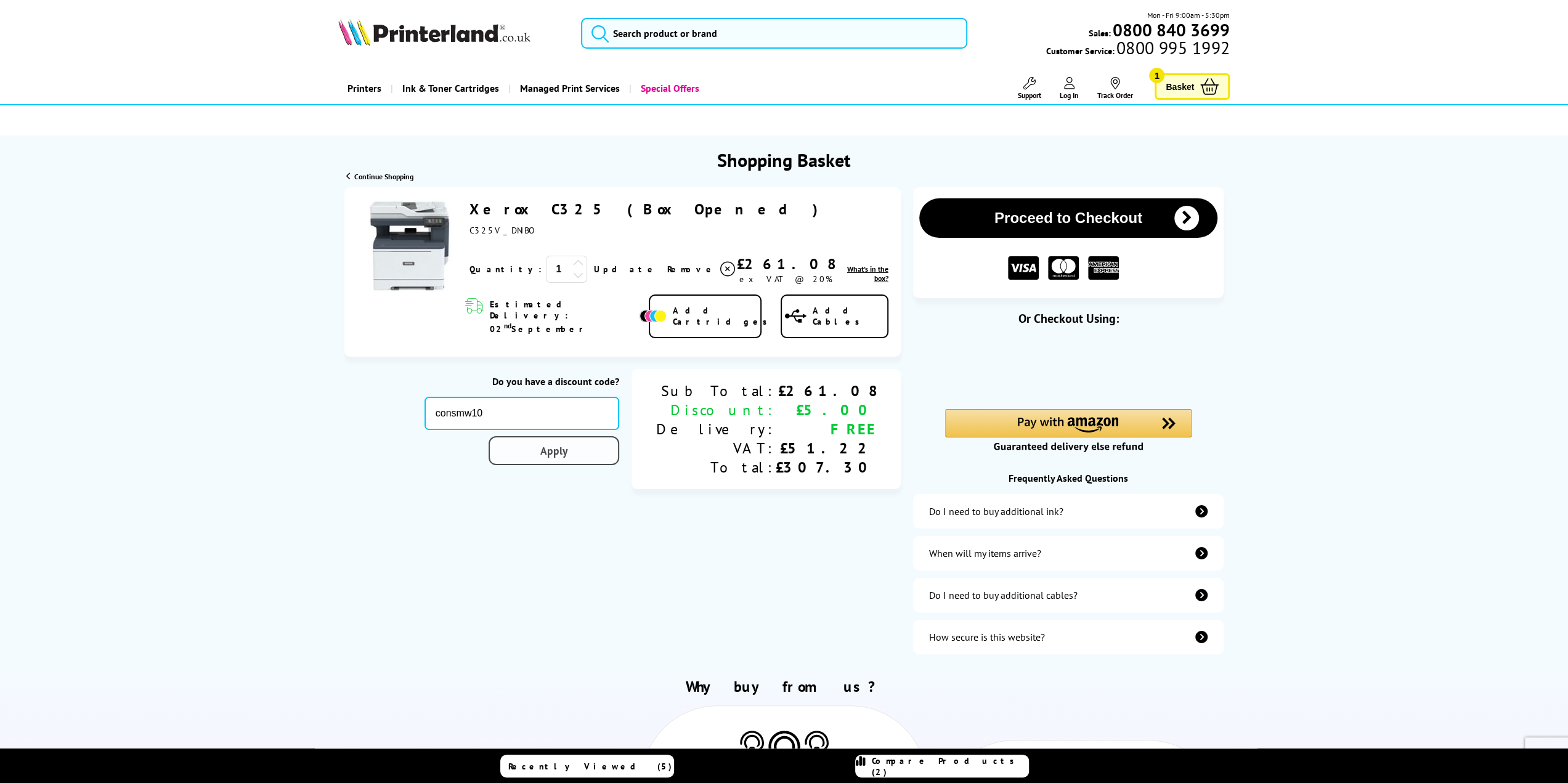
click at [607, 439] on div "Proceed to Checkout Shopping Basket ex VAT @ 20% 1 Update ex VAT @ 20%" at bounding box center [784, 424] width 1568 height 475
click at [572, 400] on input "consmw10" at bounding box center [521, 413] width 195 height 33
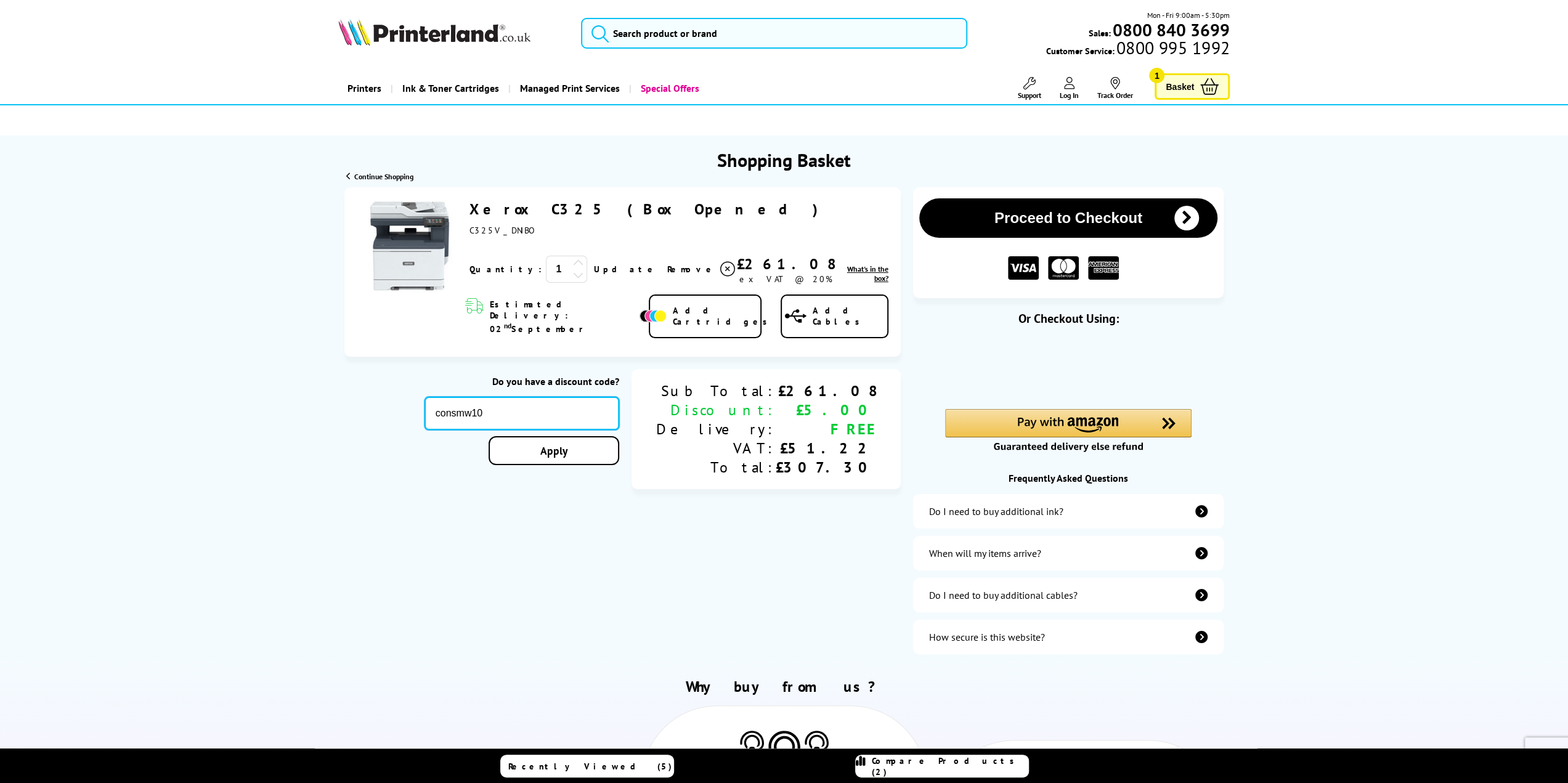
paste input "STORY"
type input "STORY10"
click at [604, 432] on div "Proceed to Checkout Shopping Basket ex VAT @ 20% 1 Update ex VAT @ 20%" at bounding box center [784, 424] width 1568 height 475
click at [1194, 88] on span "Basket" at bounding box center [1179, 86] width 28 height 17
click at [565, 397] on input "text" at bounding box center [521, 413] width 195 height 33
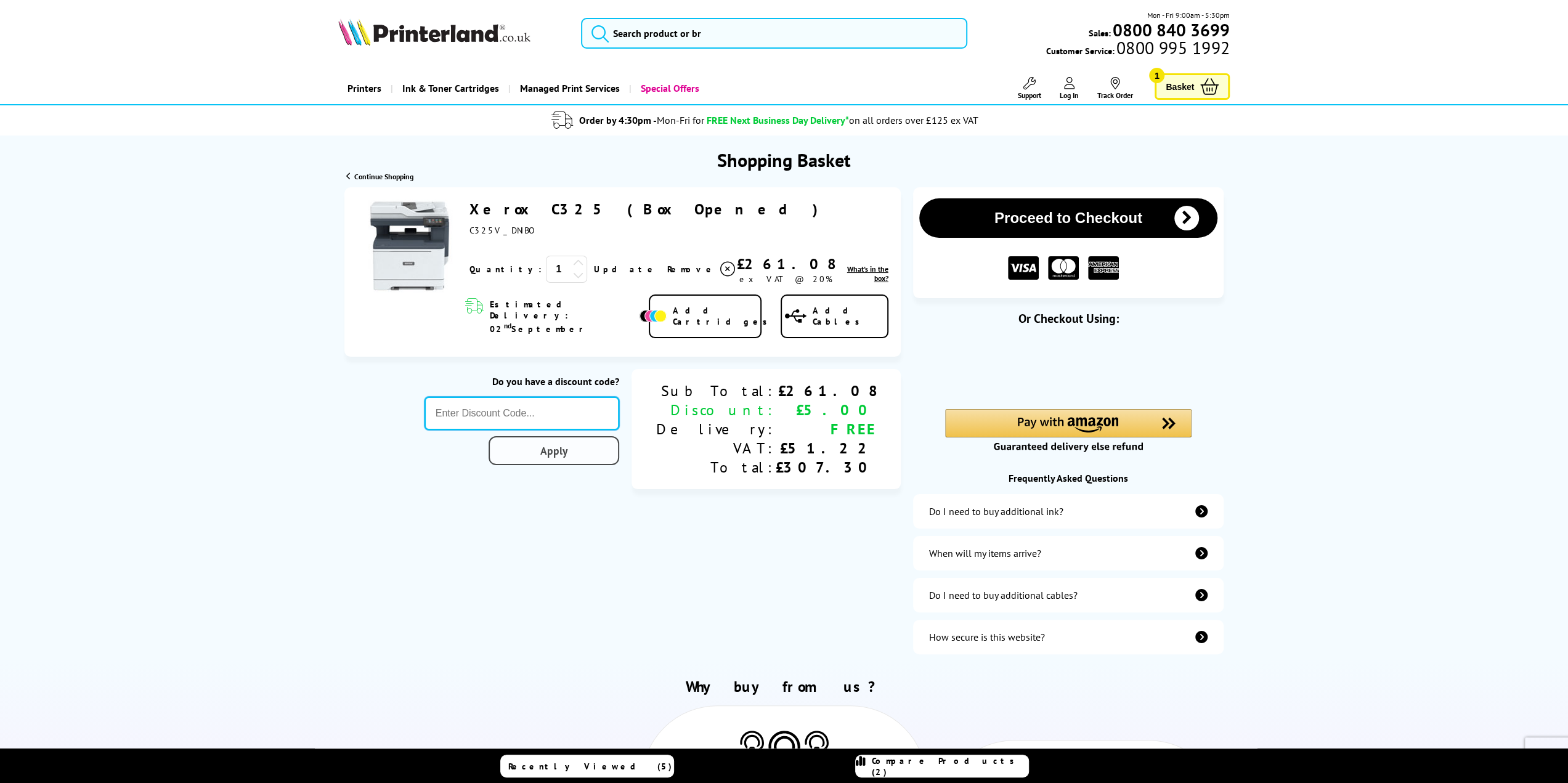
paste input "5OFFPRINTERS"
type input "5OFFPRINTERS"
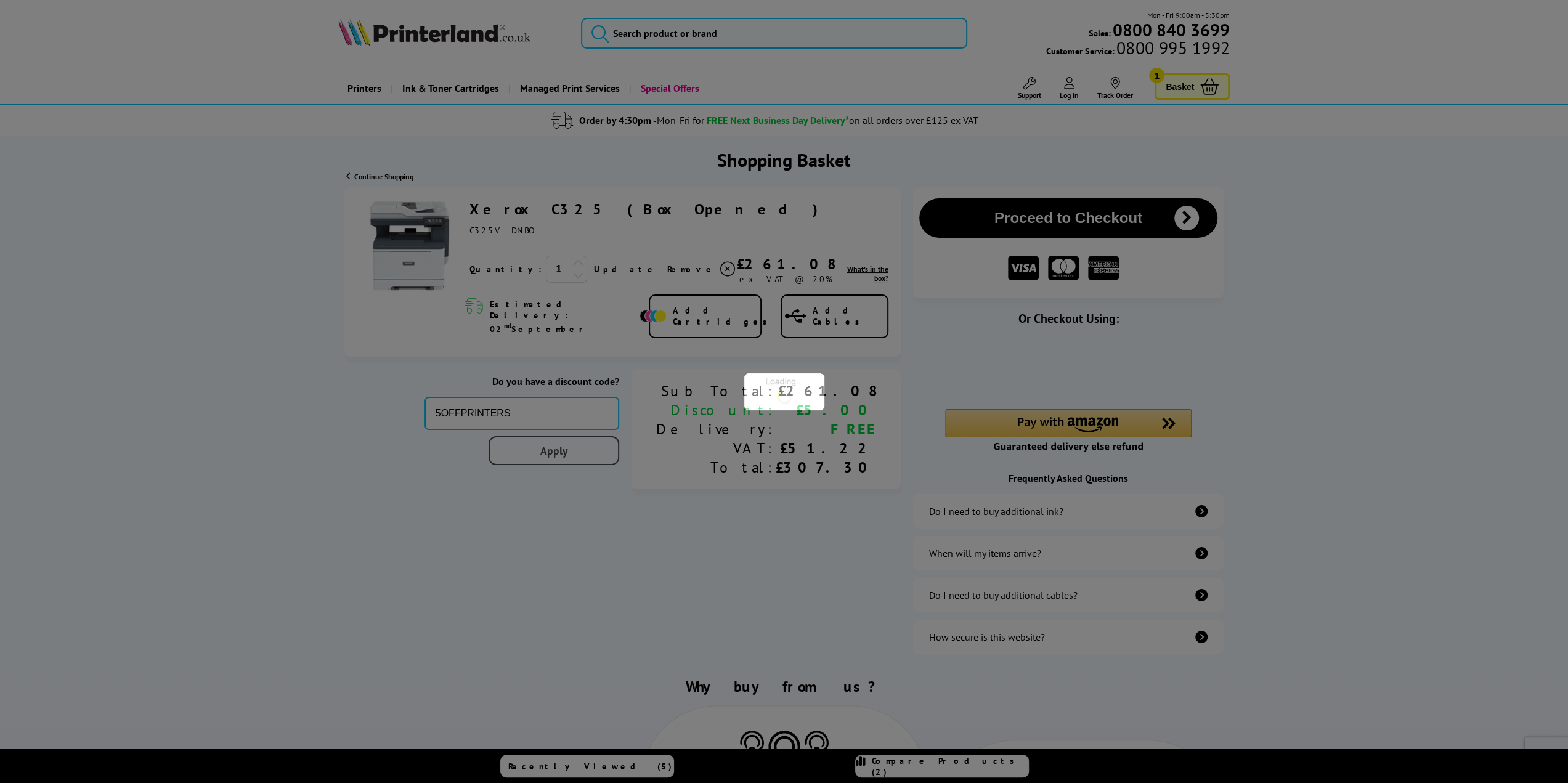
click at [597, 446] on div "Proceed to Checkout Shopping Basket 1 Update" at bounding box center [784, 424] width 1568 height 475
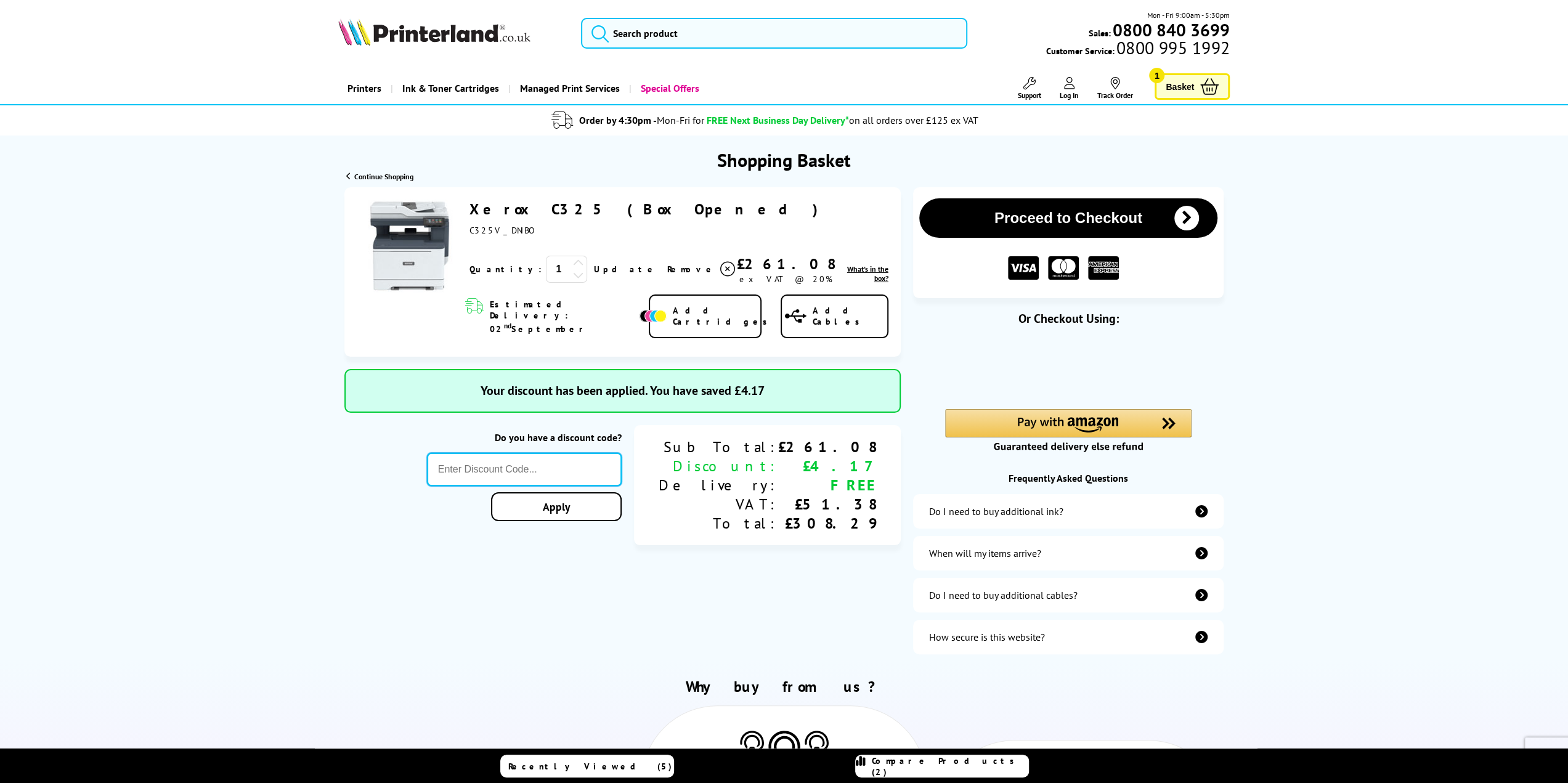
click at [542, 453] on input "text" at bounding box center [524, 469] width 195 height 33
paste input "KLPER5"
type input "KLPER5"
click at [620, 492] on div "Proceed to Checkout Shopping Basket ex VAT @ 20% 1 Update ex VAT @ 20%" at bounding box center [784, 424] width 1568 height 475
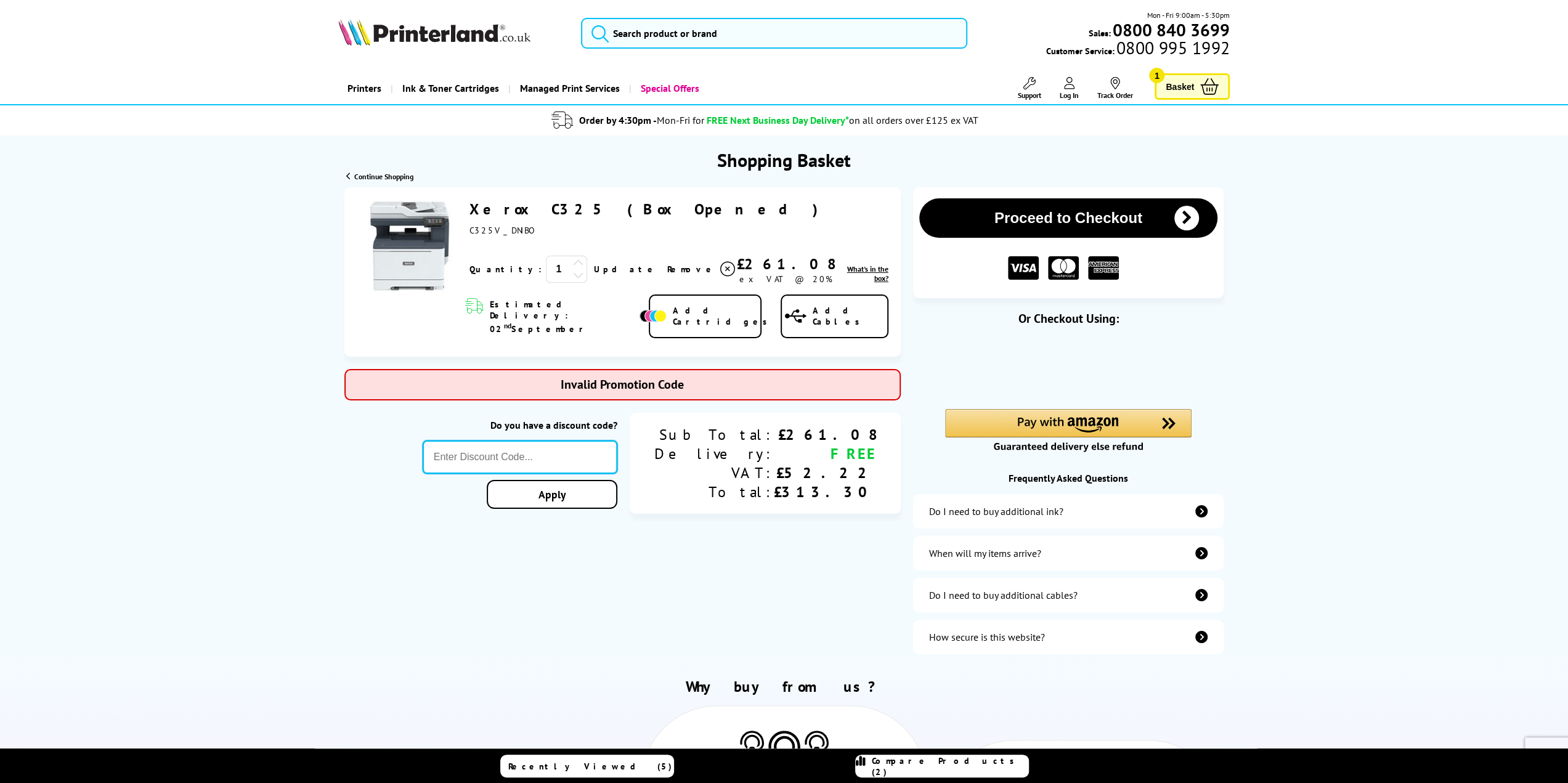
click at [554, 455] on input "text" at bounding box center [520, 456] width 195 height 33
paste input "PRINTERFIVE"
type input "PRINTERFIVE"
click at [625, 474] on div "Proceed to Checkout Shopping Basket ex VAT @ 20% 1 Update ex VAT @ 20%" at bounding box center [784, 424] width 1568 height 475
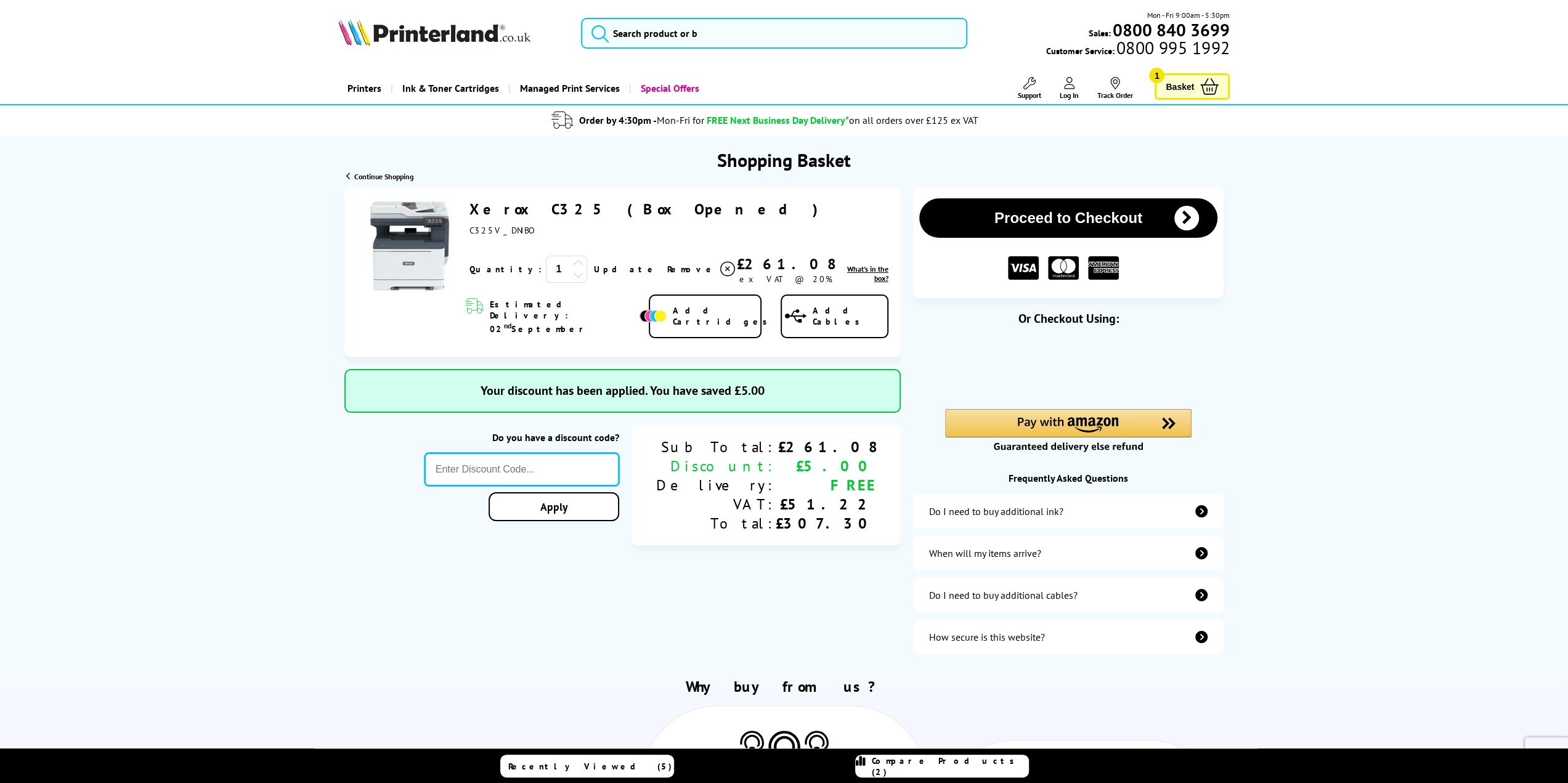
click at [538, 463] on input "text" at bounding box center [521, 469] width 195 height 33
paste input "GSFIVEPR"
type input "GSFIVEPR"
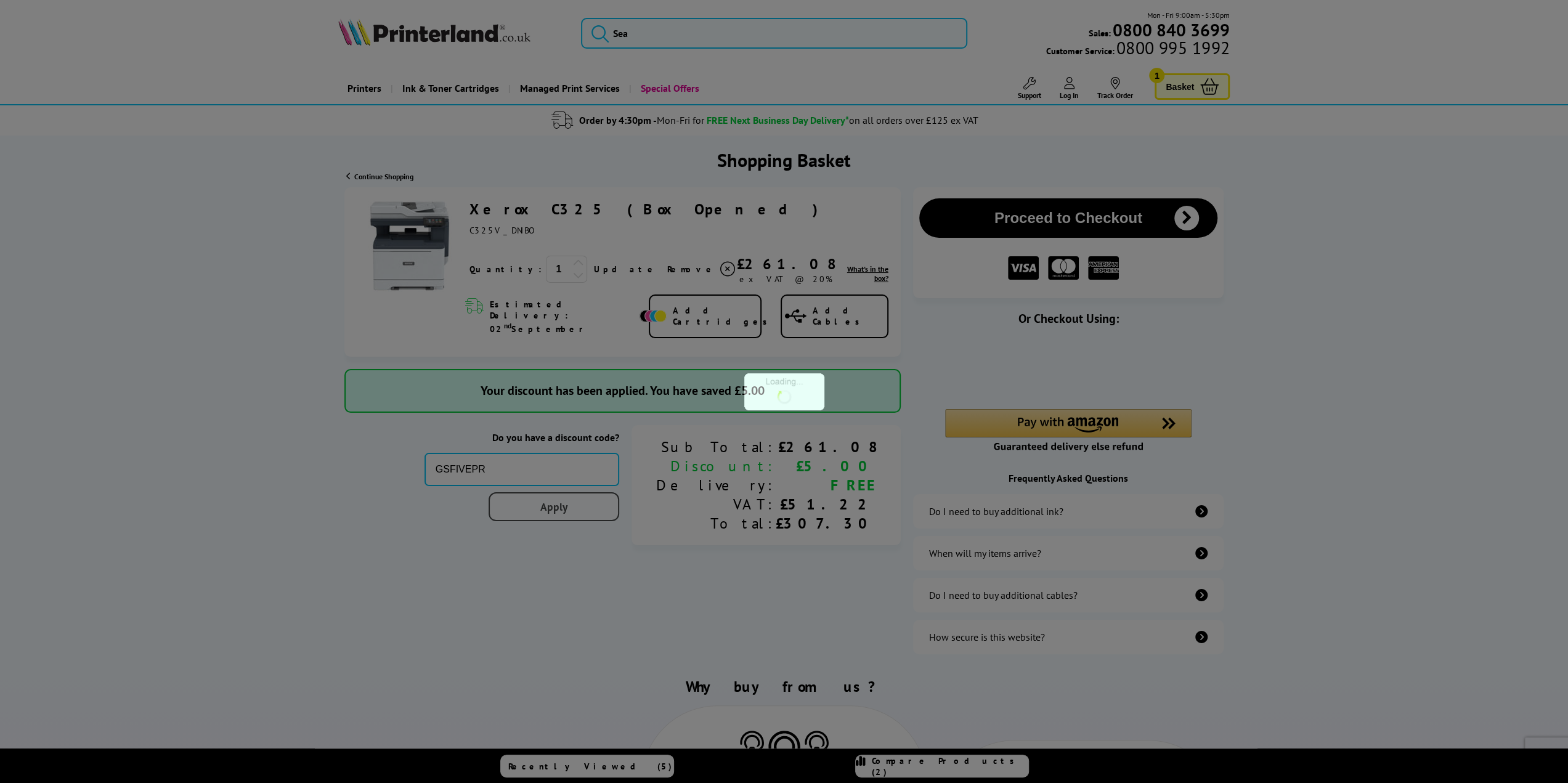
click at [597, 497] on div "Proceed to Checkout Shopping Basket ex VAT @ 20% 1 Update ex VAT @ 20%" at bounding box center [784, 424] width 1568 height 475
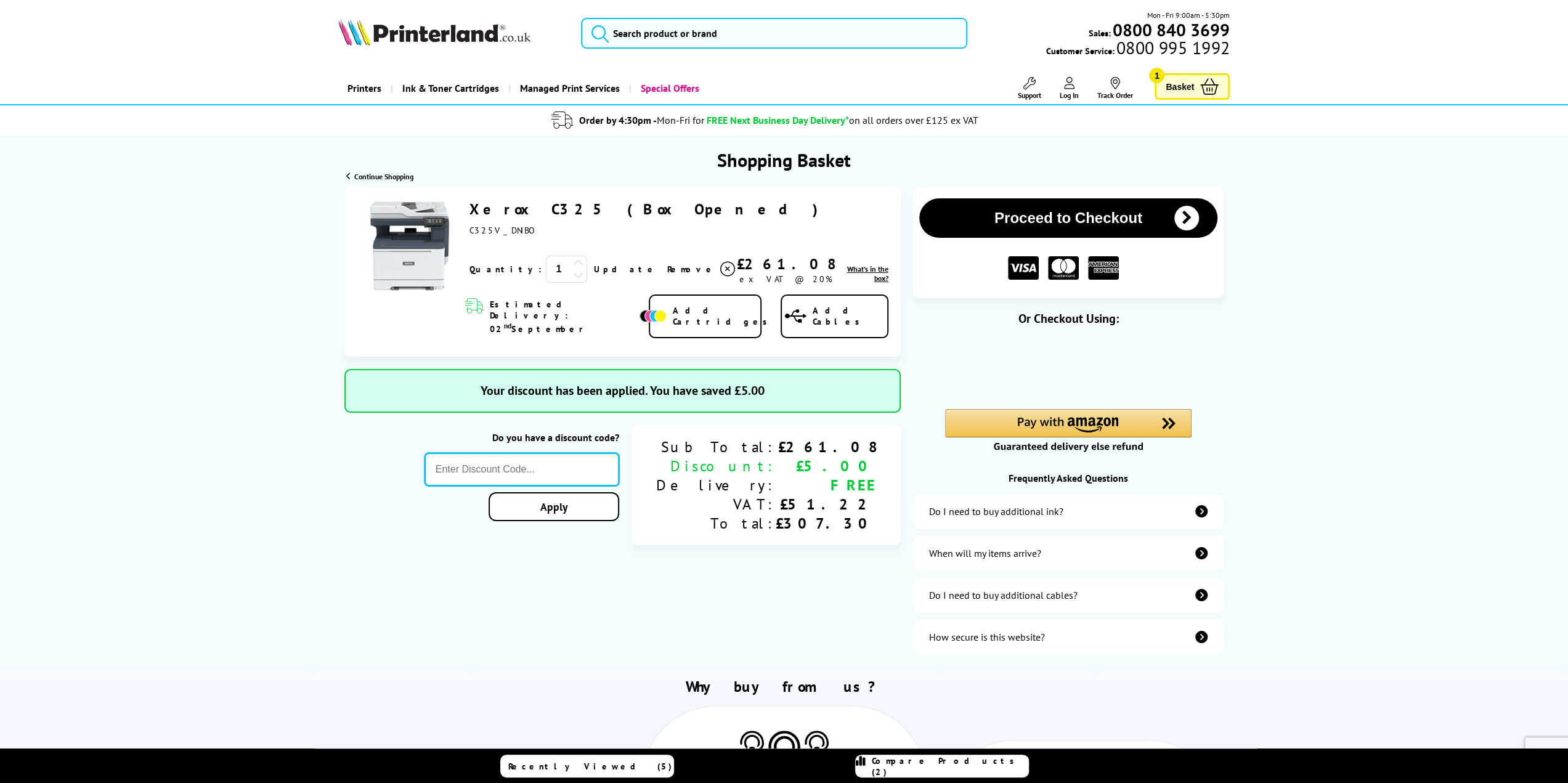
click at [567, 456] on input "text" at bounding box center [521, 469] width 195 height 33
paste input "KLPER5"
type input "KLPER5"
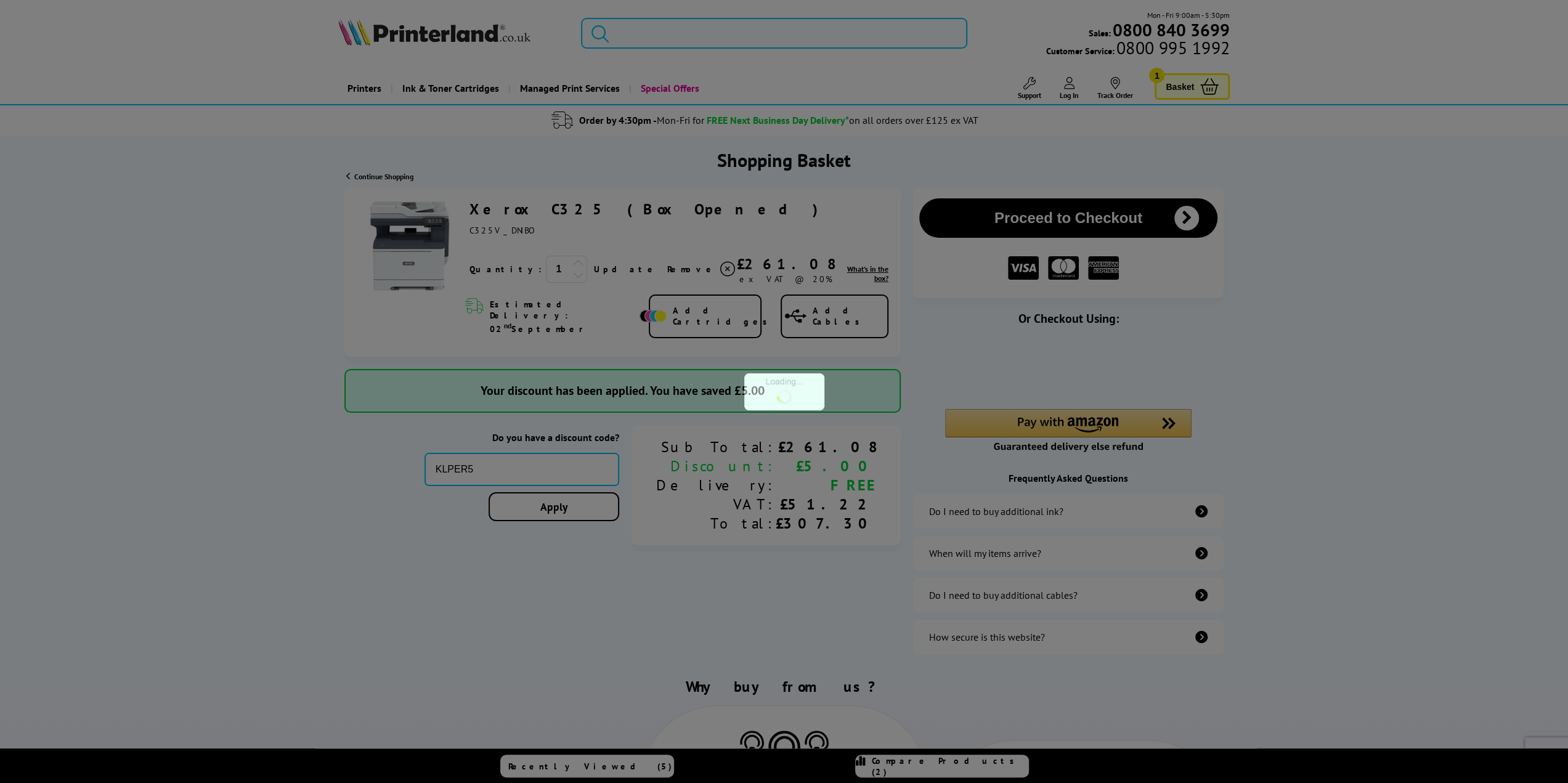
click at [600, 500] on div "Proceed to Checkout Shopping Basket ex VAT @ 20% 1 Update ex VAT @ 20%" at bounding box center [784, 424] width 1568 height 475
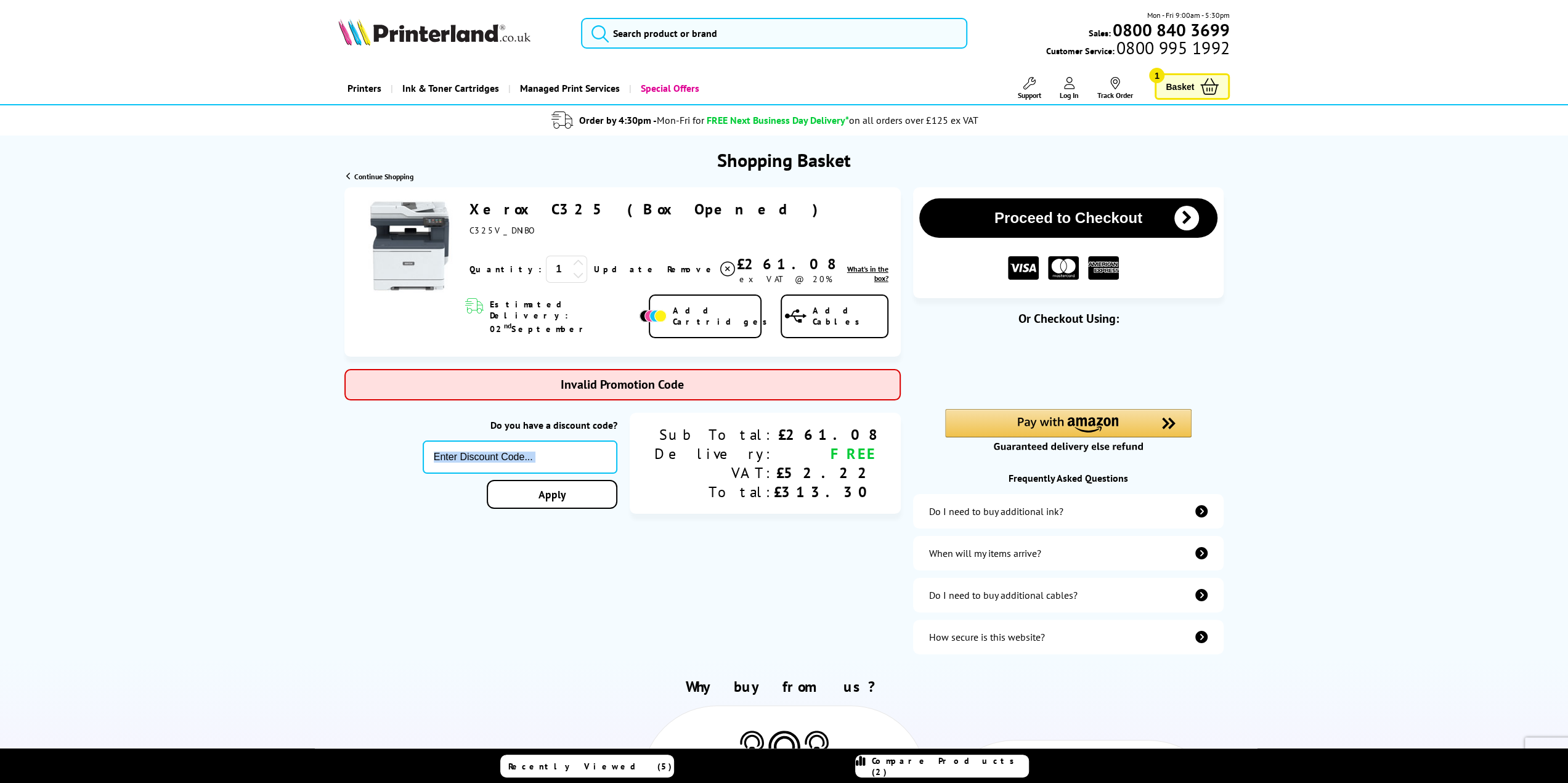
click at [604, 456] on div "Apply" at bounding box center [520, 474] width 195 height 68
click at [588, 440] on input "text" at bounding box center [520, 456] width 195 height 33
paste input "5OFFPRINTERS"
type input "5OFFPRINTERS"
click at [601, 482] on div "Proceed to Checkout Shopping Basket ex VAT @ 20% 1 Update ex VAT @ 20%" at bounding box center [784, 424] width 1568 height 475
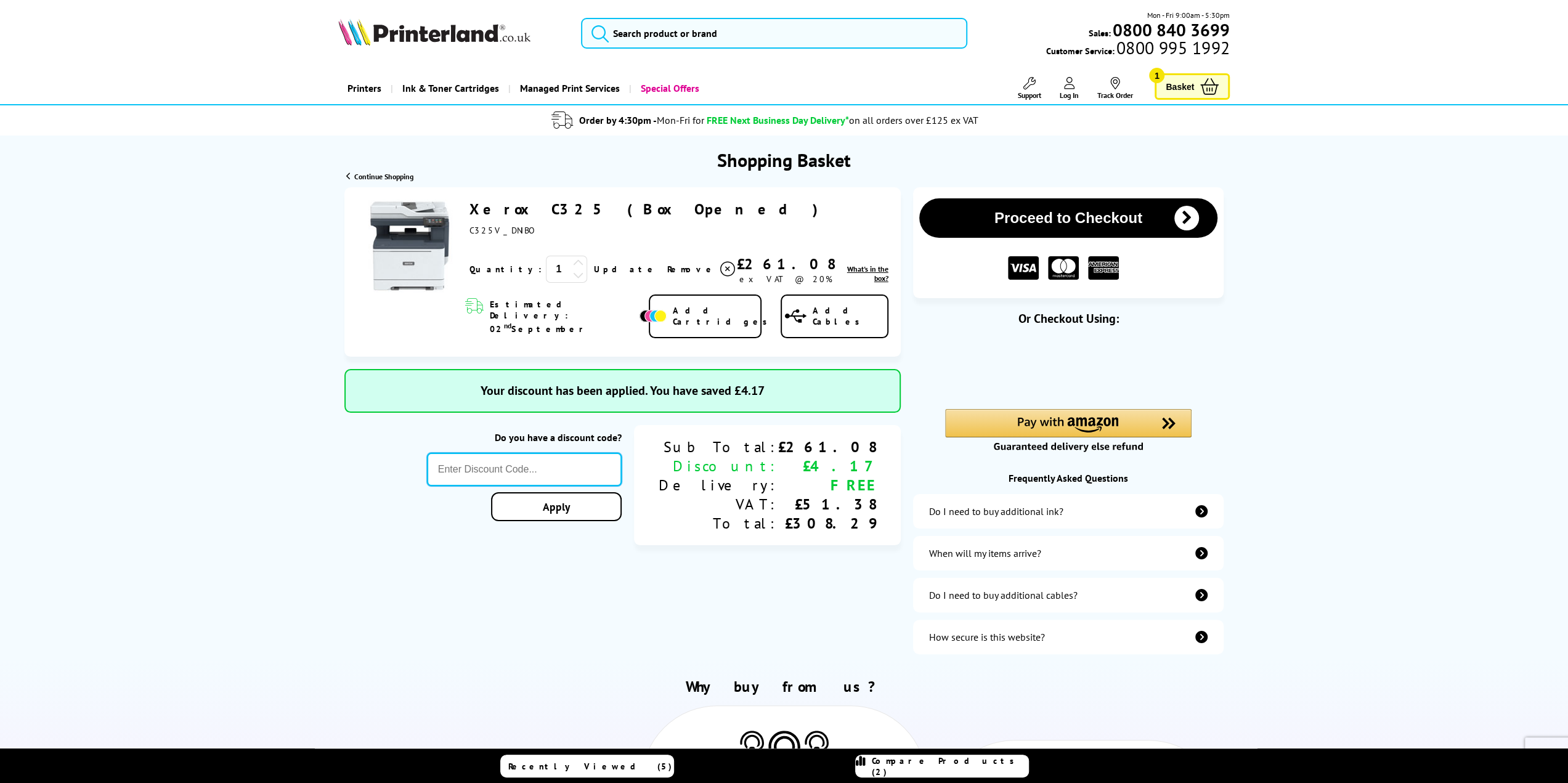
click at [583, 455] on input "text" at bounding box center [524, 469] width 195 height 33
paste input "STORY10"
type input "STORY10"
click at [602, 495] on div "Proceed to Checkout Shopping Basket ex VAT @ 20% 1 Update ex VAT @ 20%" at bounding box center [784, 424] width 1568 height 475
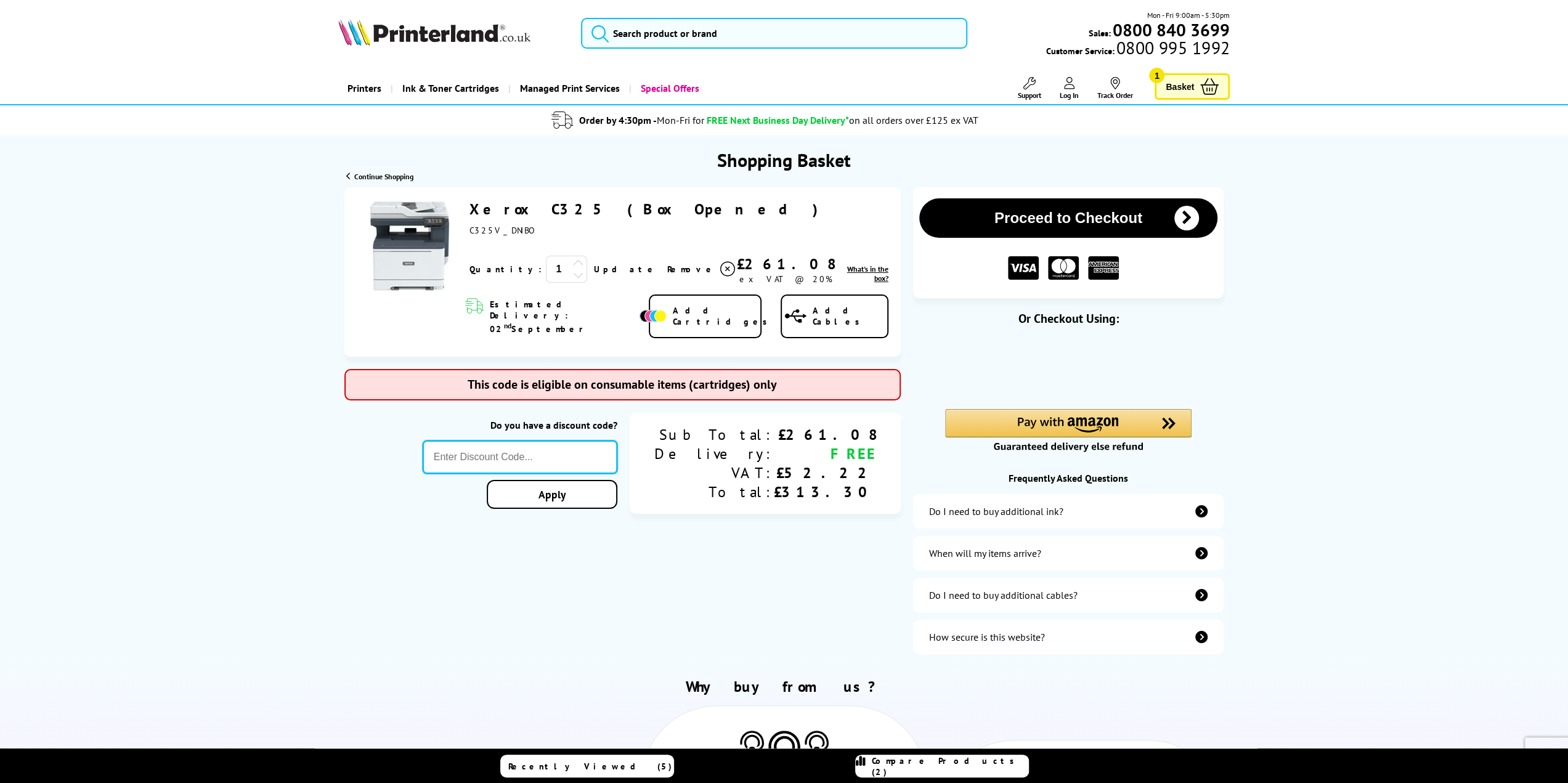
click at [554, 440] on input "text" at bounding box center [520, 456] width 195 height 33
paste input "consmw10"
type input "consmw10"
click at [622, 475] on div "Proceed to Checkout Shopping Basket ex VAT @ 20% 1 Update ex VAT @ 20%" at bounding box center [784, 424] width 1568 height 475
click at [617, 440] on input "text" at bounding box center [520, 456] width 195 height 33
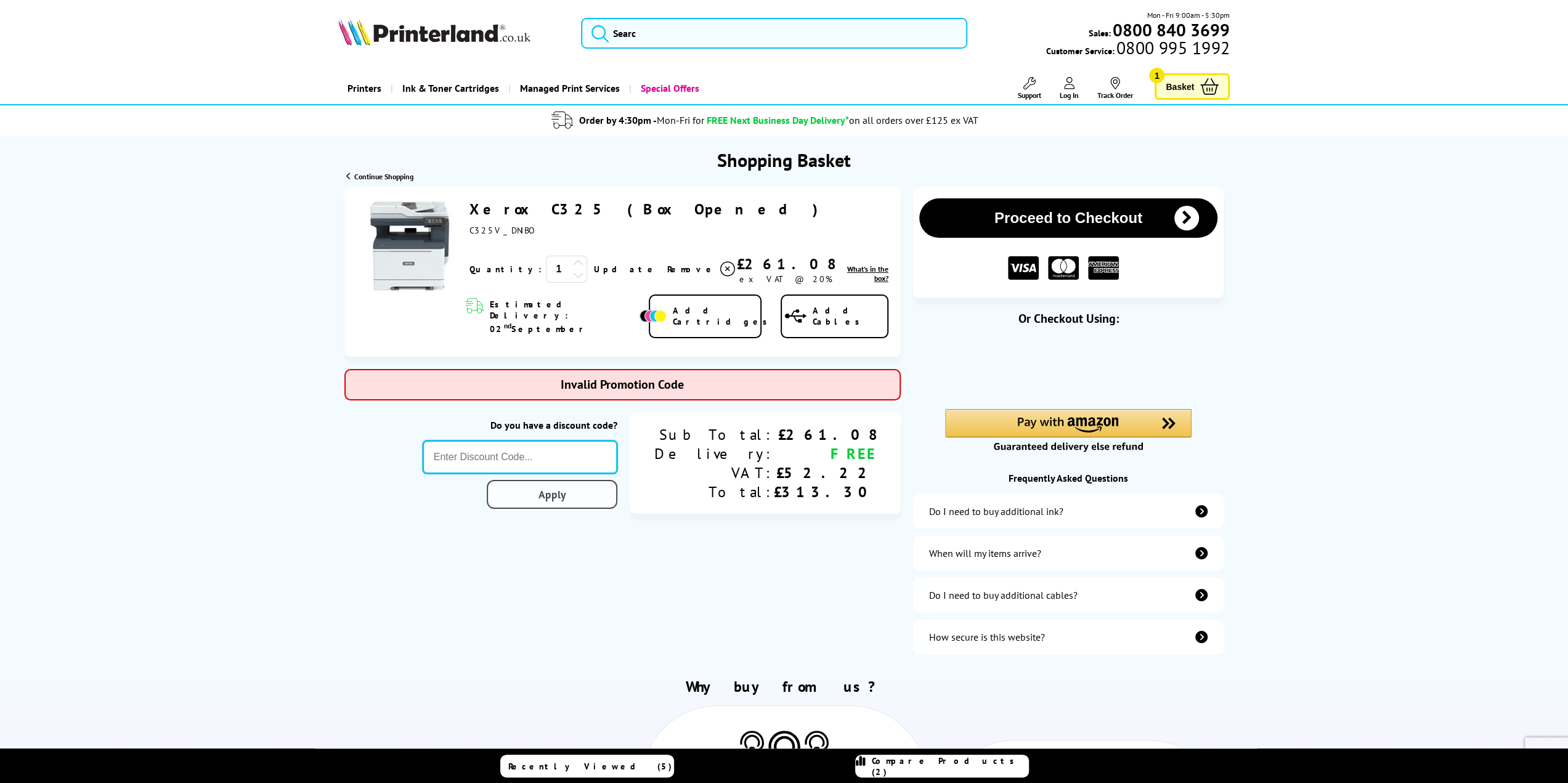
paste input "GSFIVEPR"
type input "GSFIVEPR"
click at [607, 480] on div "Proceed to Checkout Shopping Basket ex VAT @ 20% 1 Update ex VAT @ 20%" at bounding box center [784, 424] width 1568 height 475
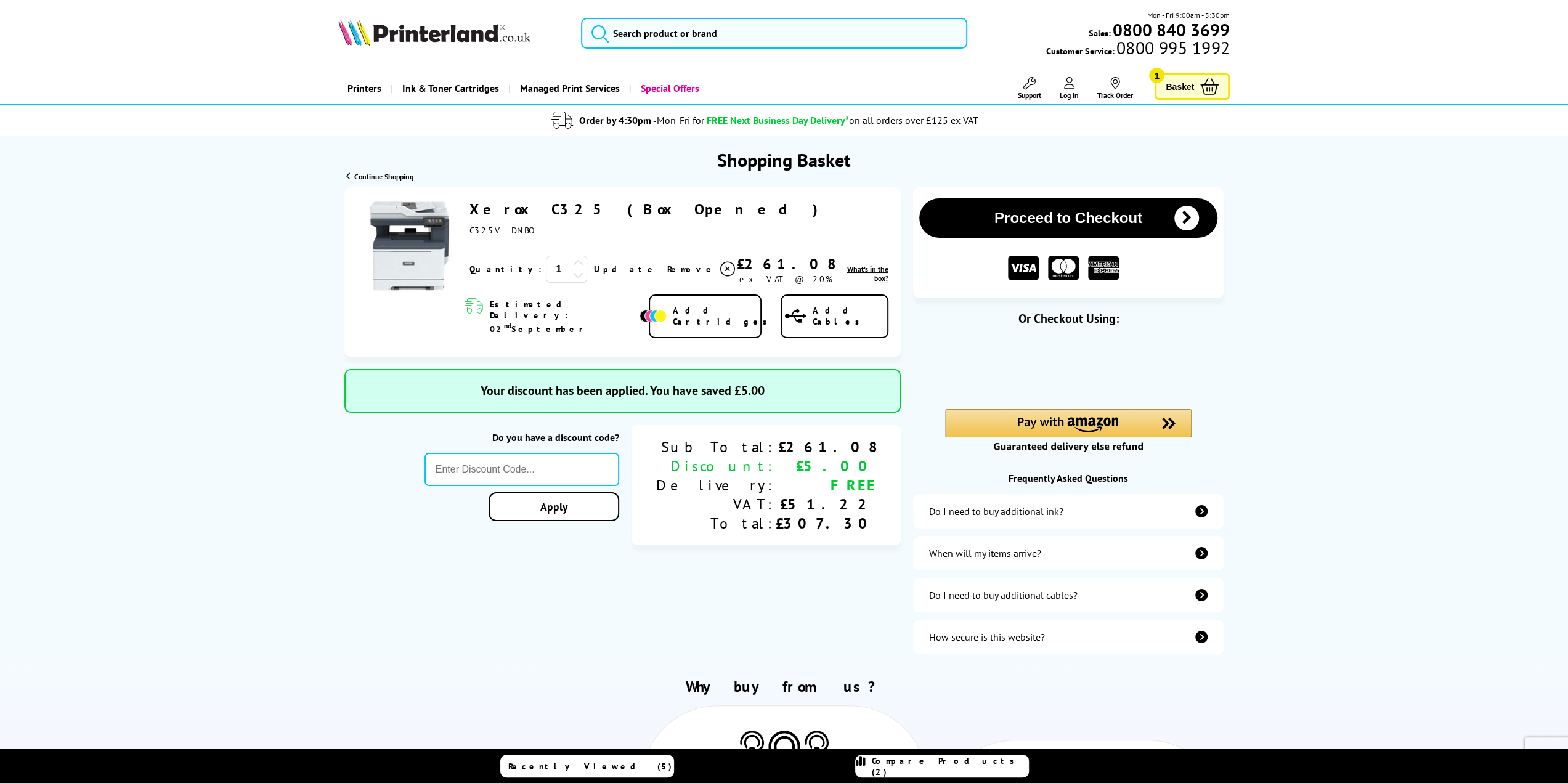
click at [619, 520] on div "Do you have a discount code? Apply" at bounding box center [521, 485] width 195 height 120
